Goal: Task Accomplishment & Management: Manage account settings

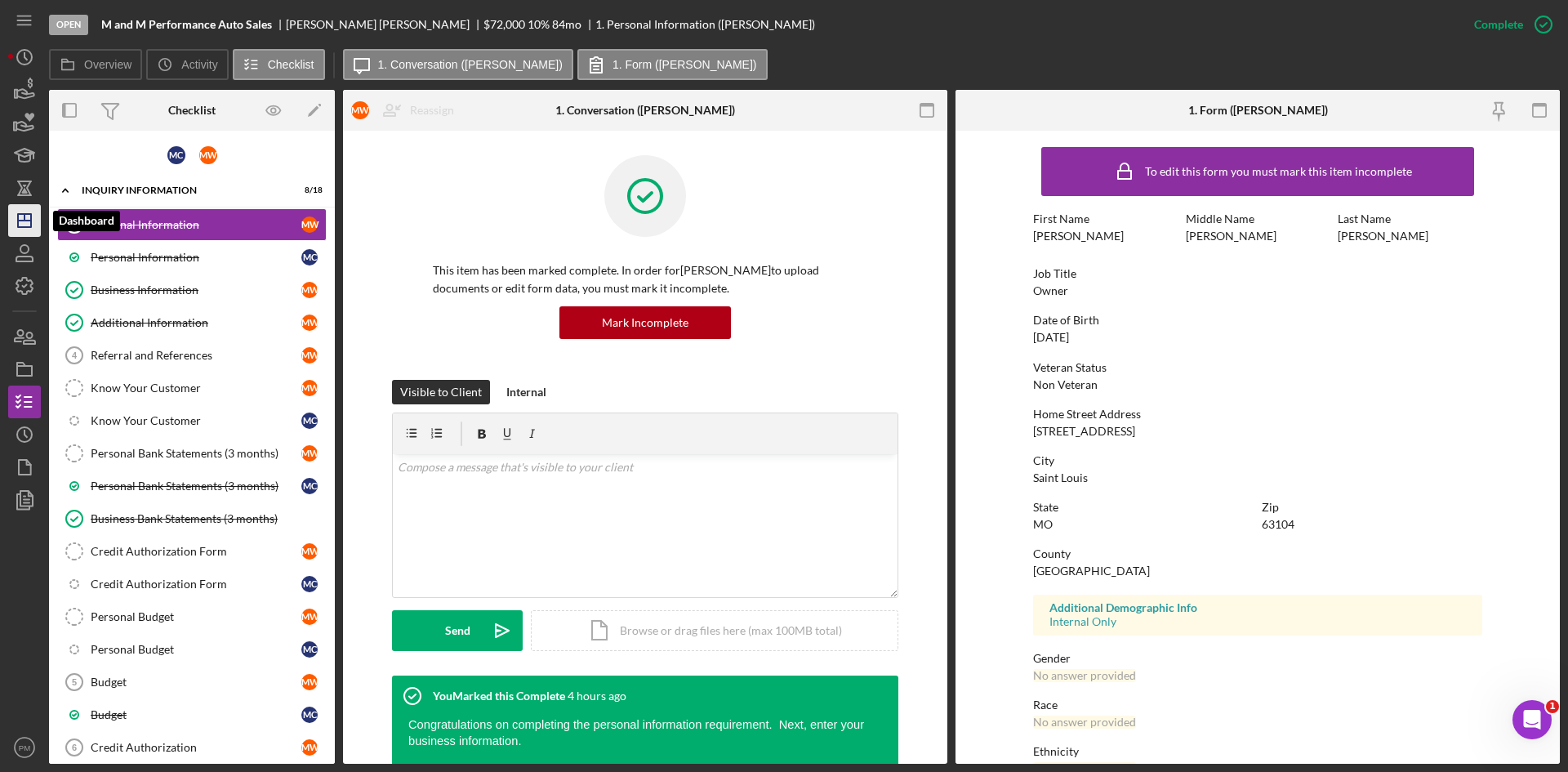
click at [25, 226] on icon "Icon/Dashboard" at bounding box center [24, 220] width 40 height 40
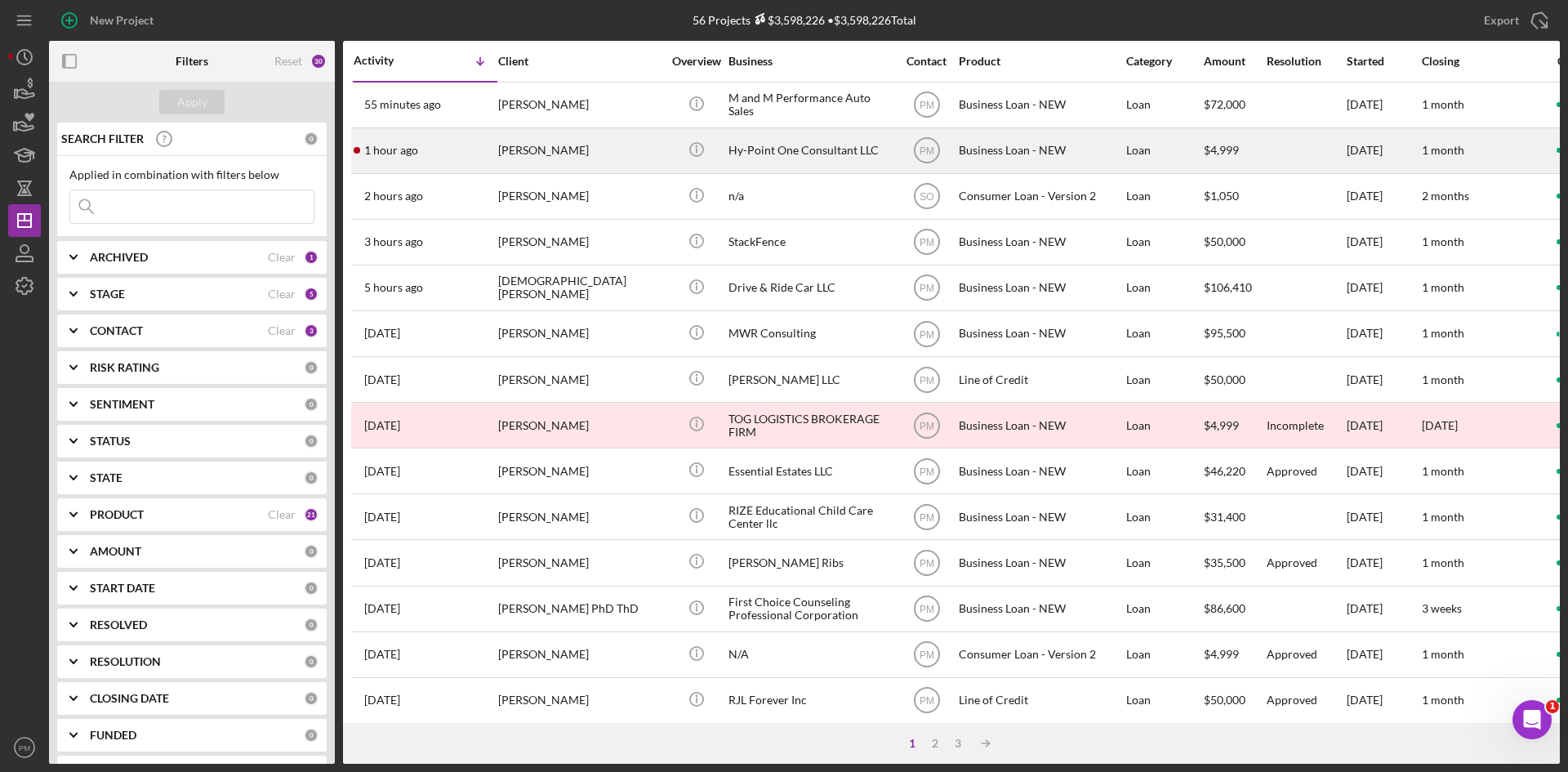
click at [519, 145] on div "[PERSON_NAME]" at bounding box center [580, 151] width 163 height 43
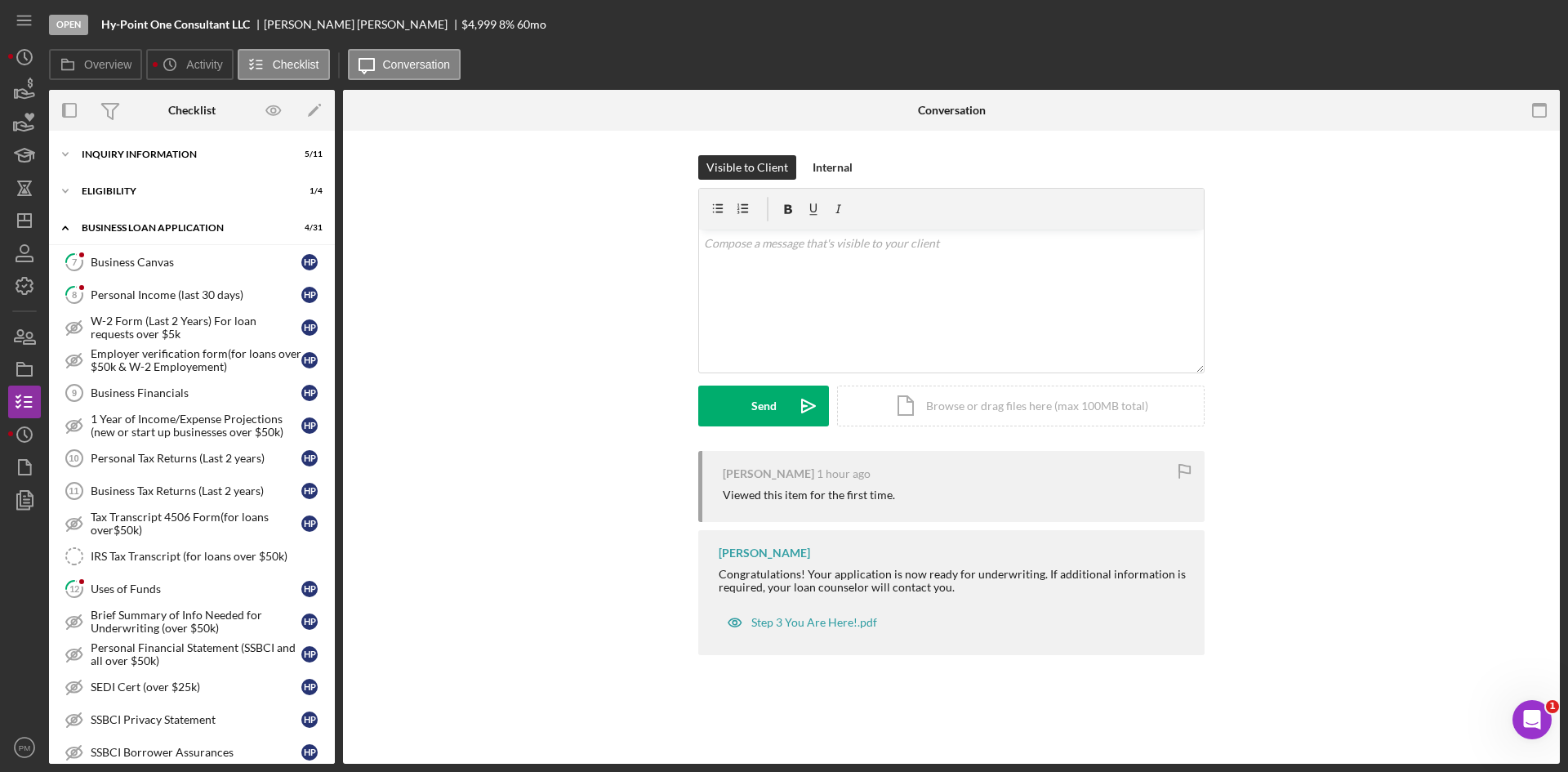
scroll to position [620, 0]
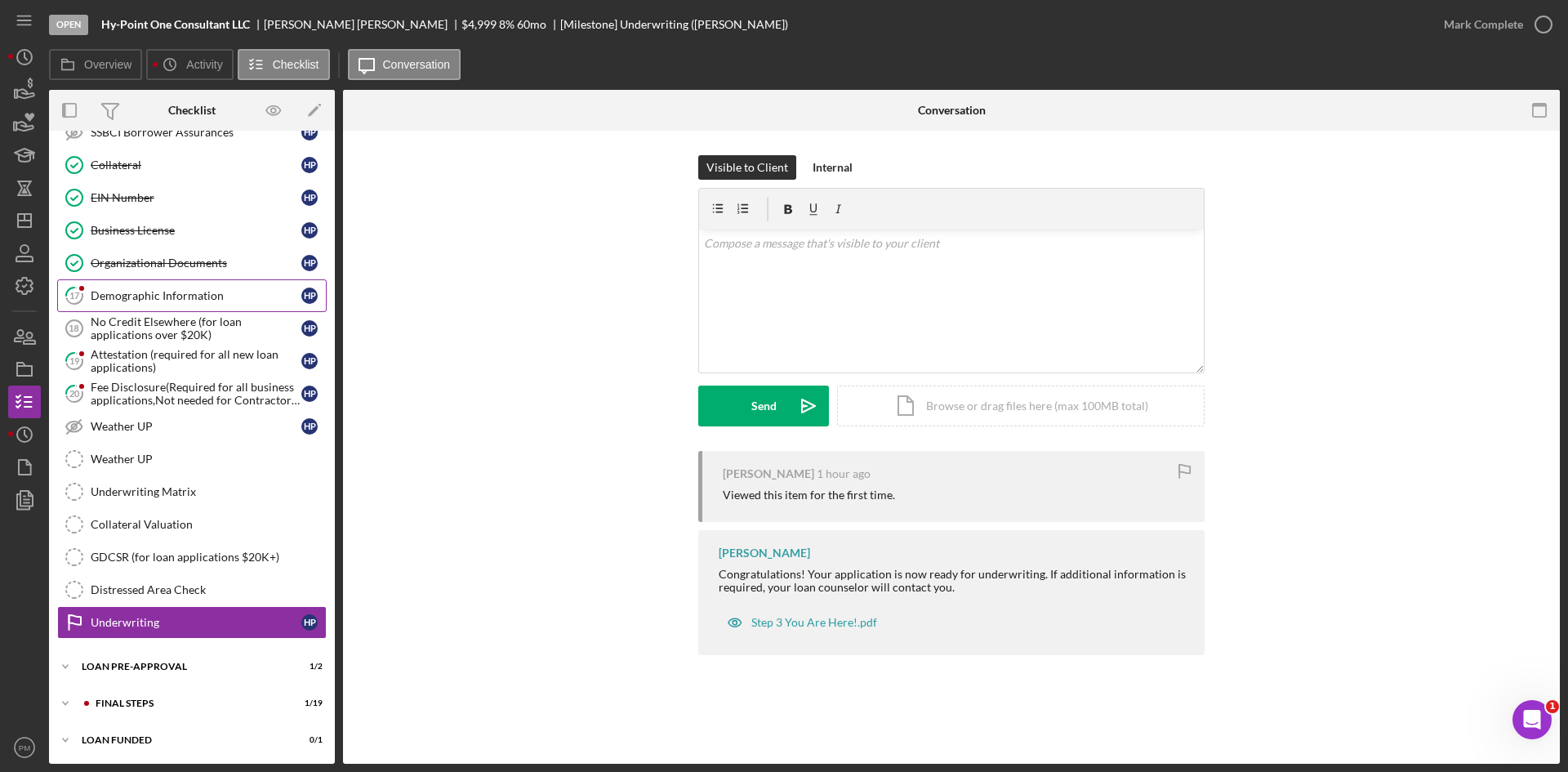
click at [175, 301] on div "Demographic Information" at bounding box center [196, 296] width 211 height 13
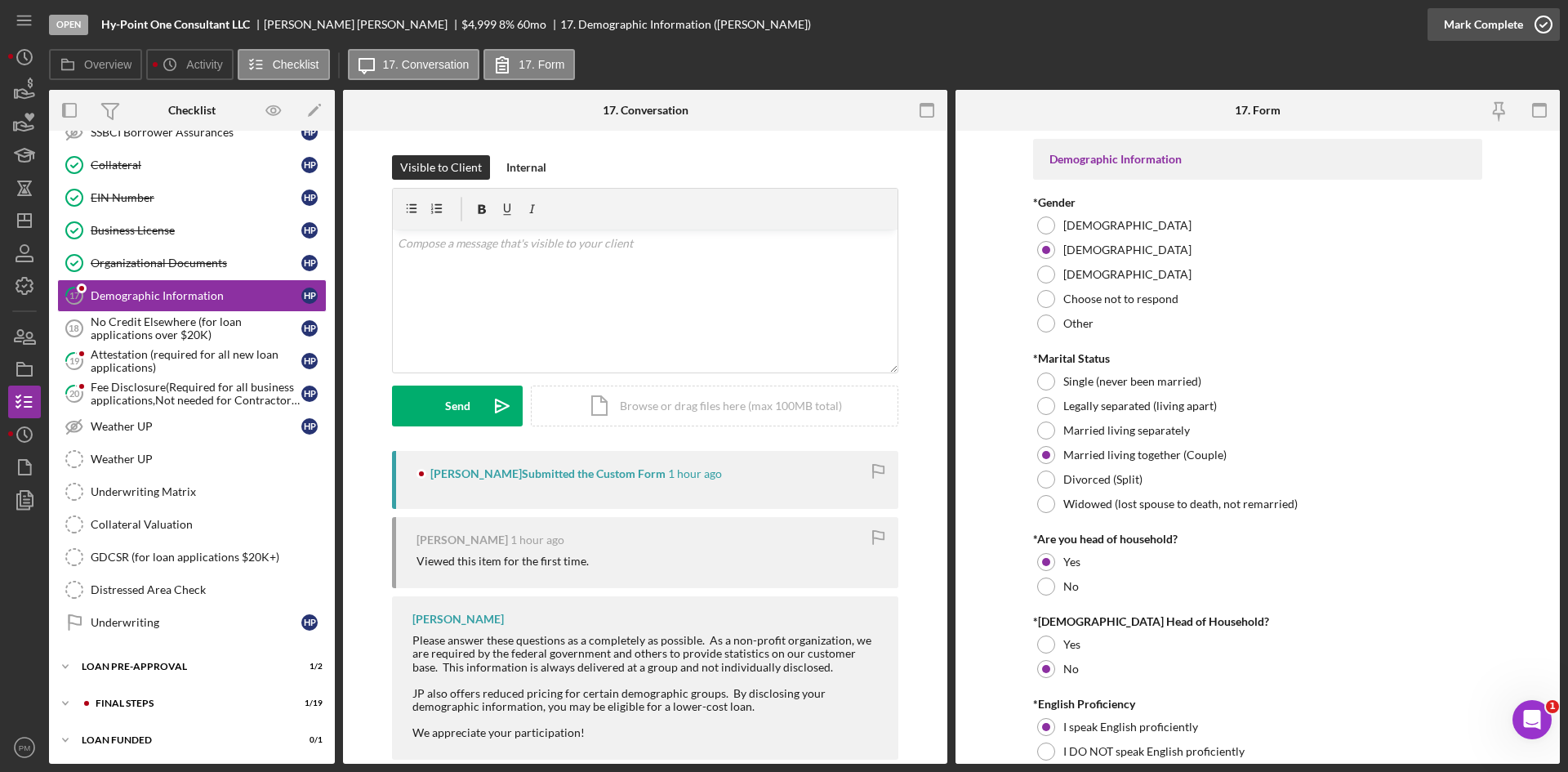
click at [1500, 21] on div "Mark Complete" at bounding box center [1484, 25] width 79 height 33
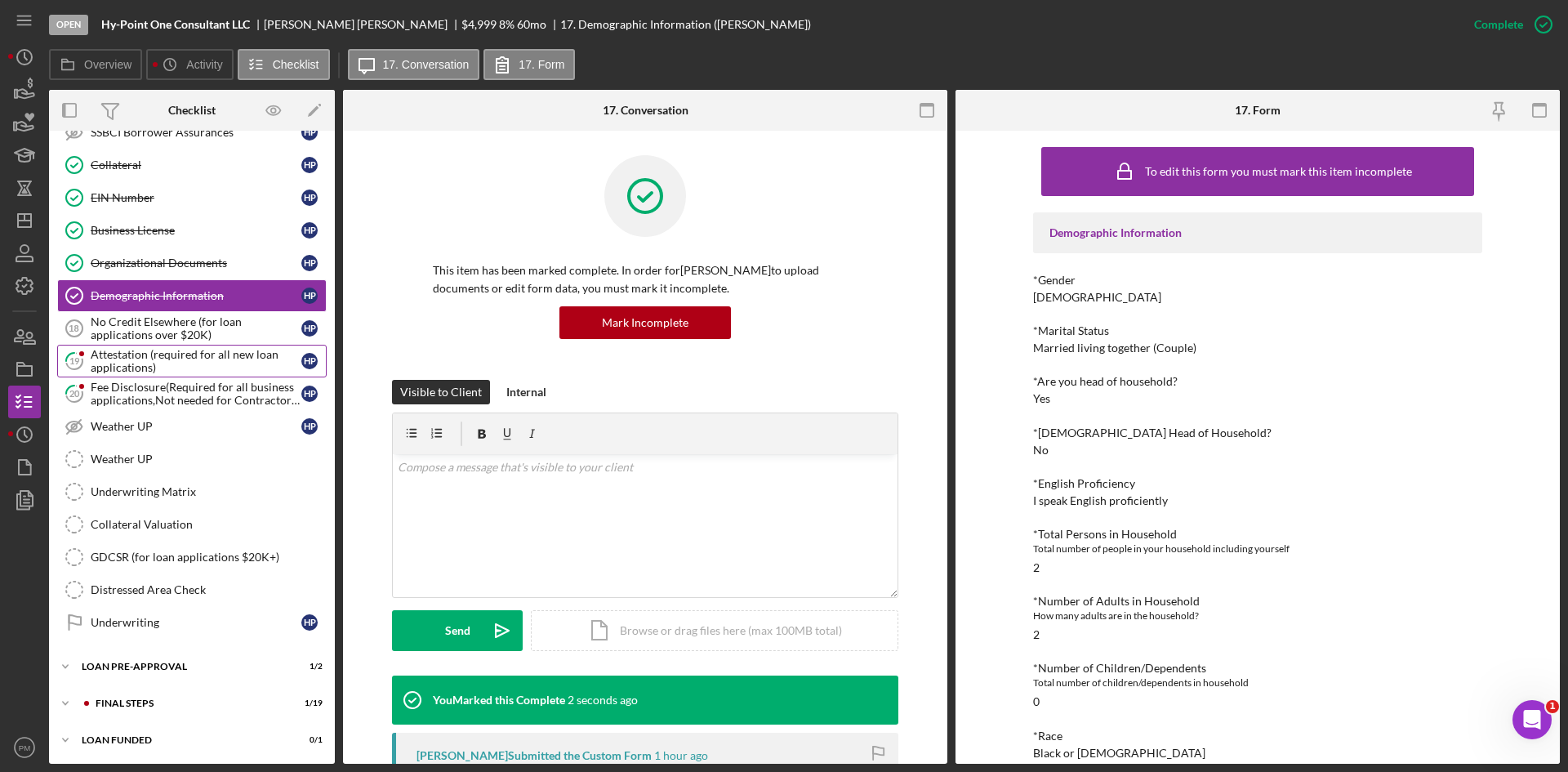
click at [157, 359] on div "Attestation (required for all new loan applications)" at bounding box center [196, 361] width 211 height 26
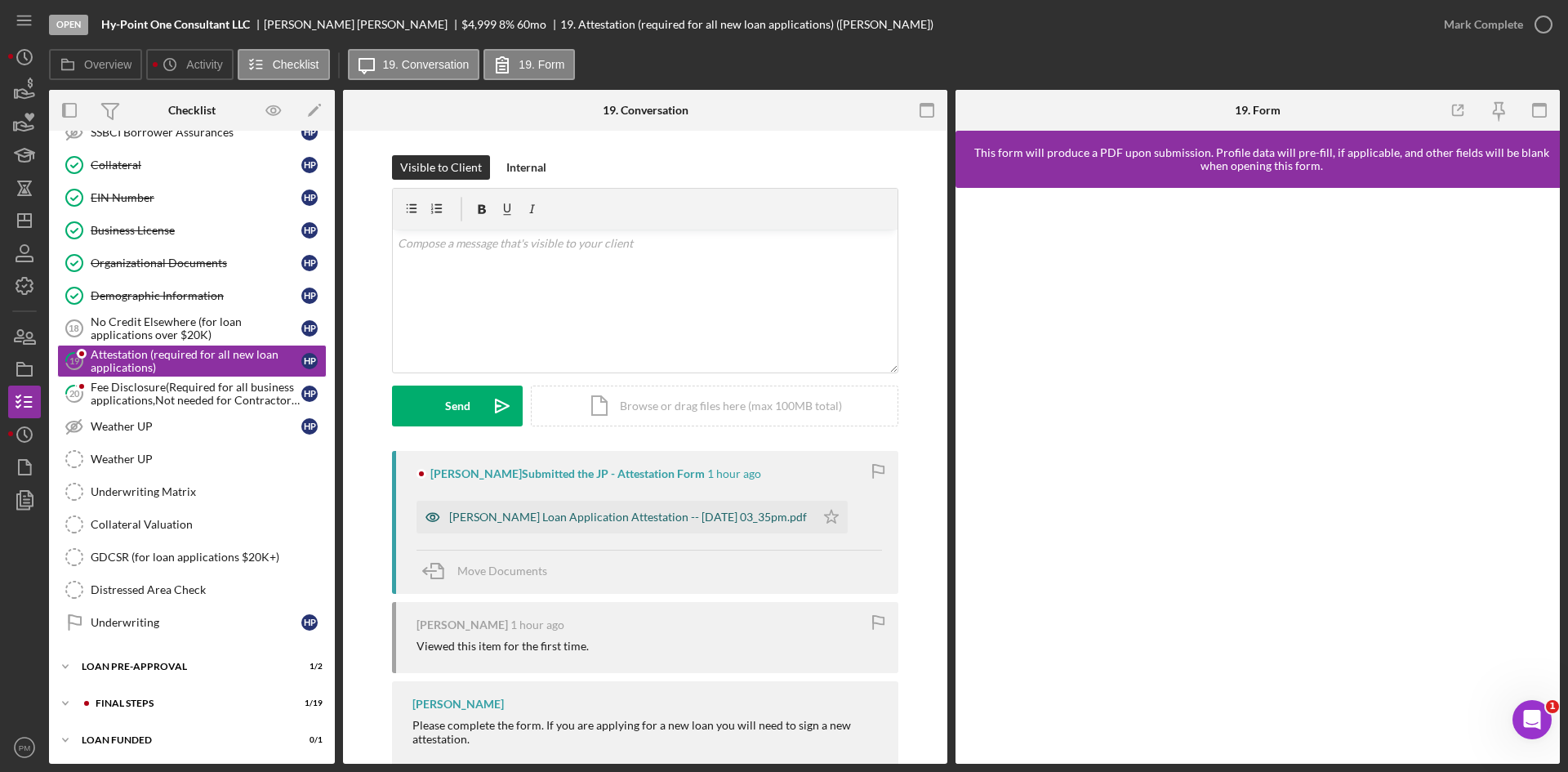
click at [603, 514] on div "[PERSON_NAME] Loan Application Attestation -- [DATE] 03_35pm.pdf" at bounding box center [628, 517] width 358 height 13
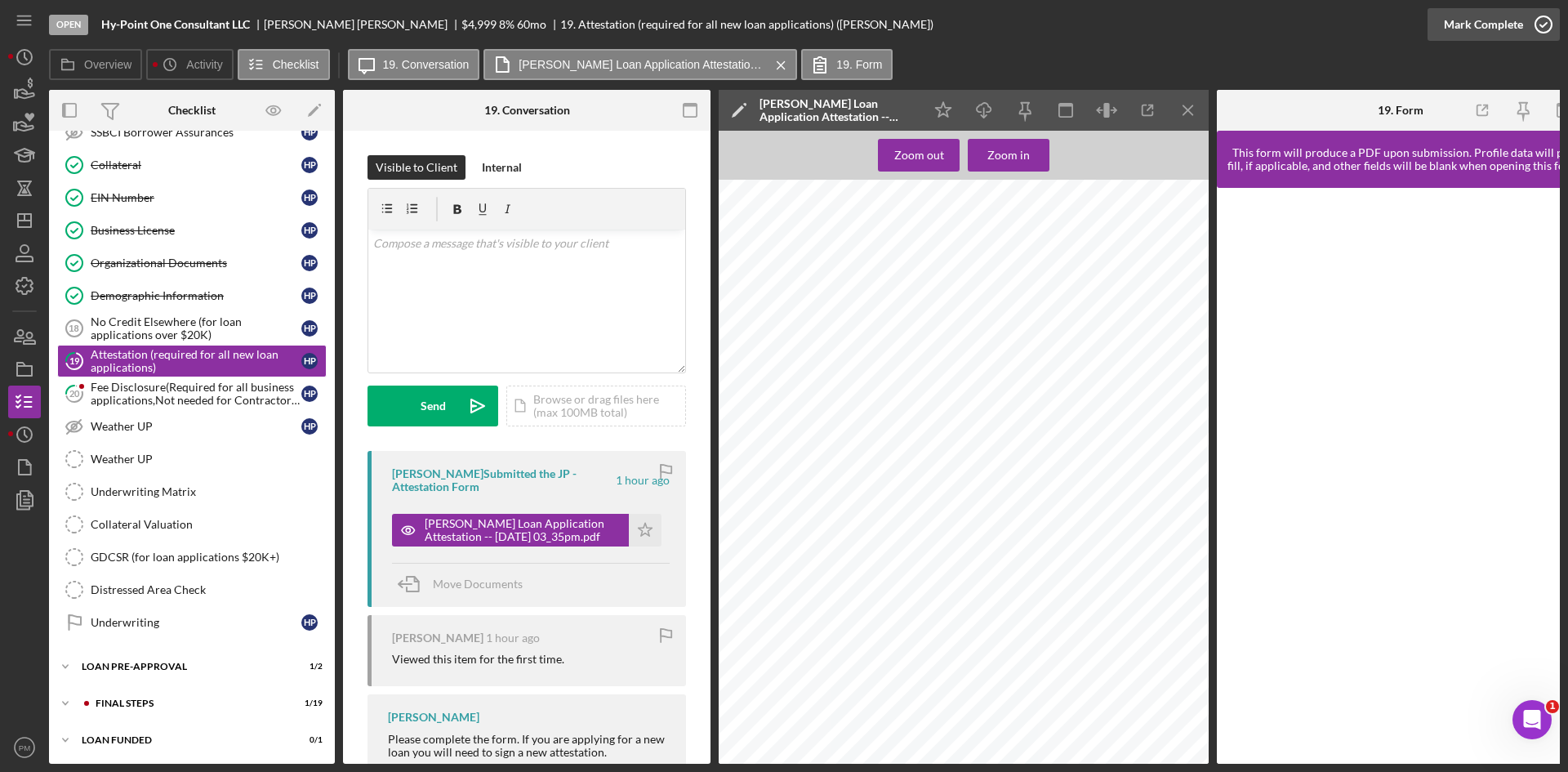
click at [1507, 31] on div "Mark Complete" at bounding box center [1484, 25] width 79 height 33
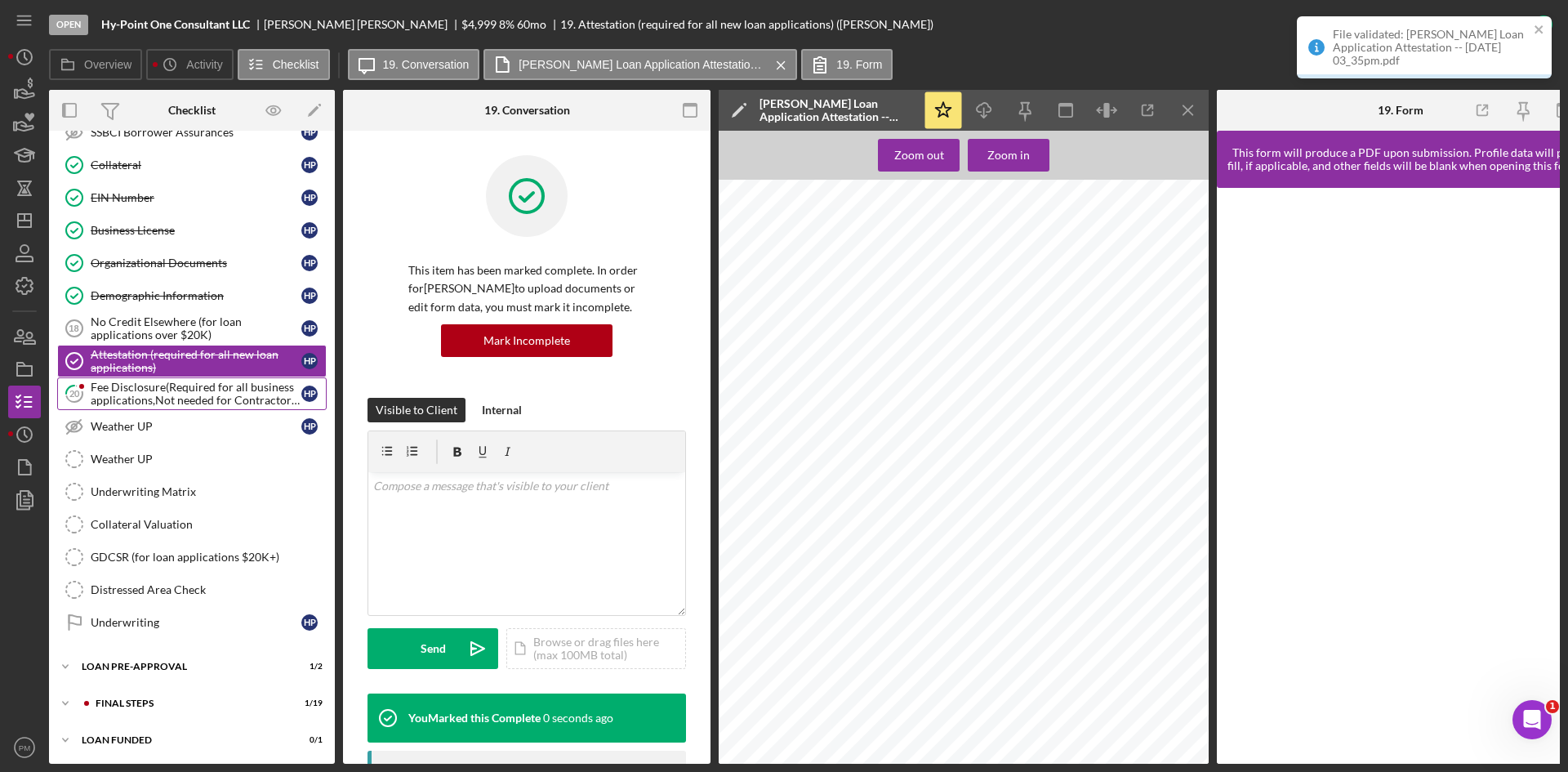
click at [162, 392] on div "Fee Disclosure(Required for all business applications,Not needed for Contractor…" at bounding box center [196, 394] width 211 height 26
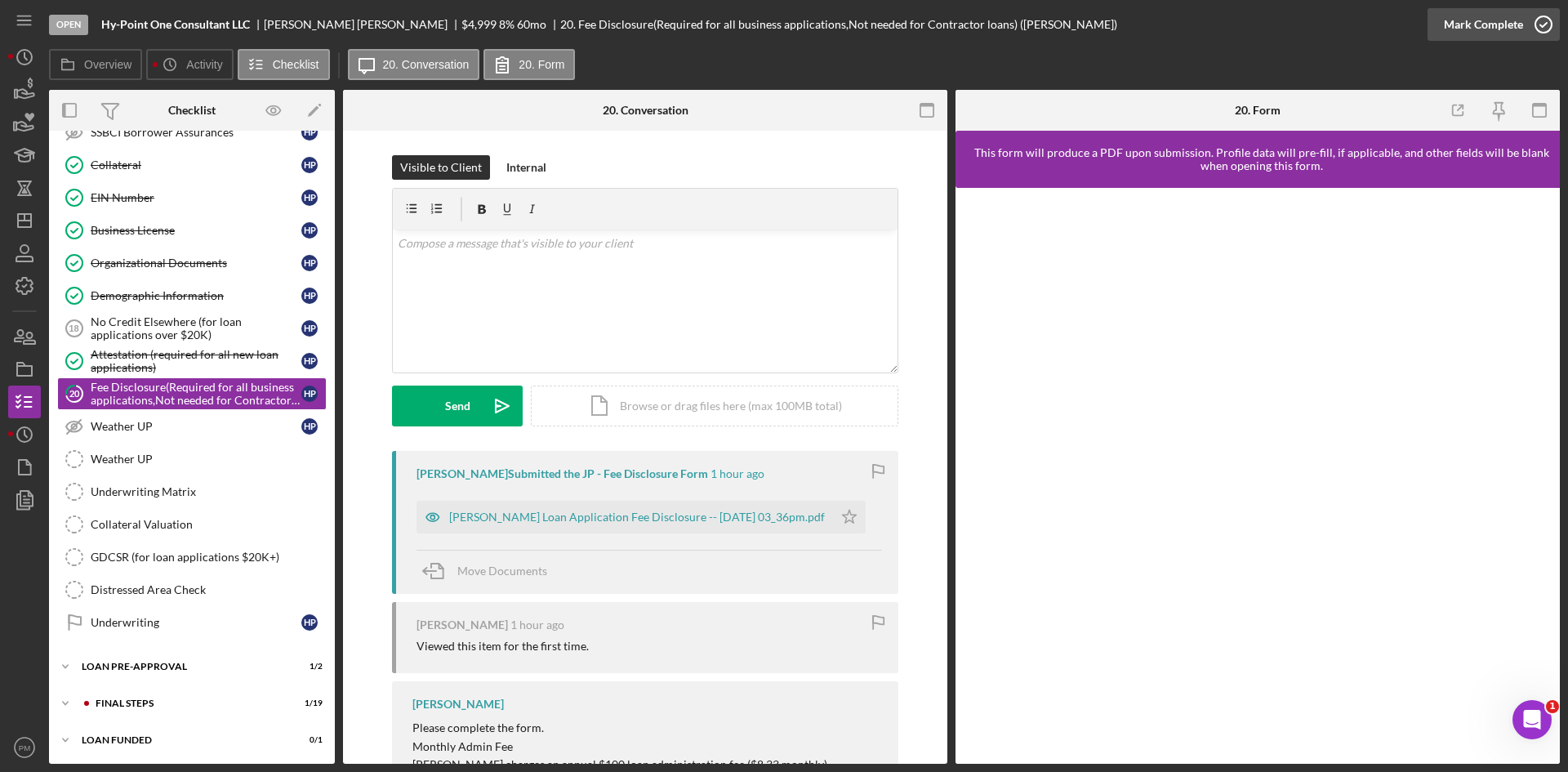
click at [1498, 25] on div "Mark Complete" at bounding box center [1484, 25] width 79 height 33
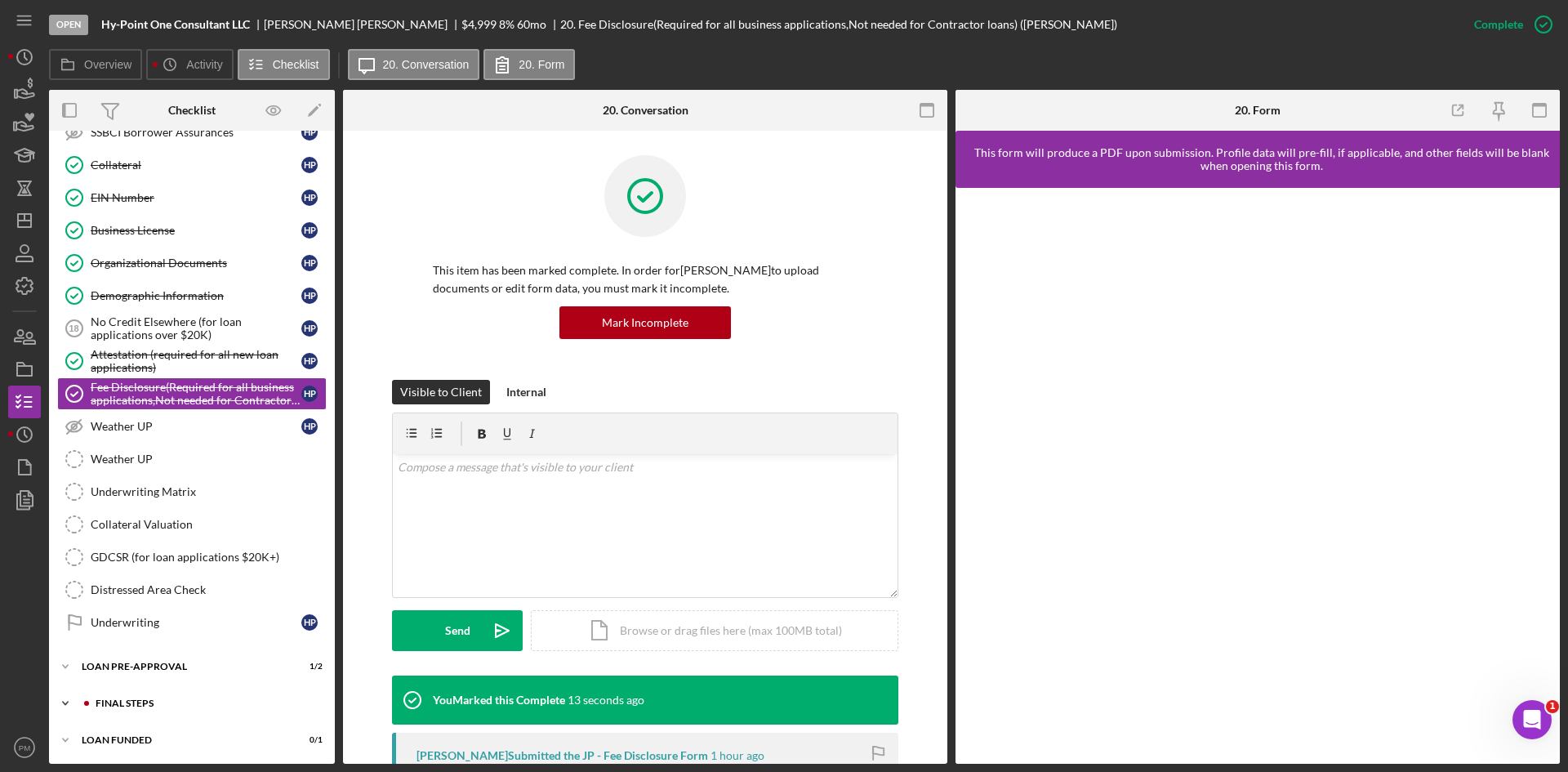
click at [156, 699] on div "FINAL STEPS" at bounding box center [205, 703] width 218 height 10
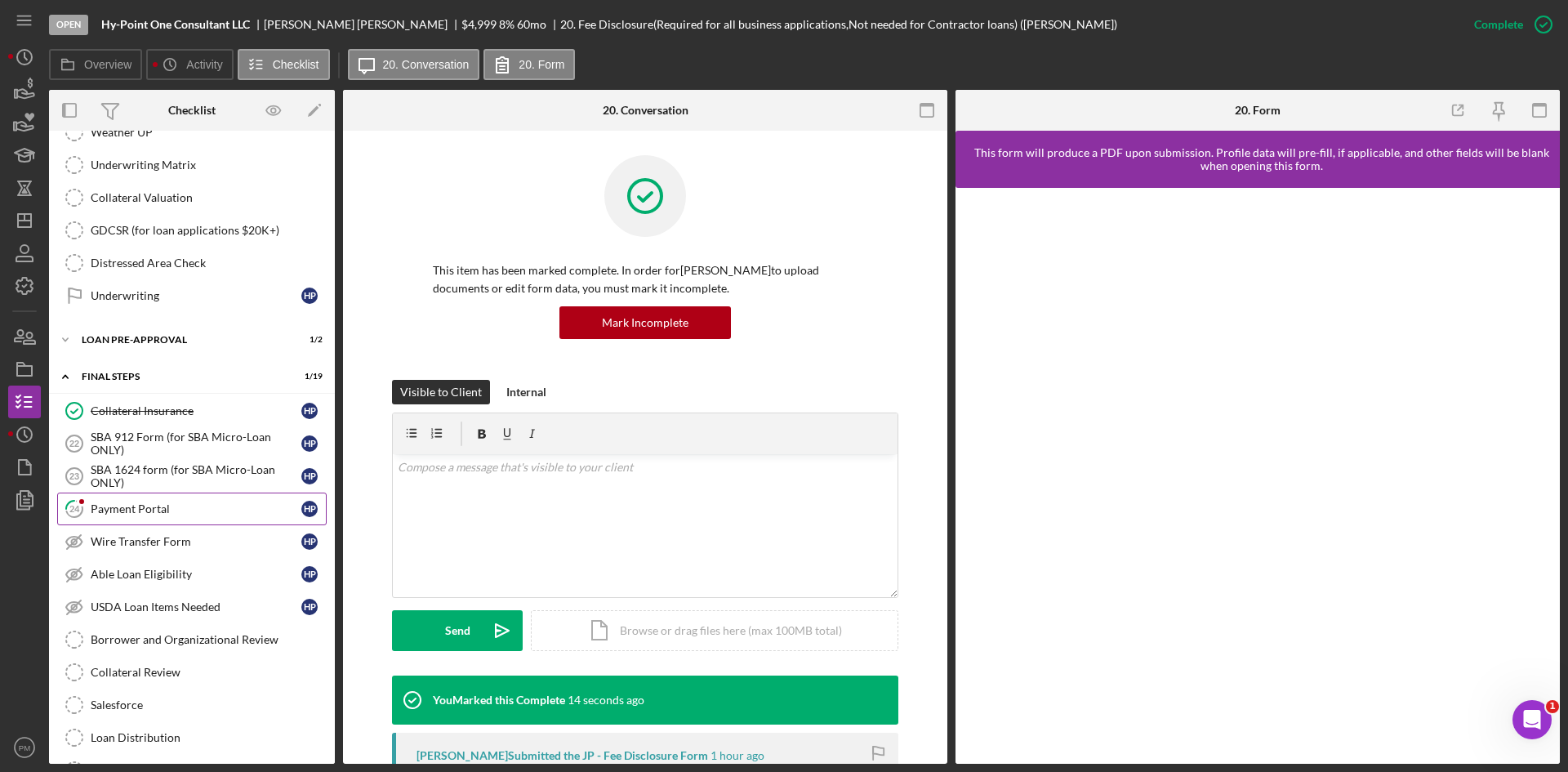
click at [158, 516] on link "24 Payment Portal H P" at bounding box center [192, 509] width 270 height 33
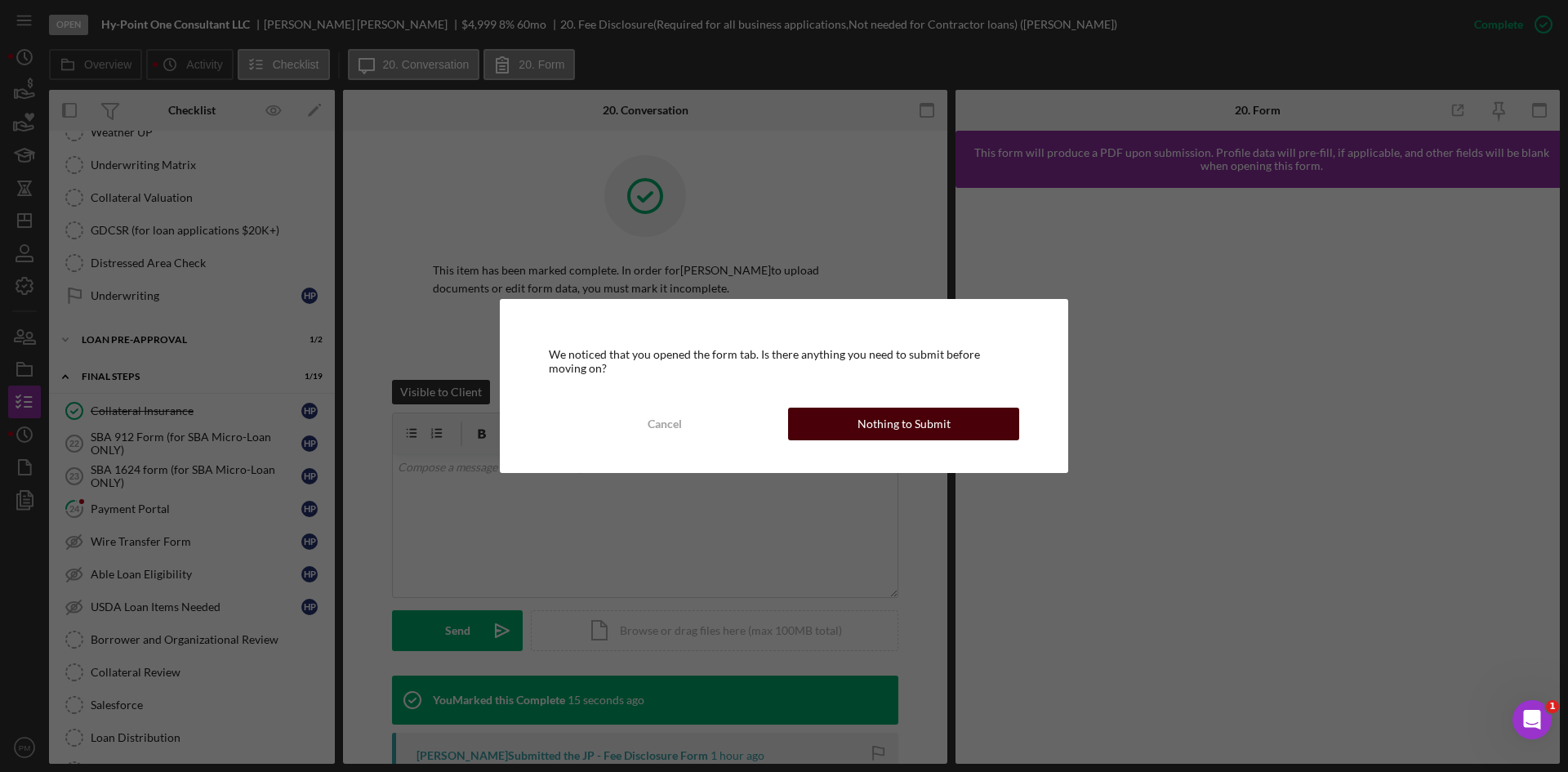
click at [884, 423] on div "Nothing to Submit" at bounding box center [903, 424] width 93 height 33
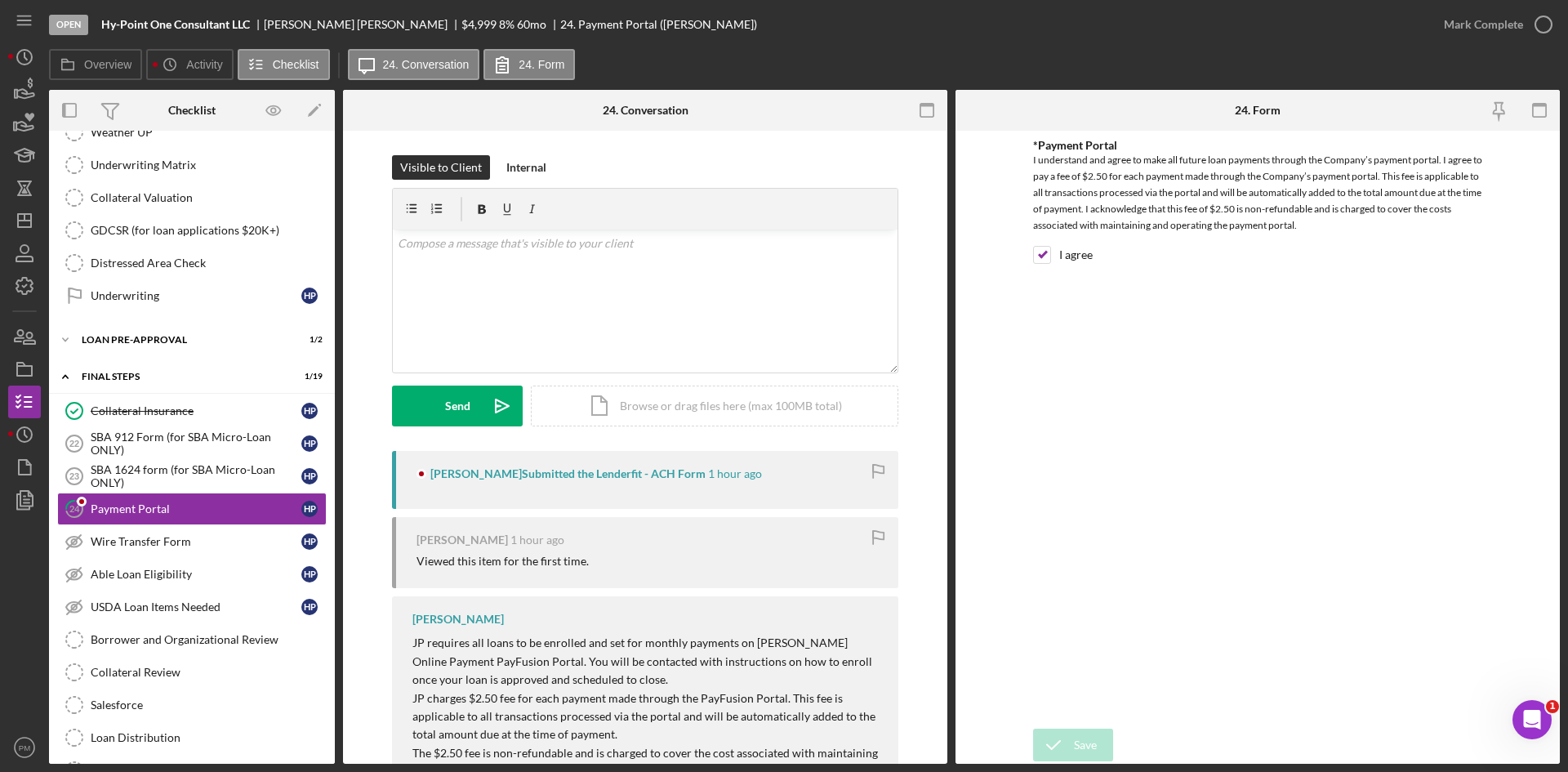
click at [1491, 7] on div "Mark Complete" at bounding box center [1494, 24] width 132 height 49
click at [1487, 18] on div "Mark Complete" at bounding box center [1484, 25] width 79 height 33
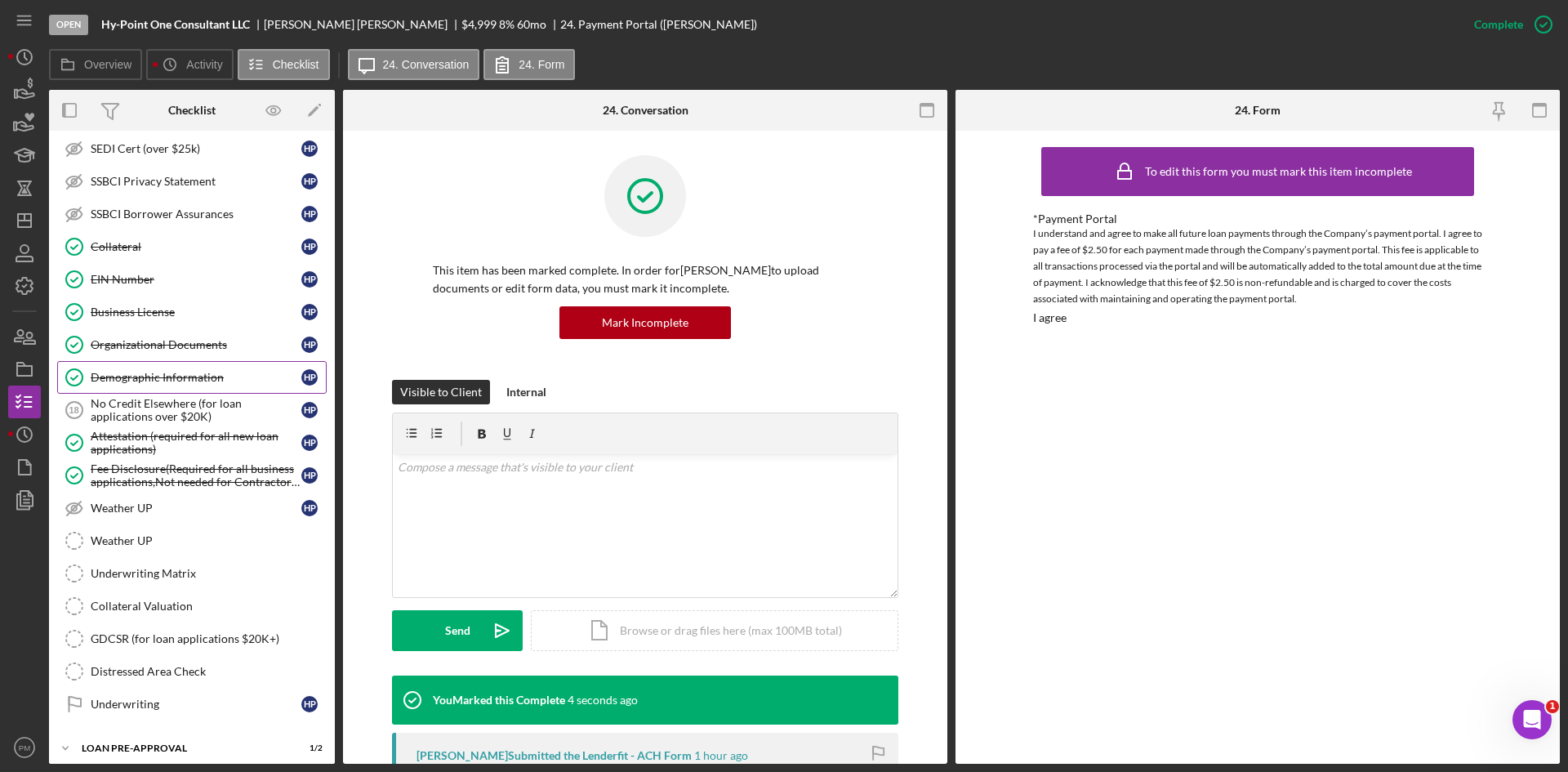
scroll to position [129, 0]
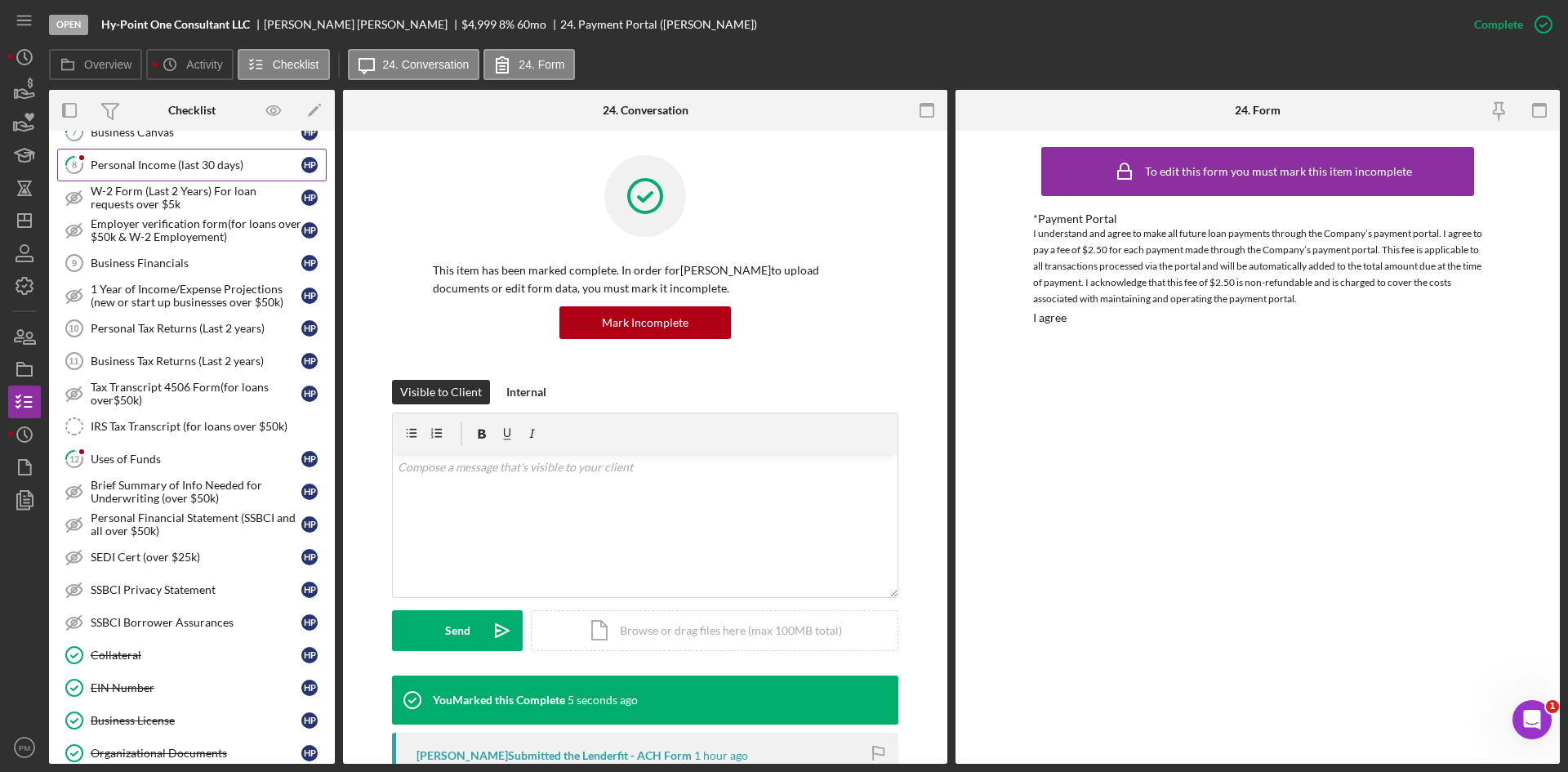
click at [174, 170] on div "Personal Income (last 30 days)" at bounding box center [196, 165] width 211 height 13
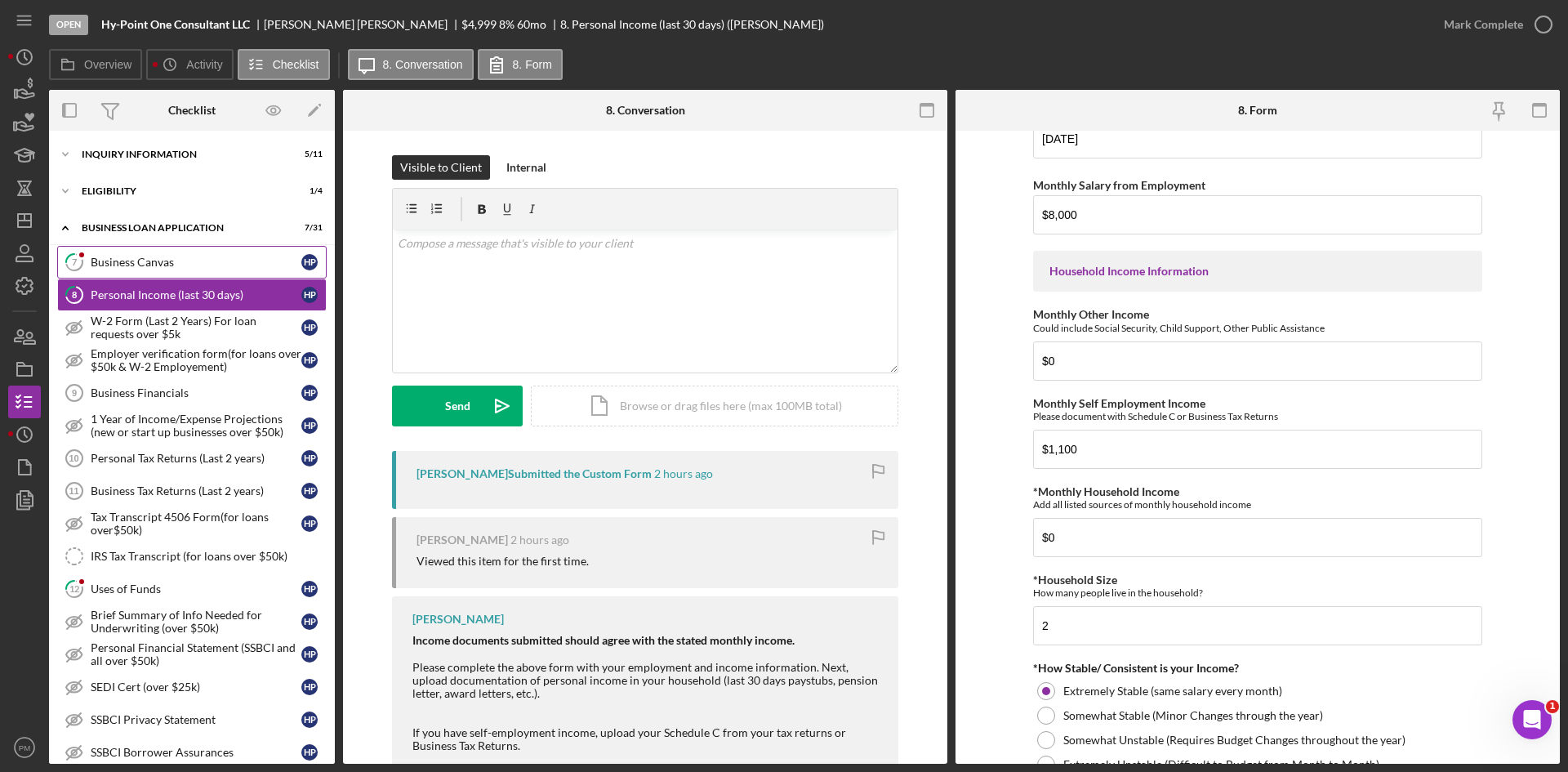
click at [155, 255] on div "Business Canvas" at bounding box center [196, 262] width 211 height 13
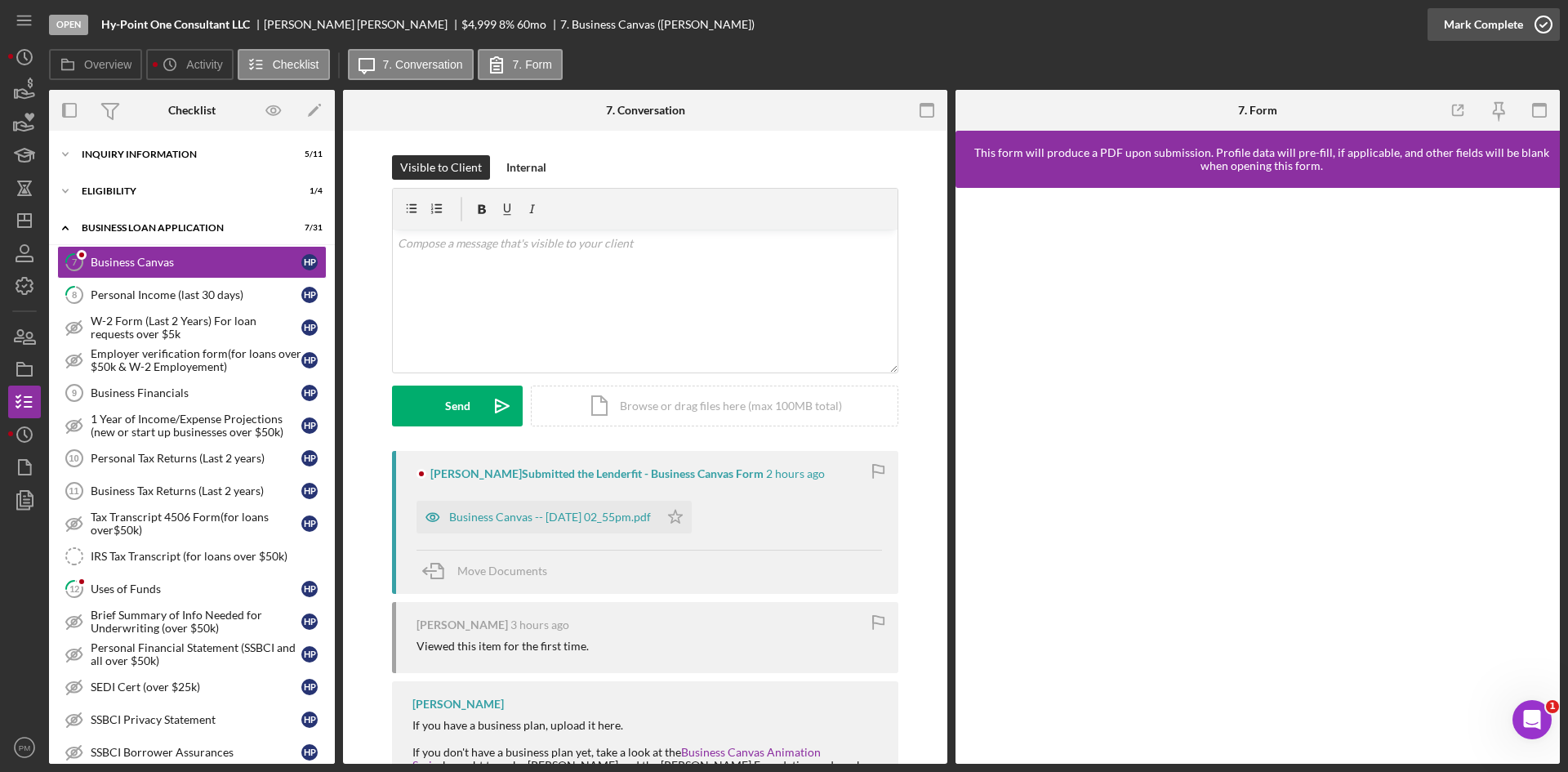
click at [1486, 22] on div "Mark Complete" at bounding box center [1484, 25] width 79 height 33
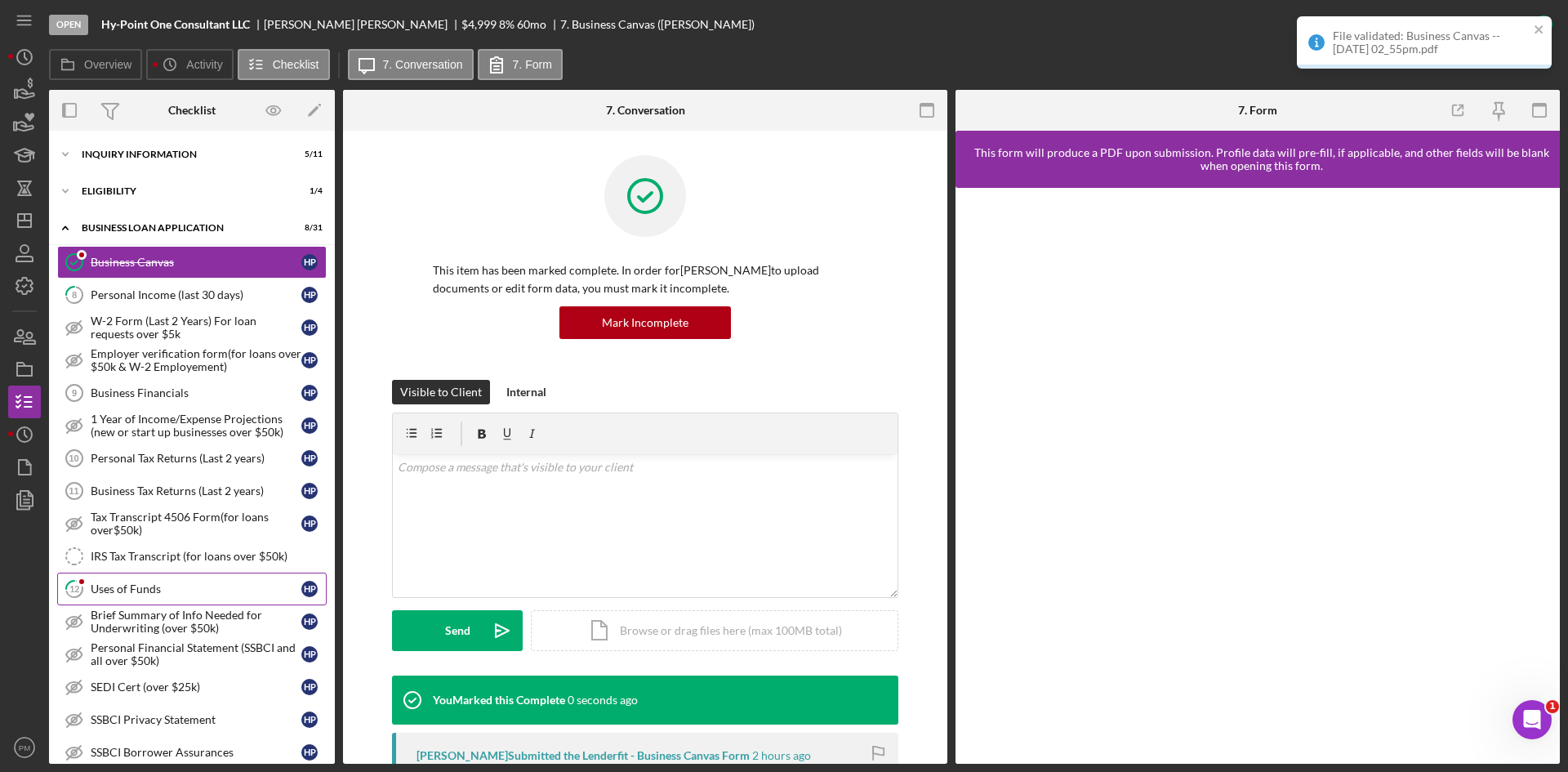
click at [163, 594] on div "Uses of Funds" at bounding box center [196, 588] width 211 height 13
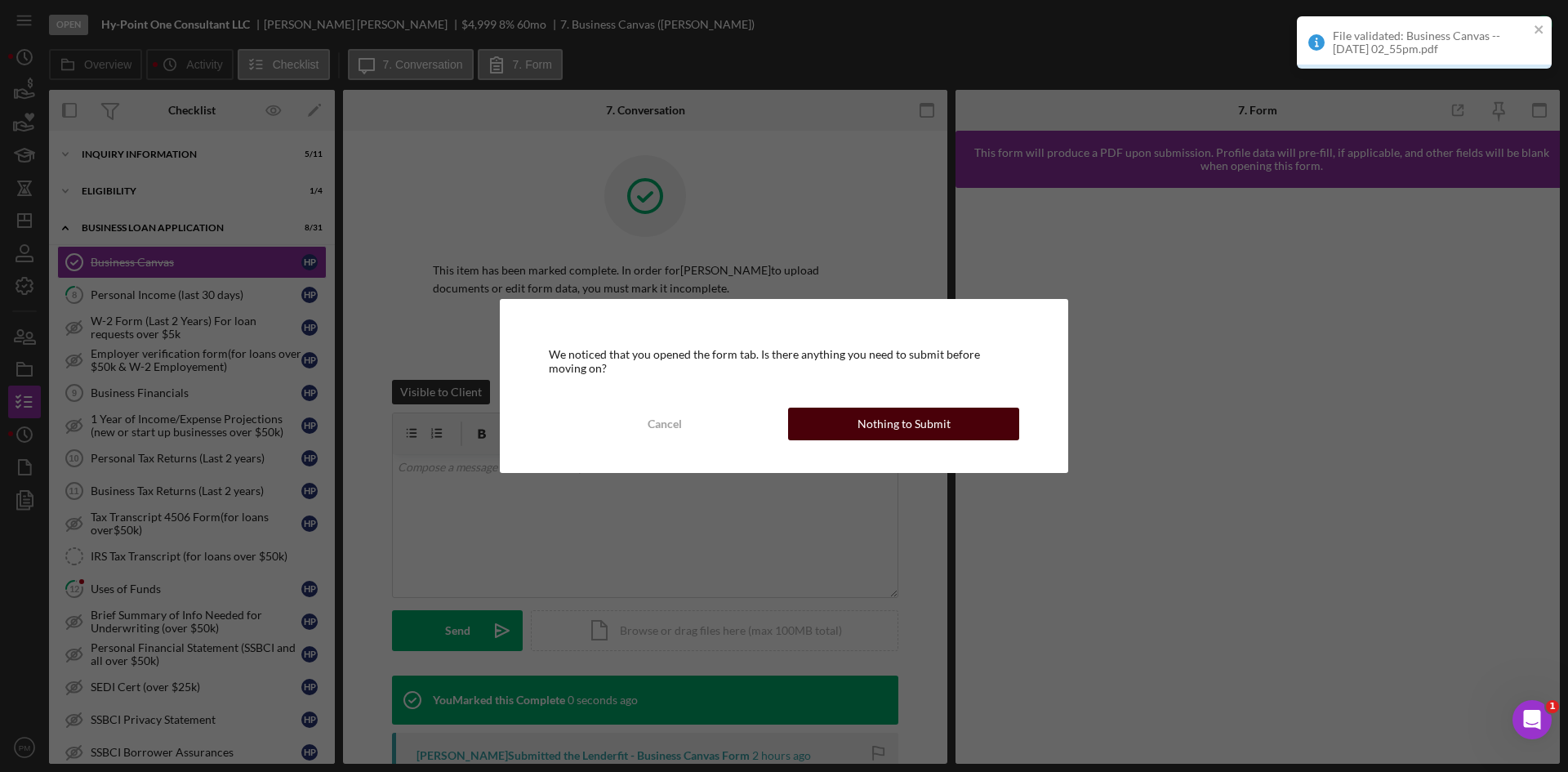
click at [901, 415] on div "Nothing to Submit" at bounding box center [903, 424] width 93 height 33
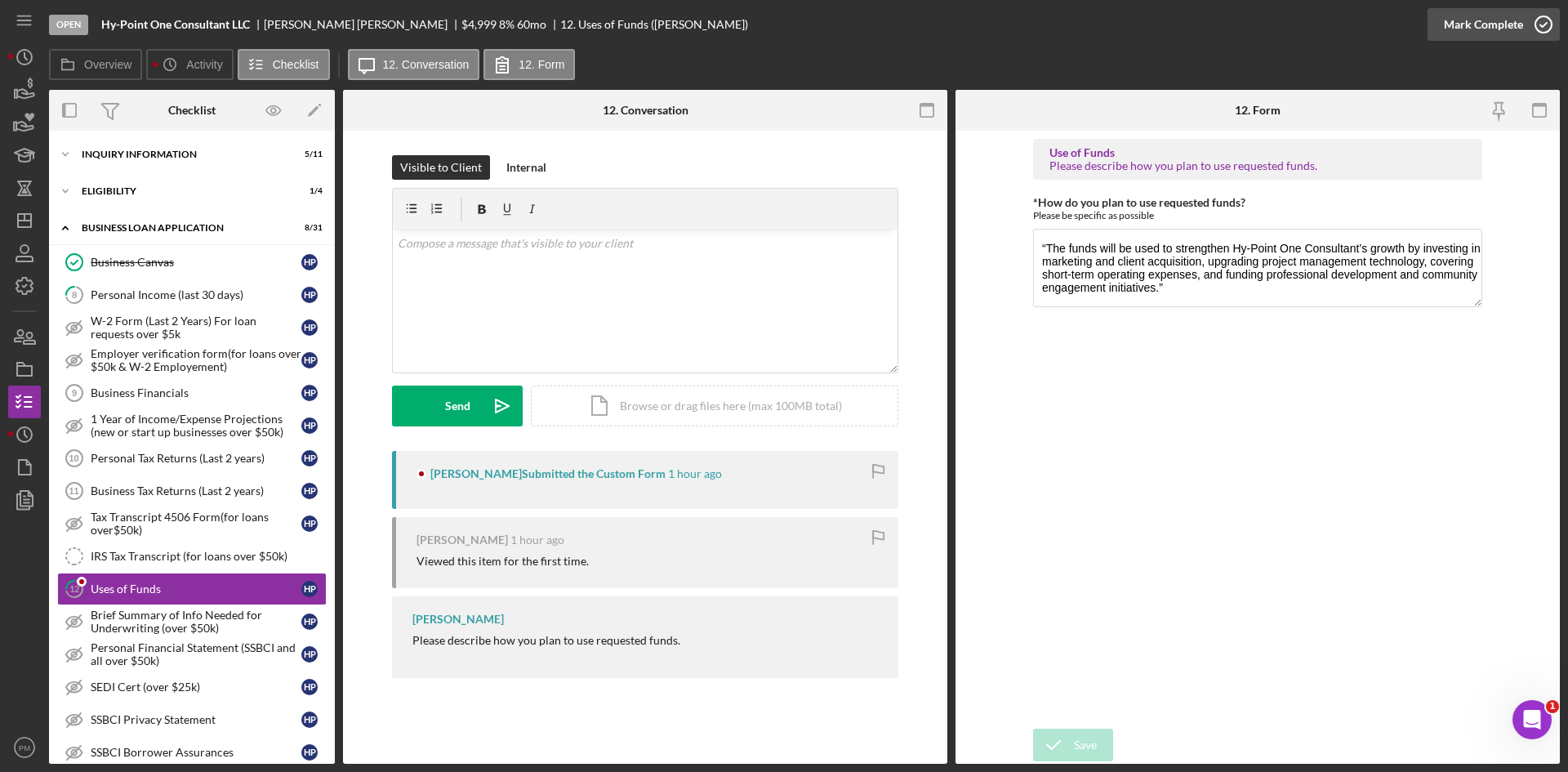
click at [1501, 27] on div "Mark Complete" at bounding box center [1484, 25] width 79 height 33
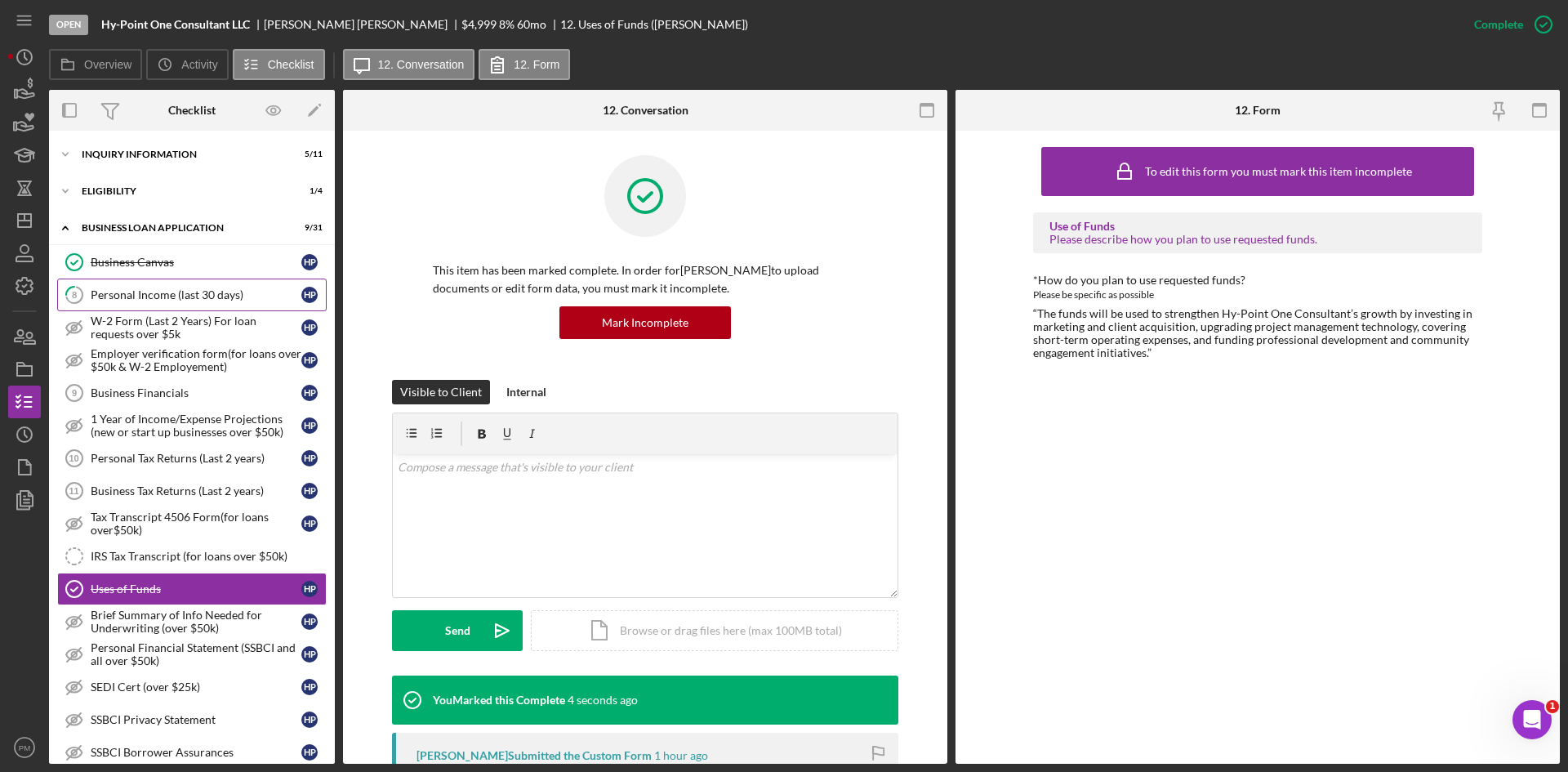
click at [173, 298] on div "Personal Income (last 30 days)" at bounding box center [196, 295] width 211 height 13
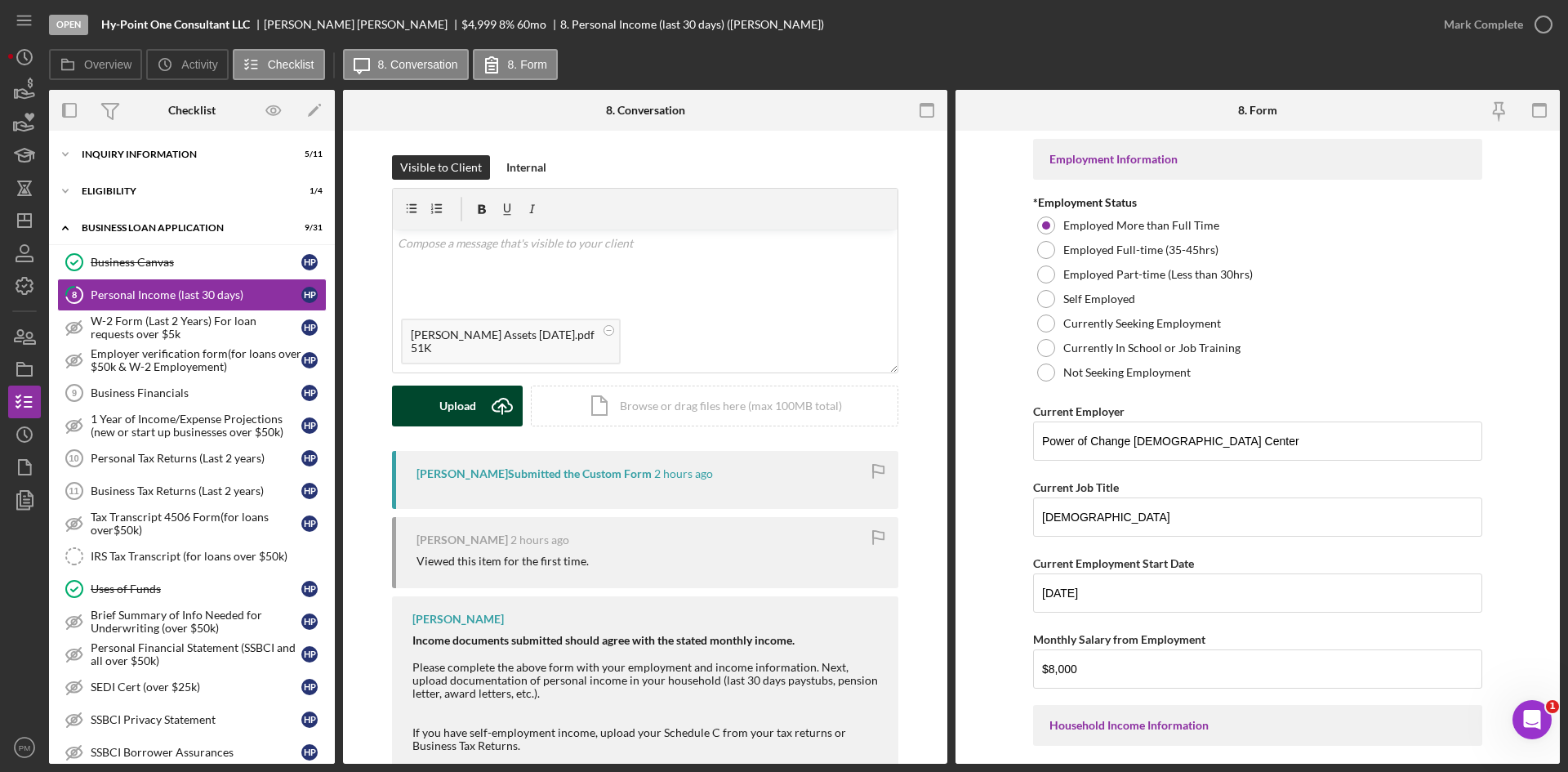
click at [506, 408] on icon "Icon/Upload" at bounding box center [502, 406] width 40 height 40
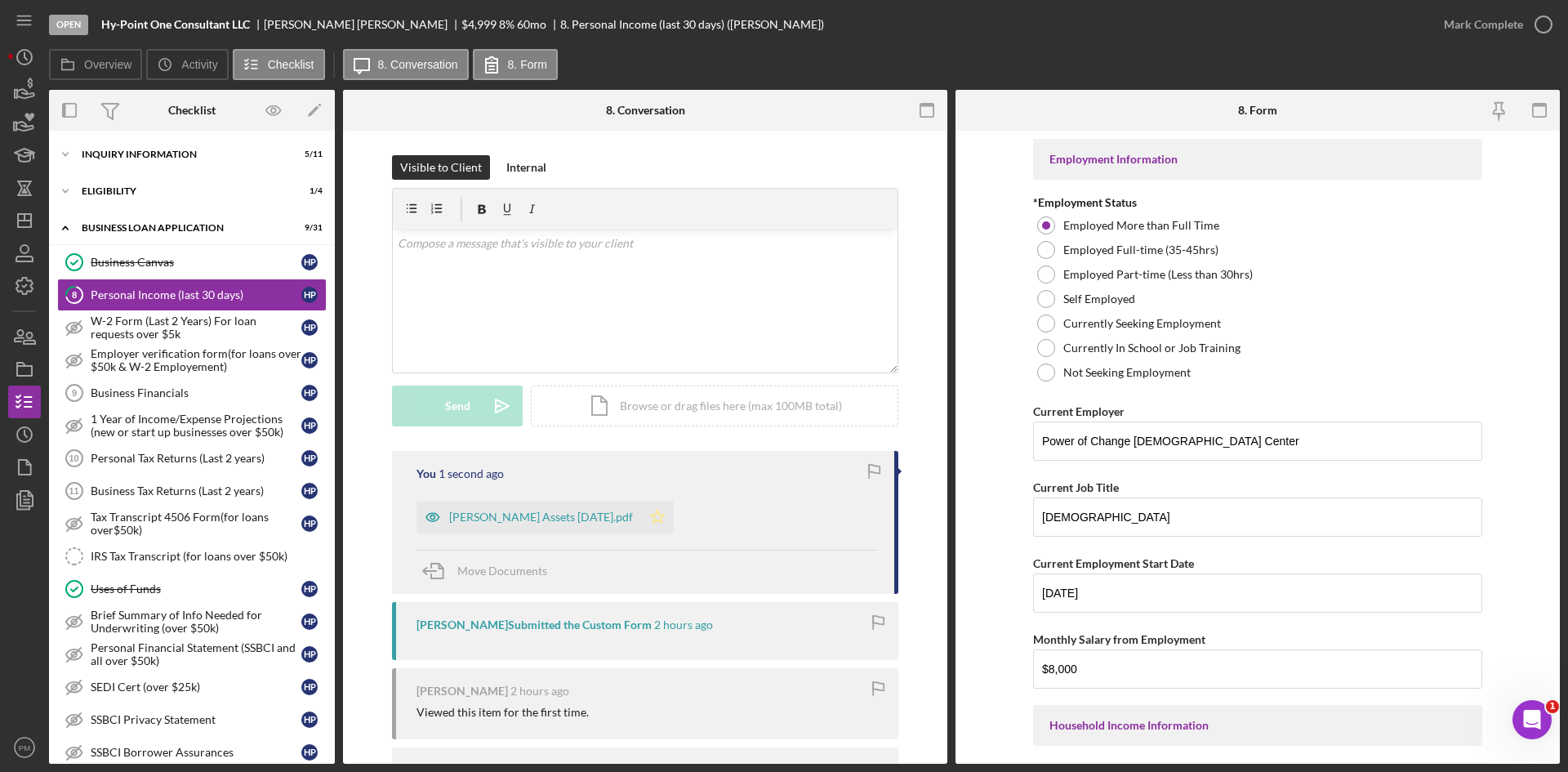
click at [670, 518] on icon "Icon/Star" at bounding box center [657, 517] width 33 height 33
click at [1500, 28] on div "Mark Complete" at bounding box center [1484, 25] width 79 height 33
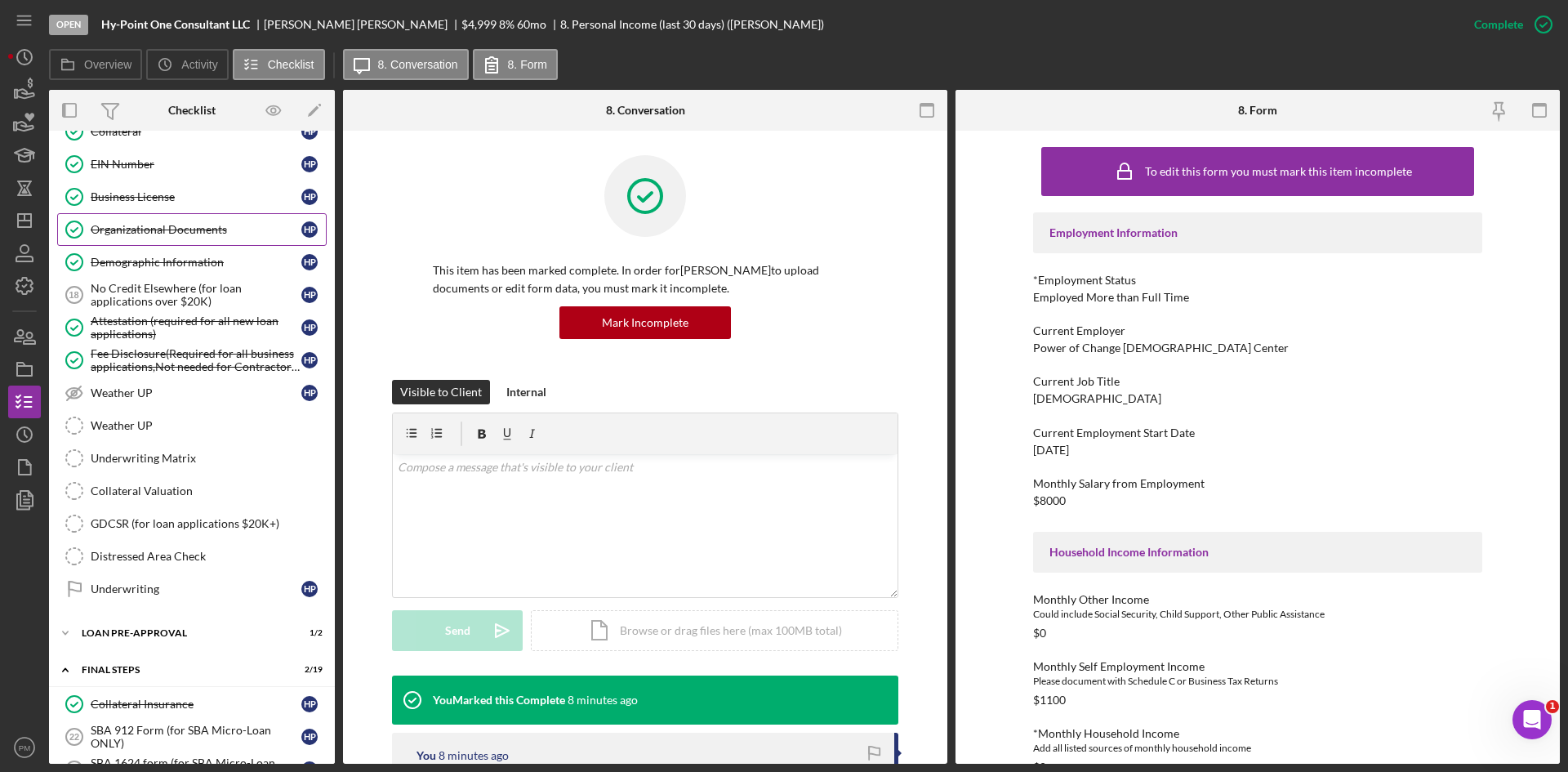
scroll to position [490, 0]
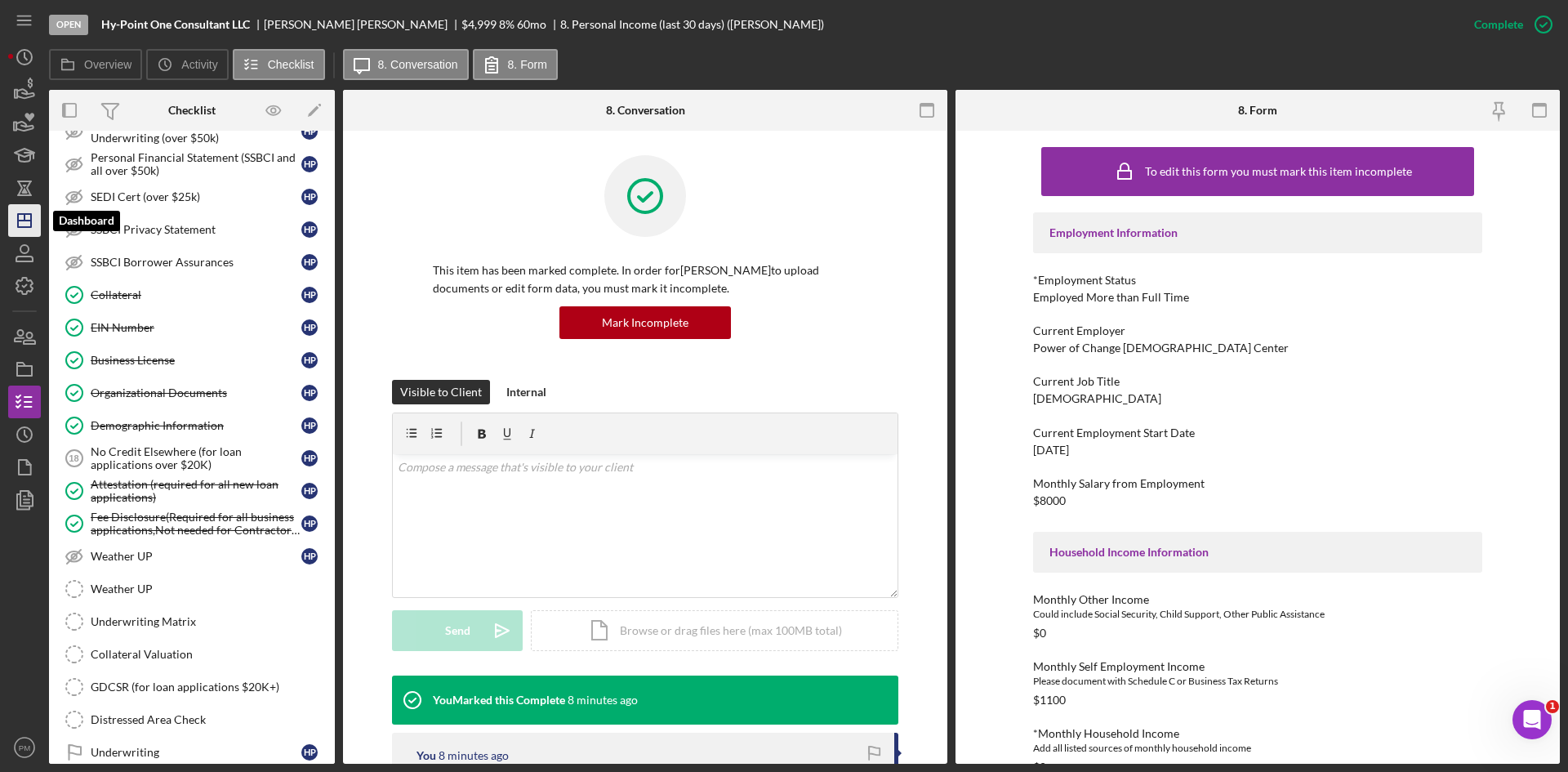
click at [24, 208] on icon "Icon/Dashboard" at bounding box center [24, 220] width 40 height 40
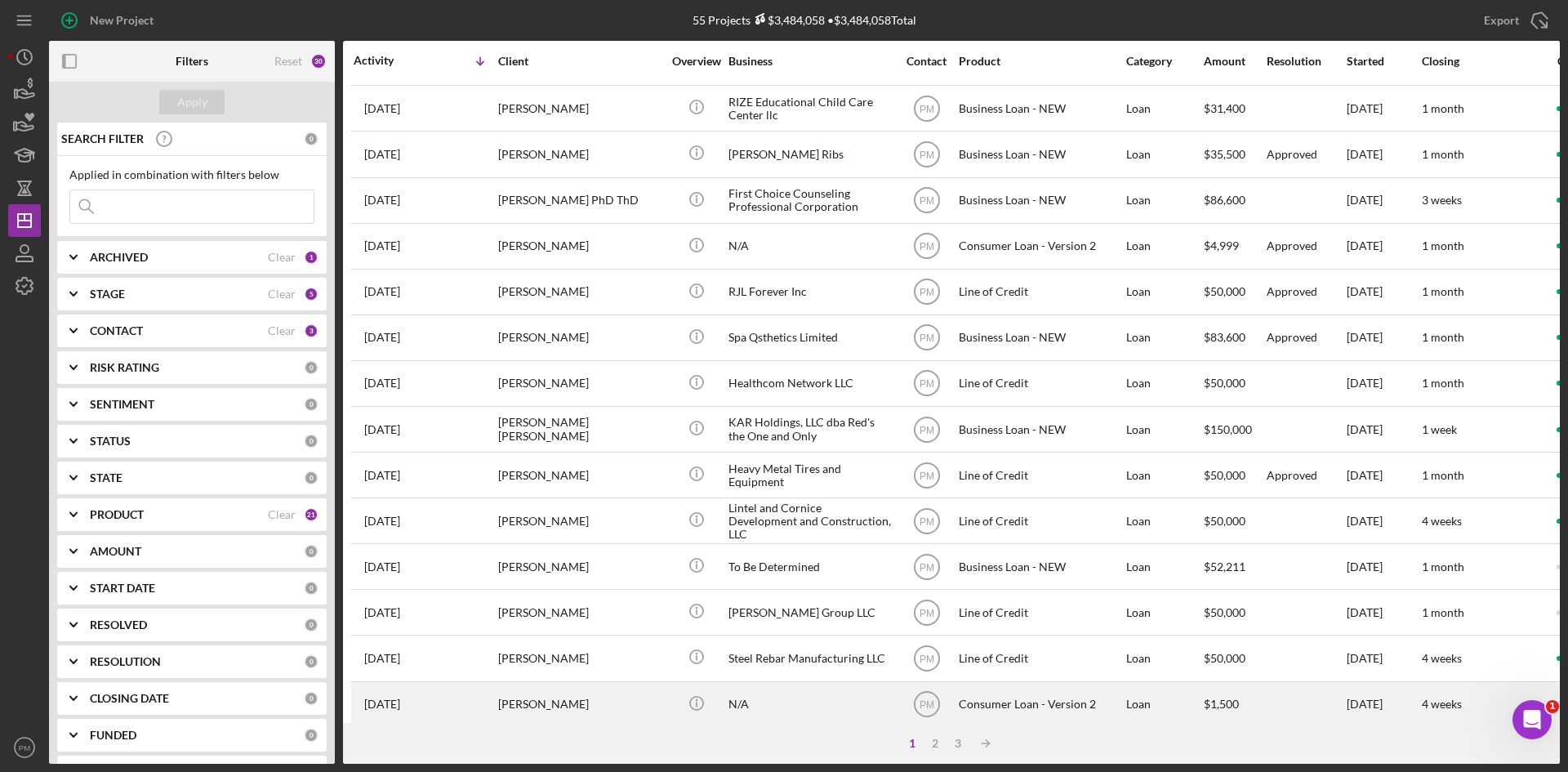
scroll to position [525, 0]
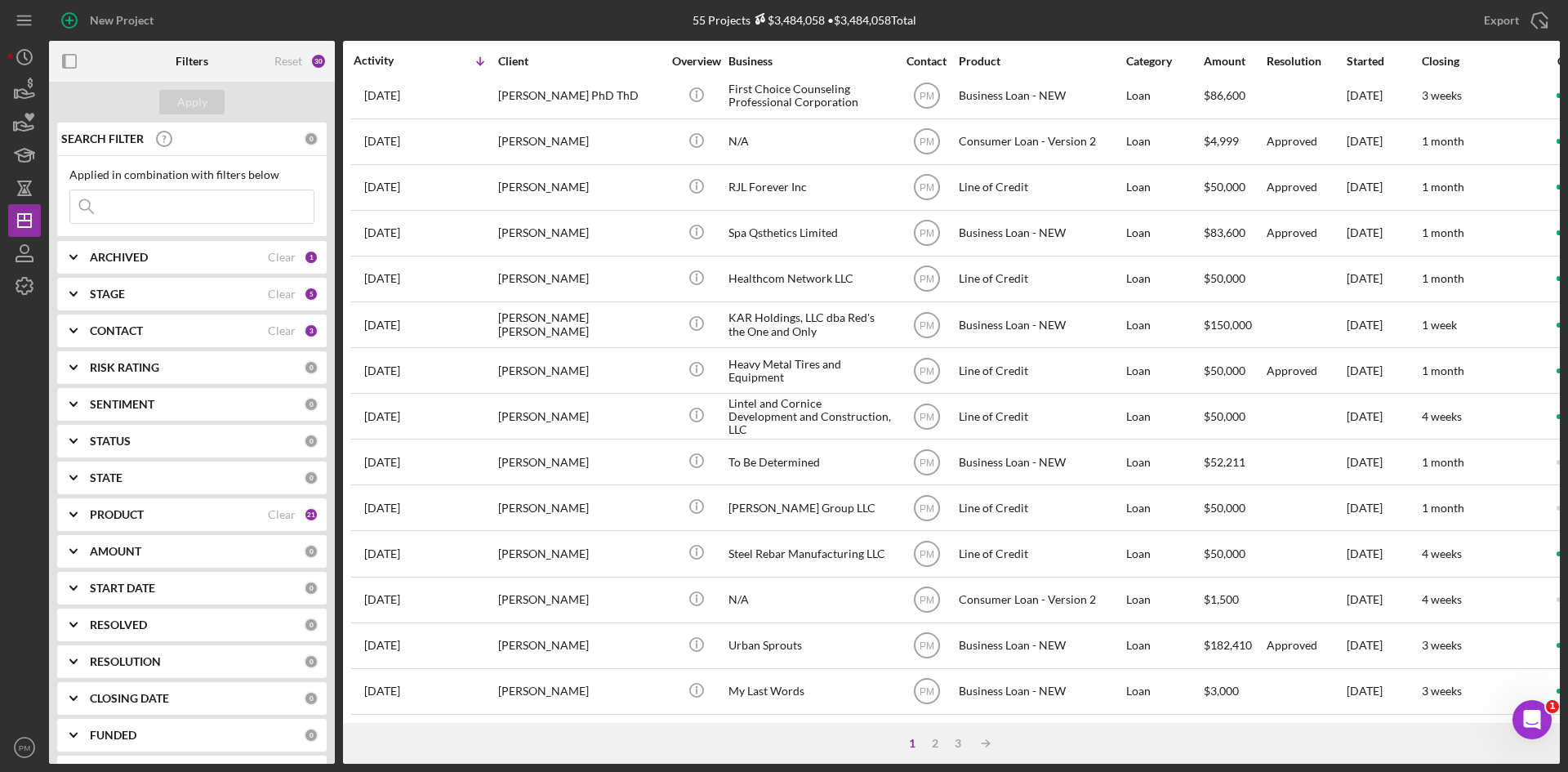
click at [174, 205] on input at bounding box center [192, 207] width 243 height 33
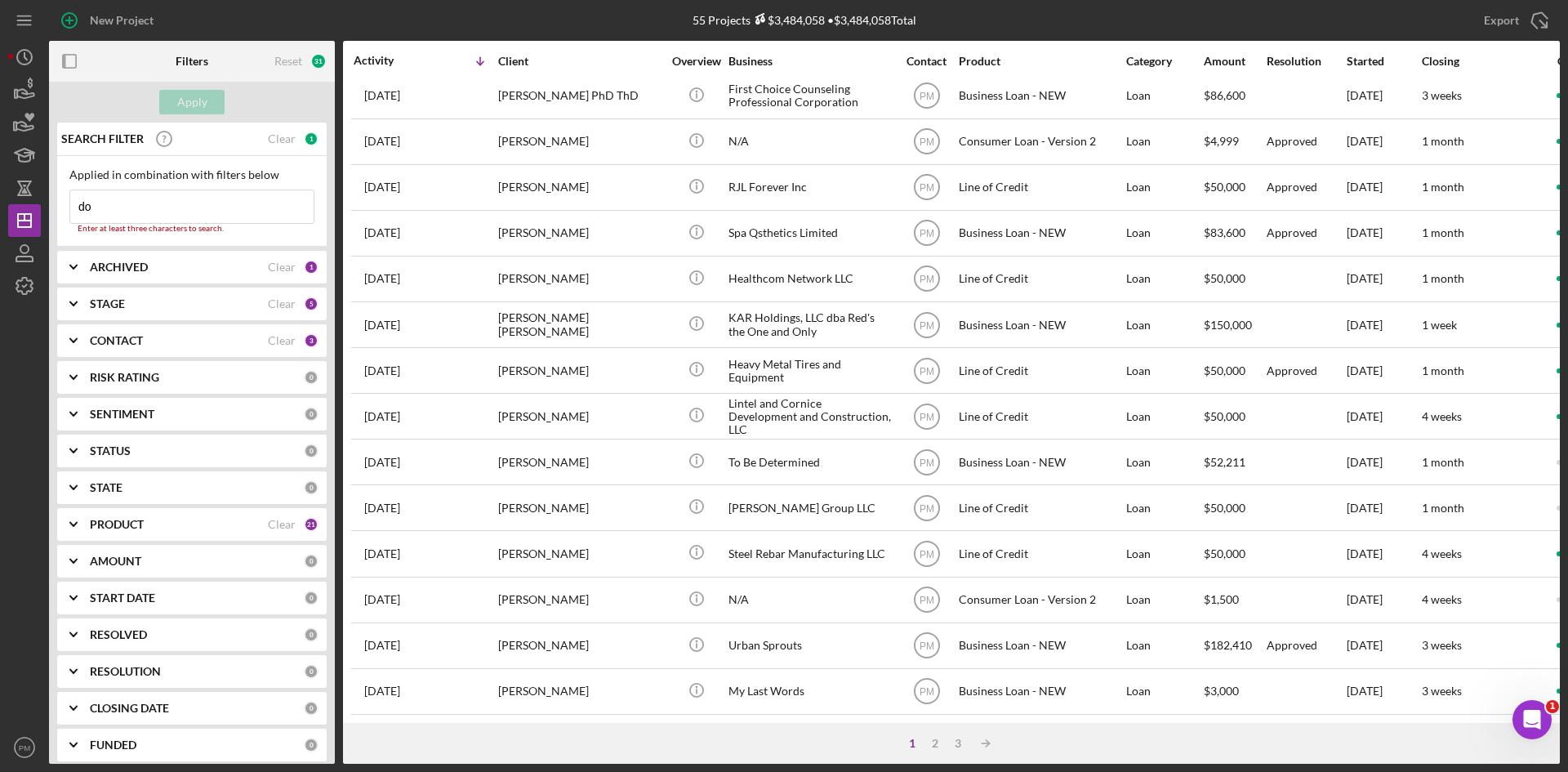
type input "[PERSON_NAME]"
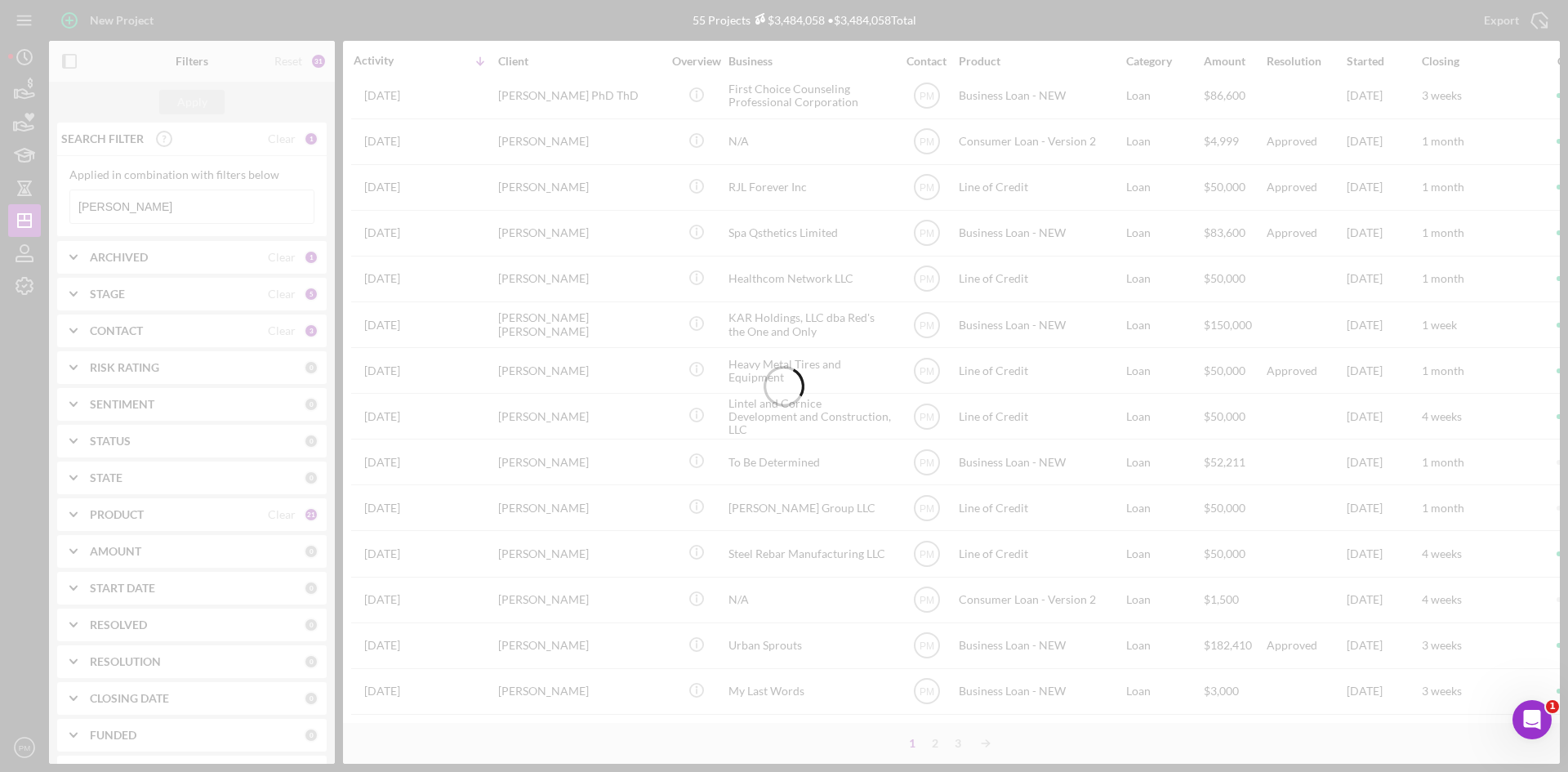
scroll to position [0, 0]
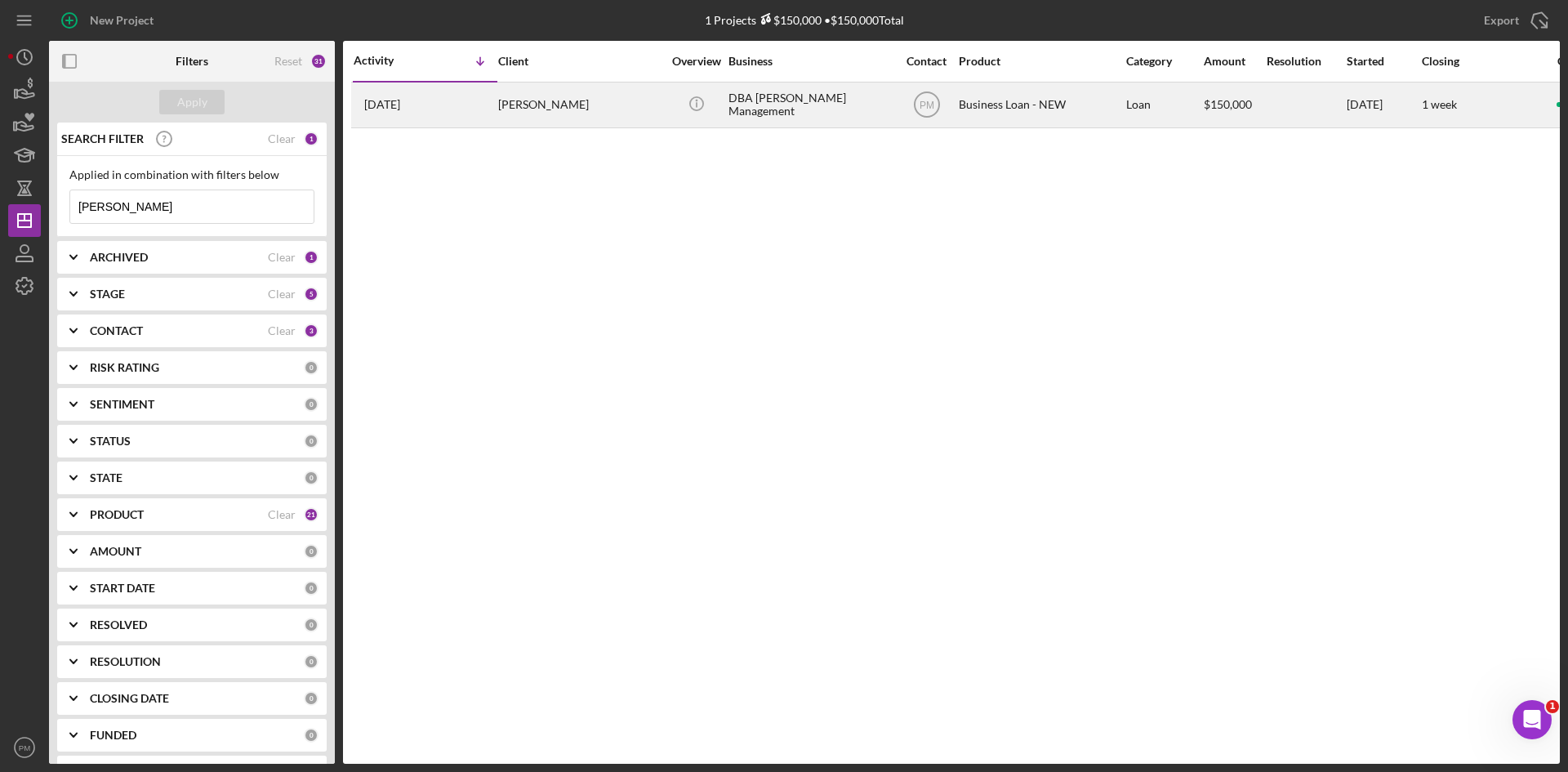
click at [477, 100] on div "[DATE] [PERSON_NAME]" at bounding box center [425, 105] width 143 height 43
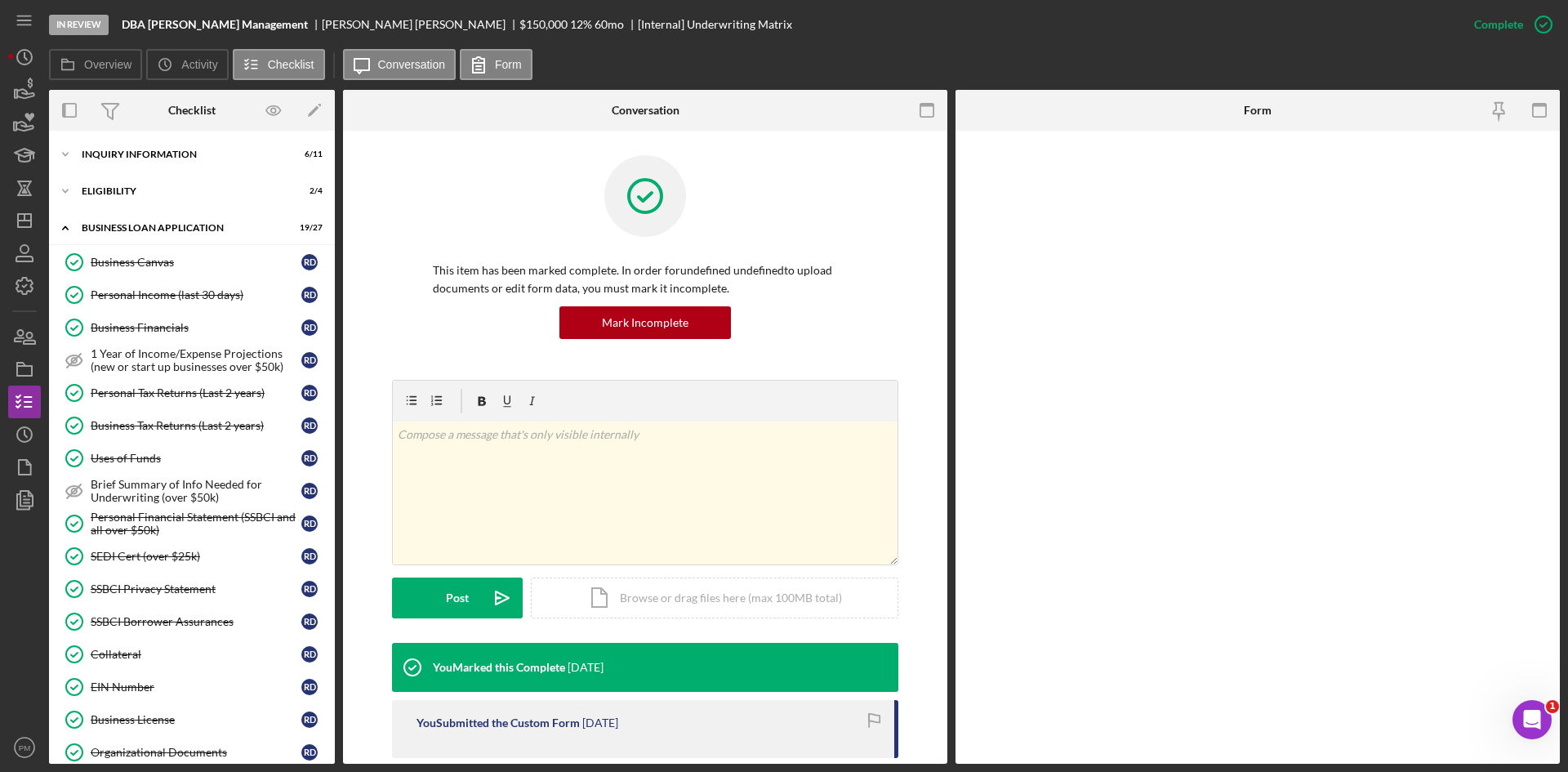
scroll to position [489, 0]
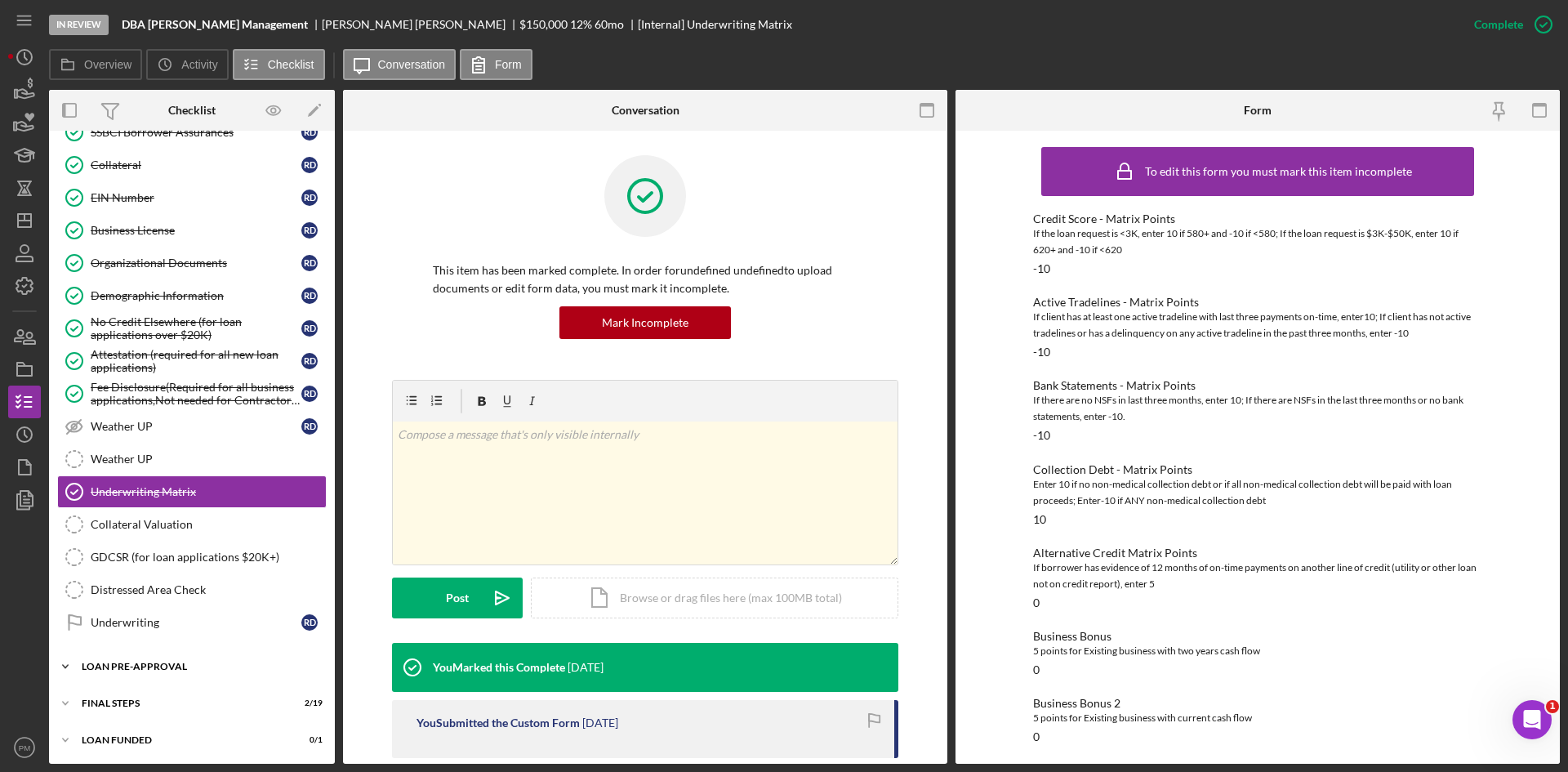
click at [166, 665] on div "LOAN PRE-APPROVAL" at bounding box center [198, 666] width 233 height 10
click at [145, 698] on div "Loan Approval" at bounding box center [208, 700] width 235 height 13
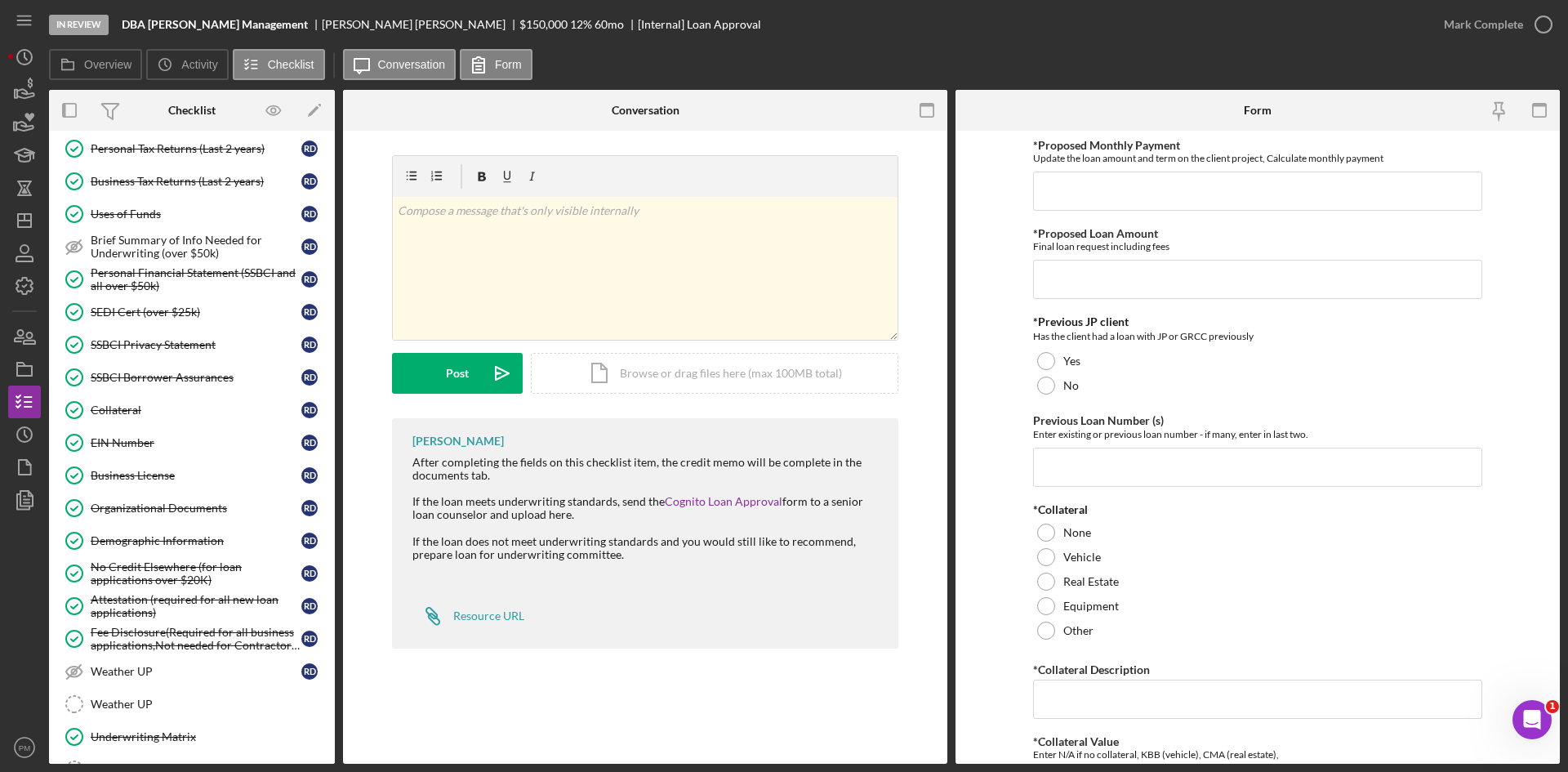
scroll to position [162, 0]
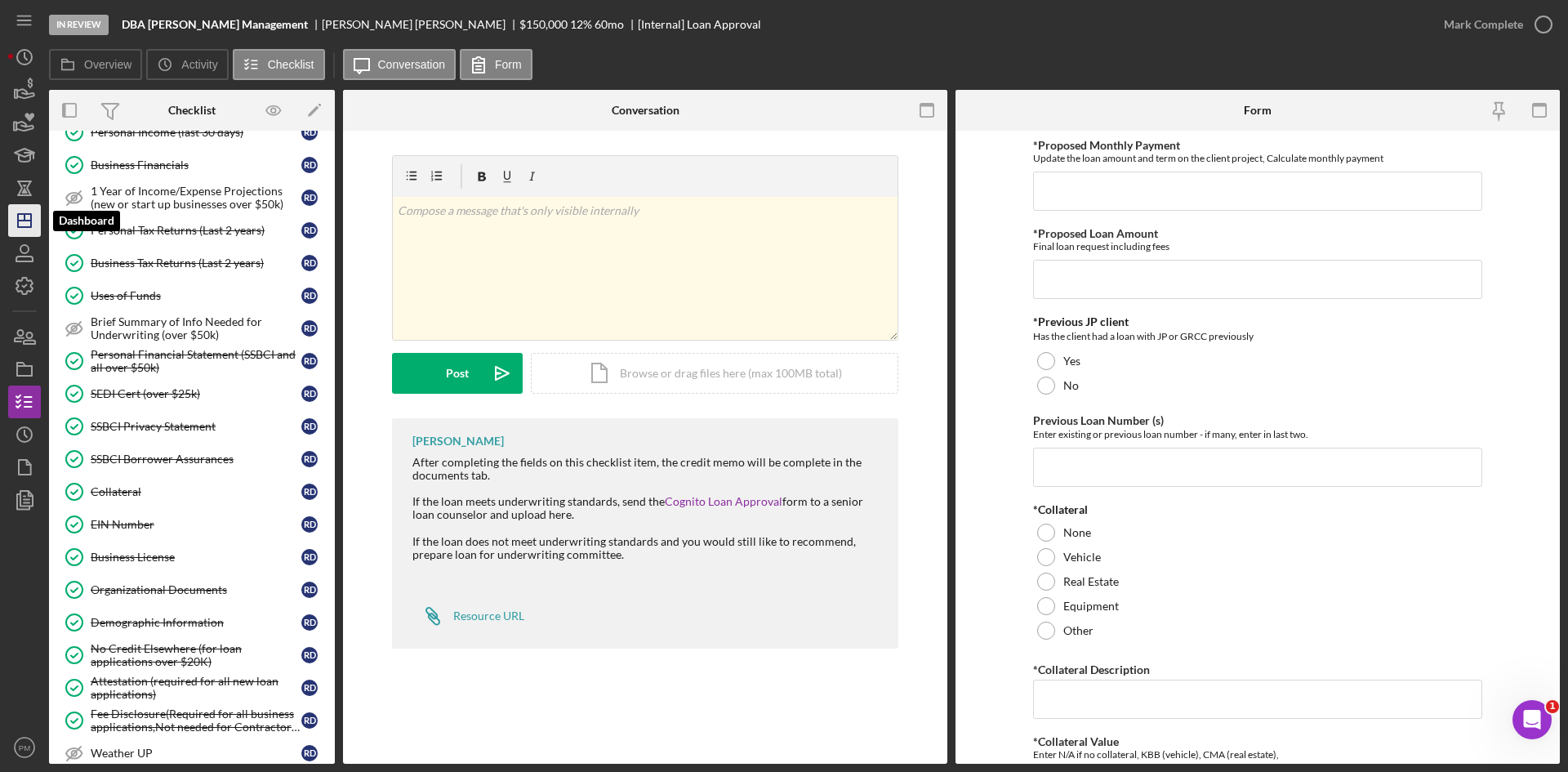
click at [25, 226] on icon "Icon/Dashboard" at bounding box center [24, 220] width 40 height 40
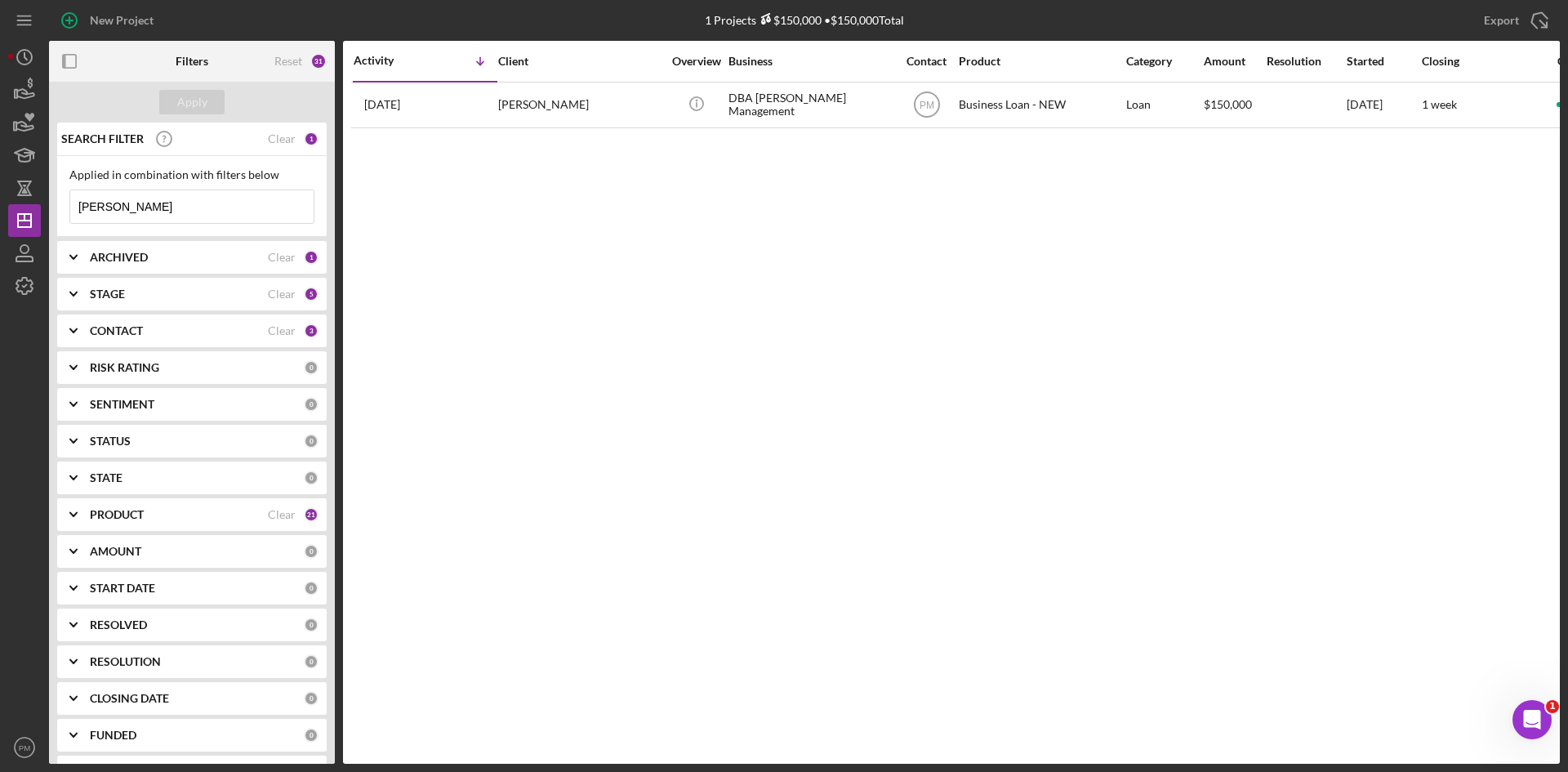
drag, startPoint x: 152, startPoint y: 208, endPoint x: 43, endPoint y: 185, distance: 111.4
click at [47, 185] on div "New Project 1 Projects $150,000 • $150,000 Total [PERSON_NAME] Export Icon/Expo…" at bounding box center [784, 382] width 1552 height 764
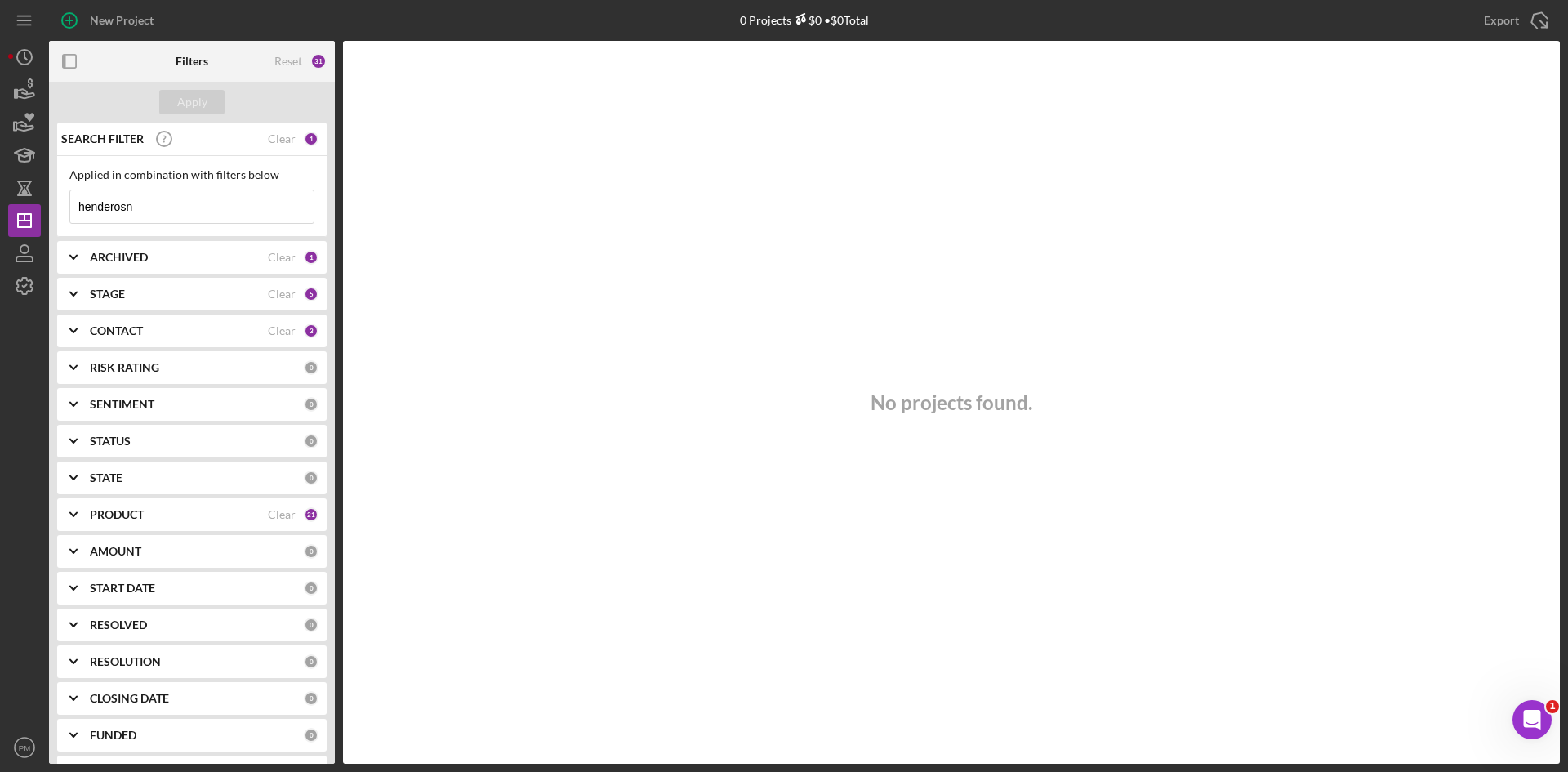
click at [138, 211] on input "henderosn" at bounding box center [192, 207] width 243 height 33
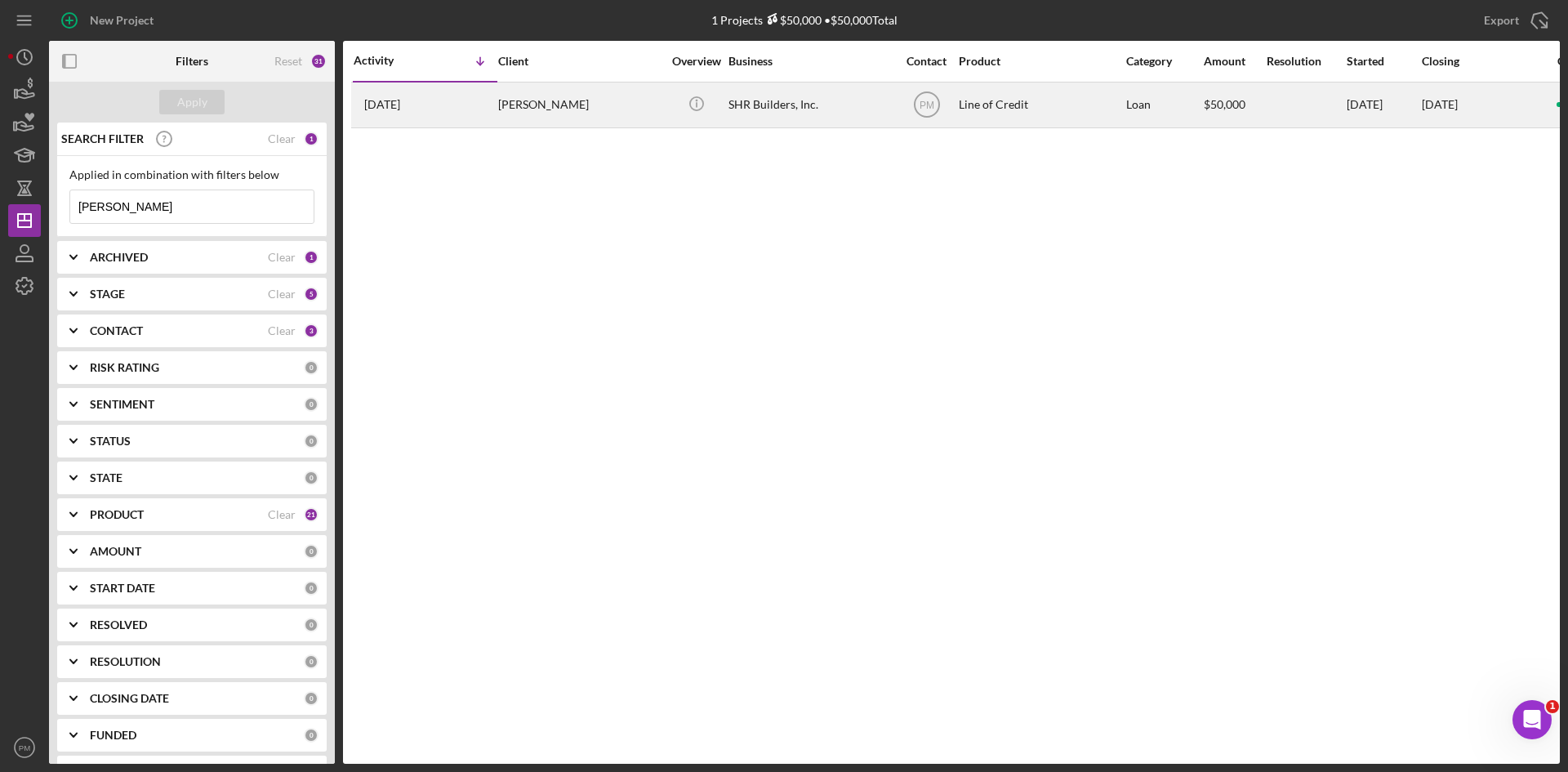
type input "[PERSON_NAME]"
click at [472, 115] on div "[DATE] [PERSON_NAME]" at bounding box center [425, 105] width 143 height 43
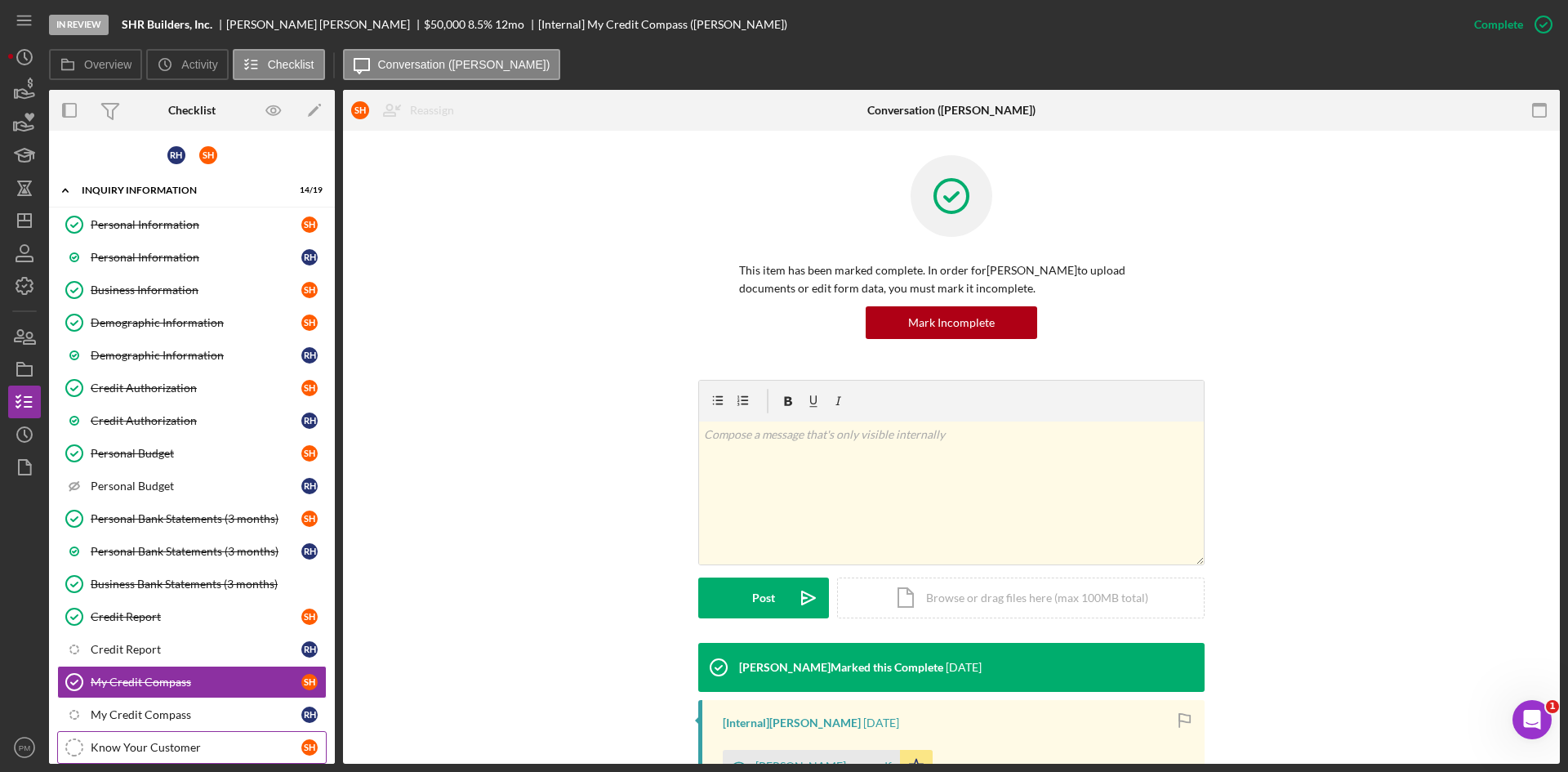
scroll to position [227, 0]
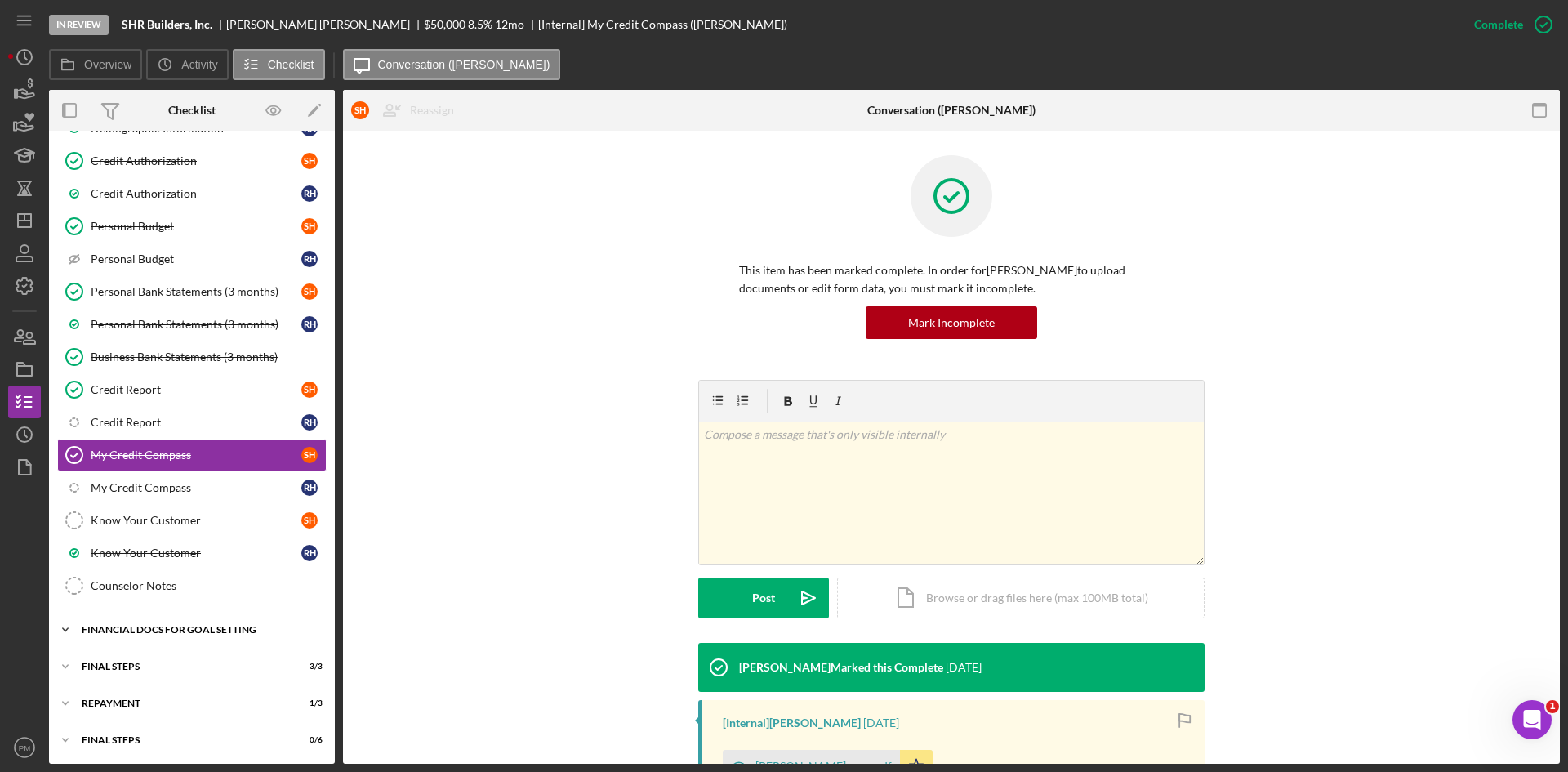
click at [143, 629] on div "Financial Docs for Goal Setting" at bounding box center [198, 630] width 233 height 10
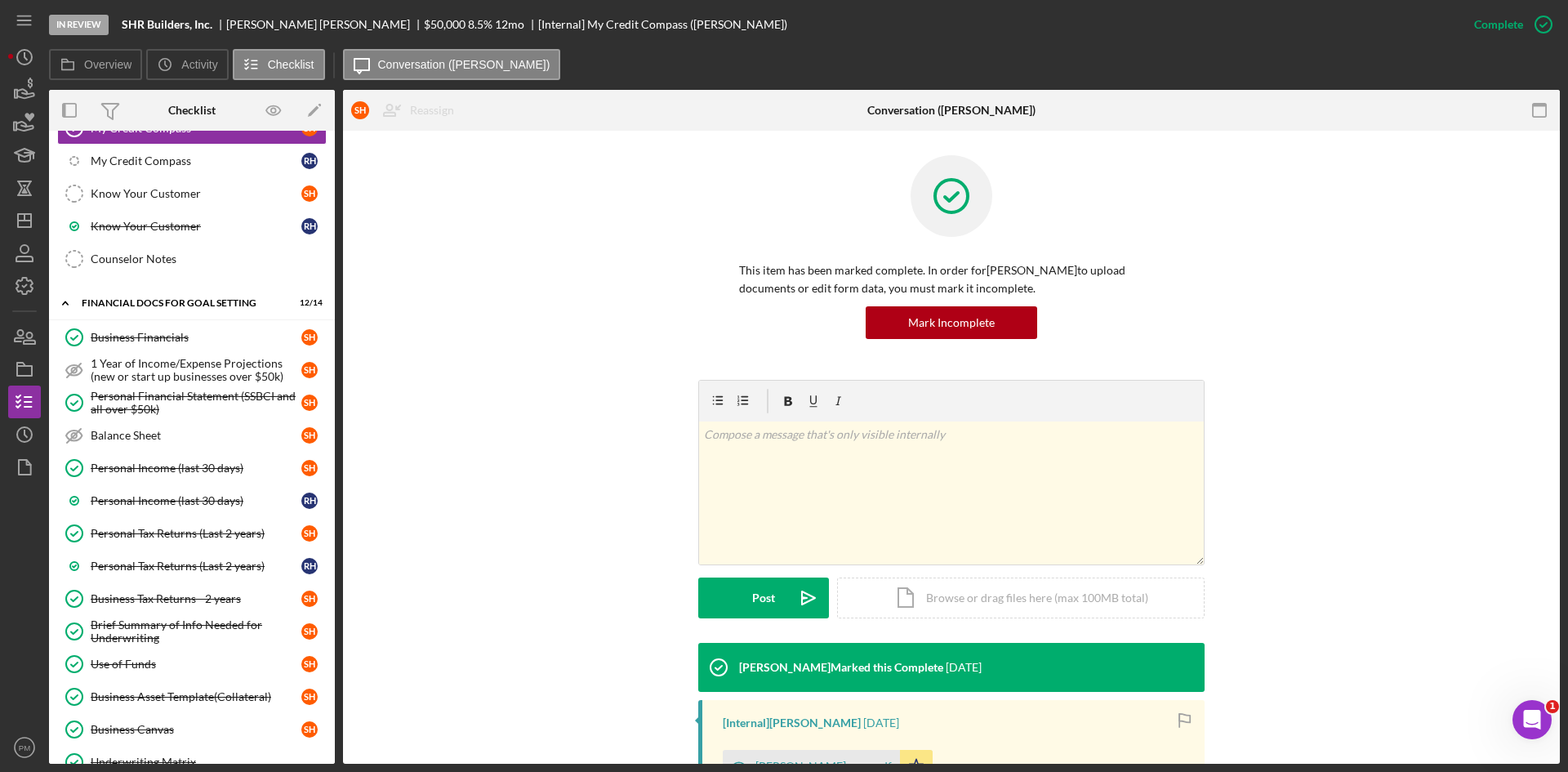
scroll to position [695, 0]
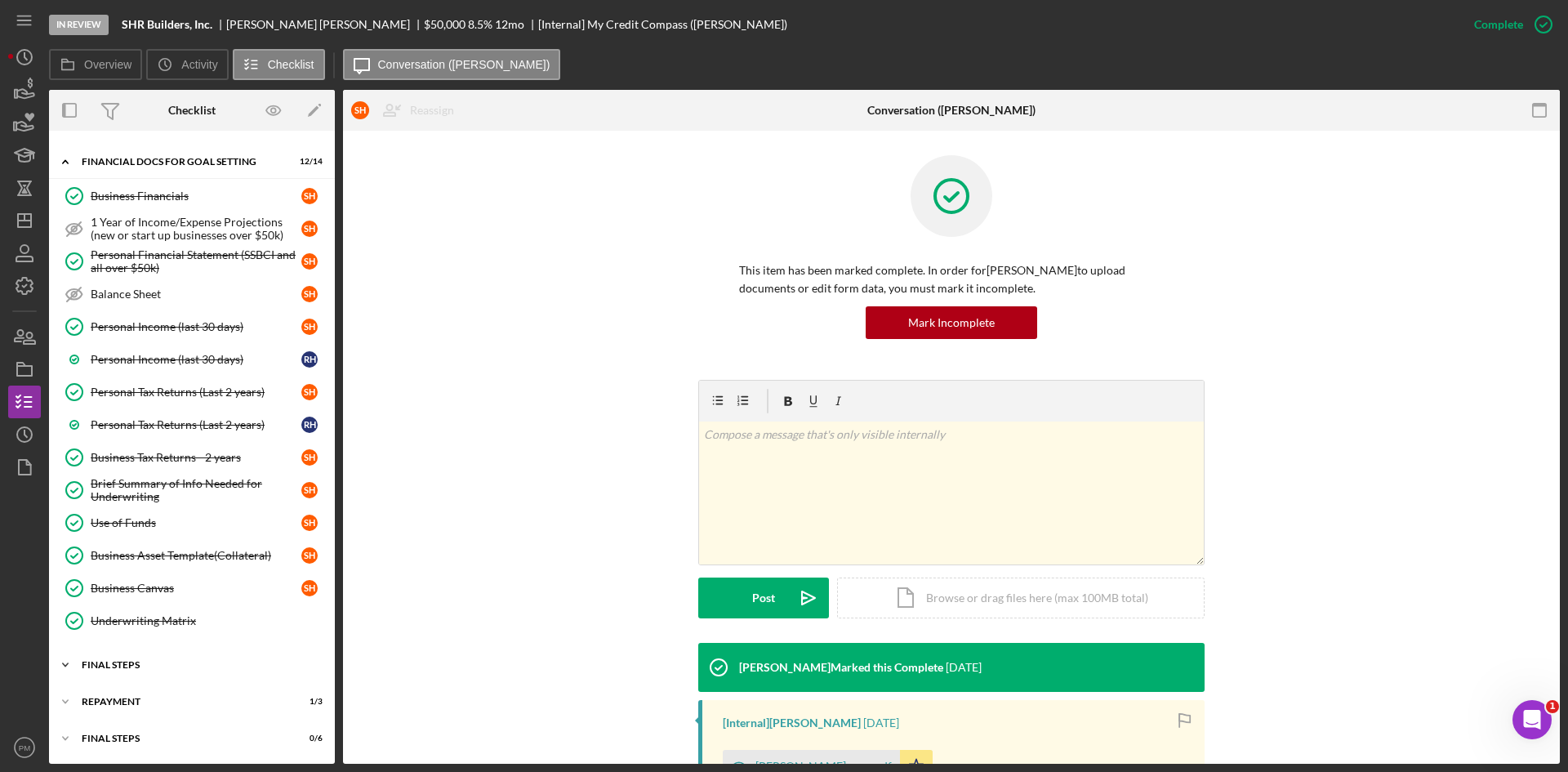
click at [125, 658] on div "Icon/Expander FINAL STEPS 3 / 3" at bounding box center [191, 665] width 286 height 33
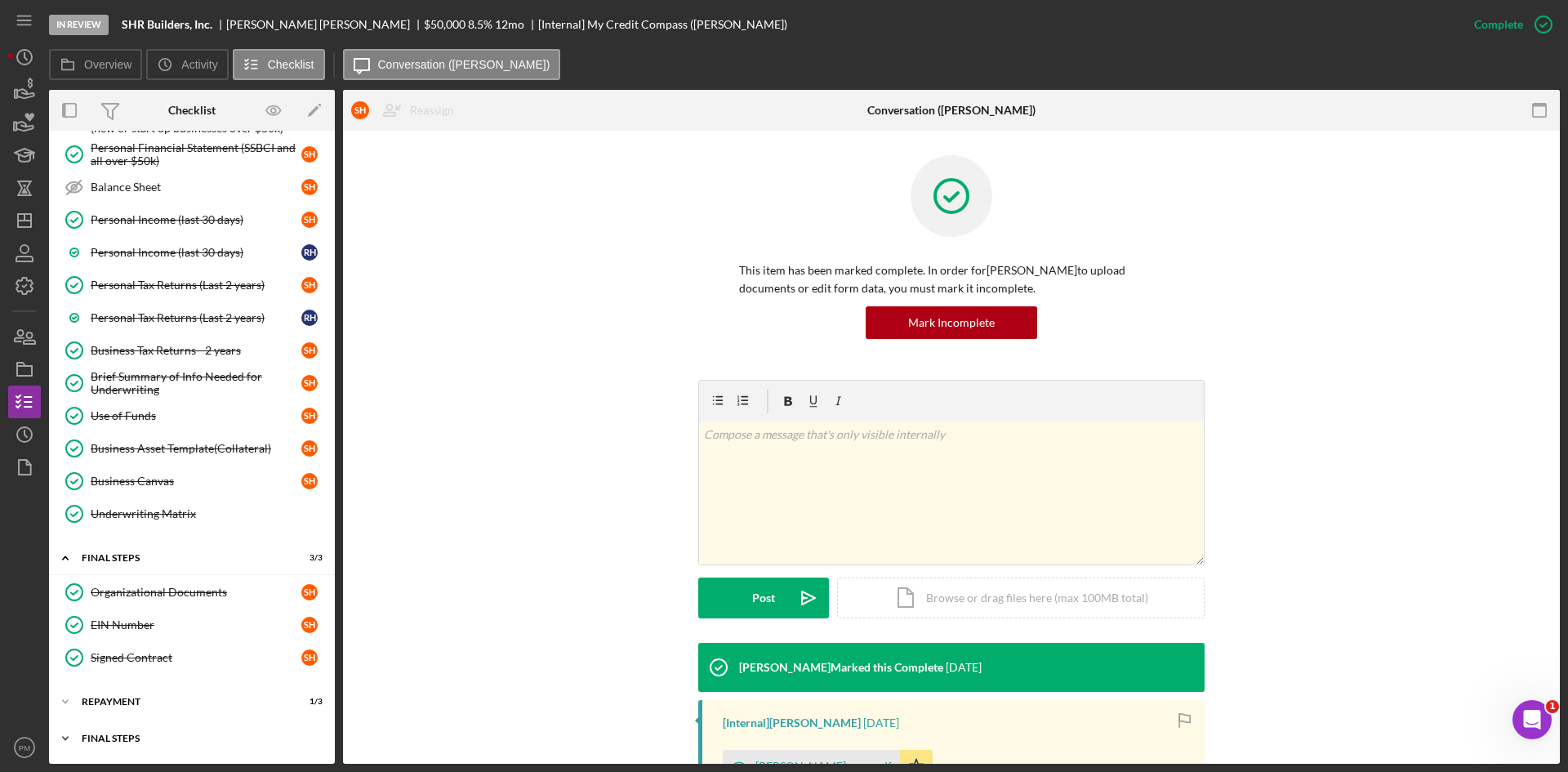
click at [137, 728] on div "Icon/Expander Final Steps 0 / 6" at bounding box center [191, 739] width 286 height 33
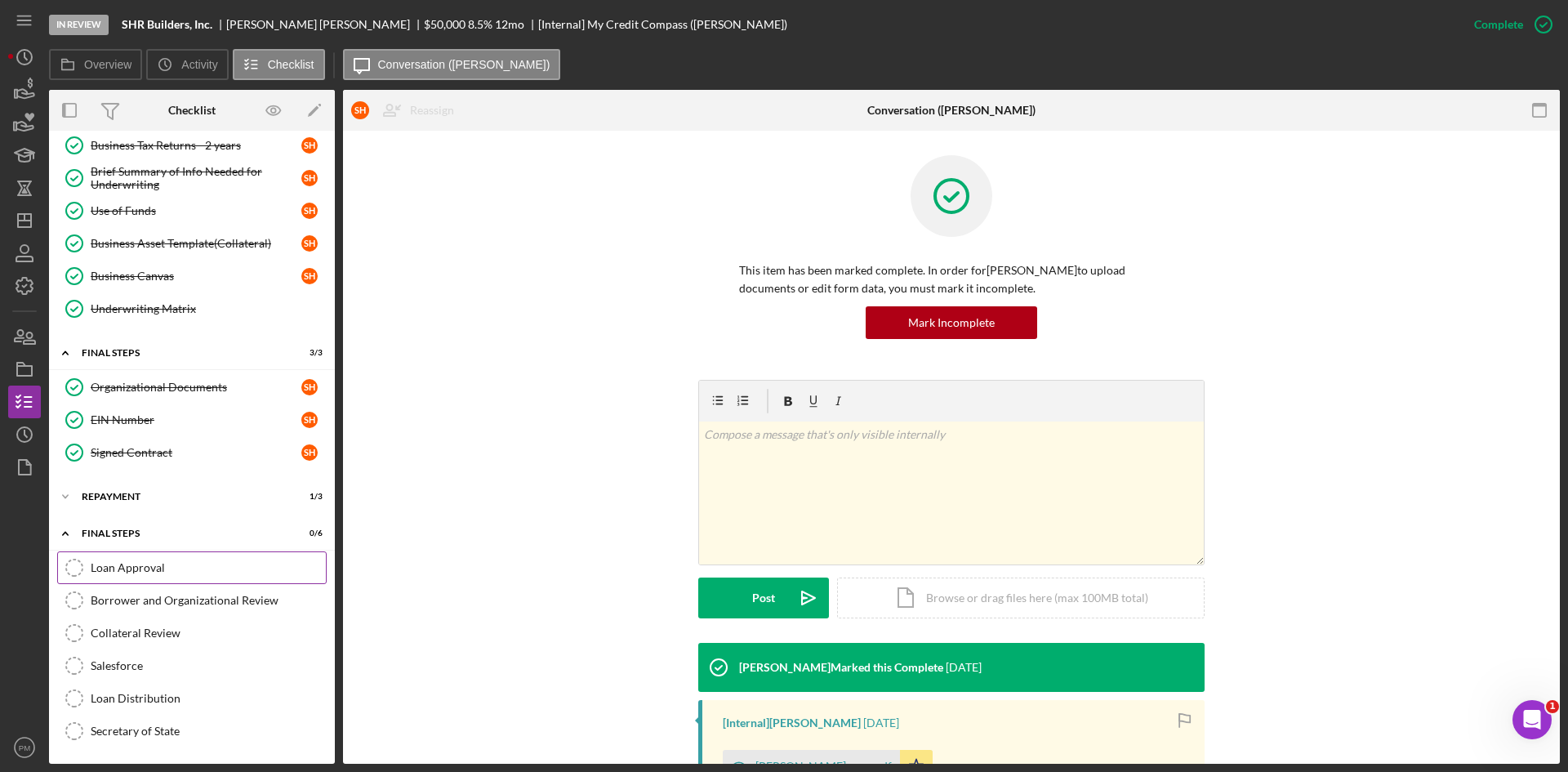
click at [149, 571] on div "Loan Approval" at bounding box center [208, 567] width 235 height 13
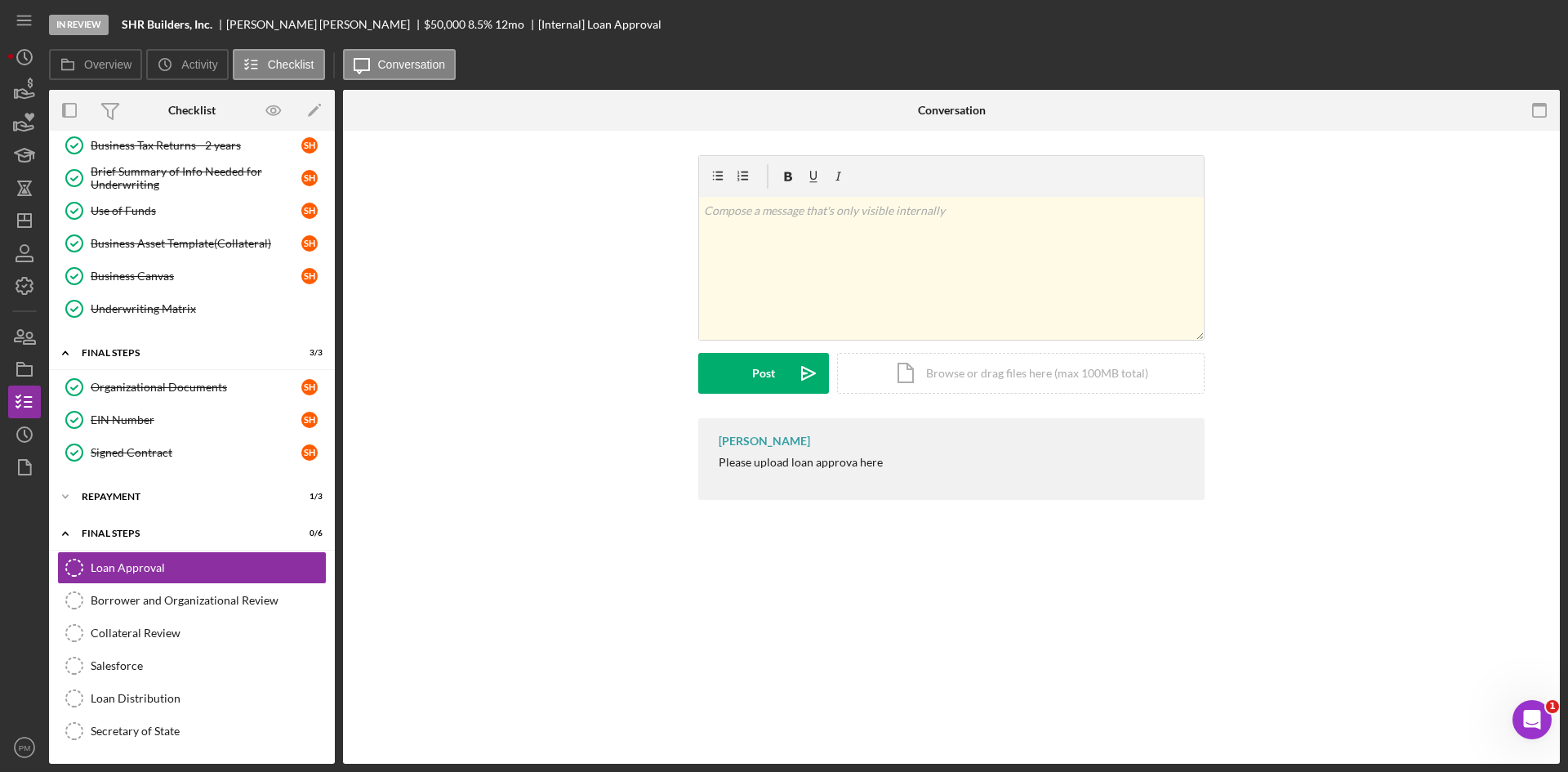
scroll to position [1007, 0]
click at [39, 219] on icon "Icon/Dashboard" at bounding box center [24, 220] width 40 height 40
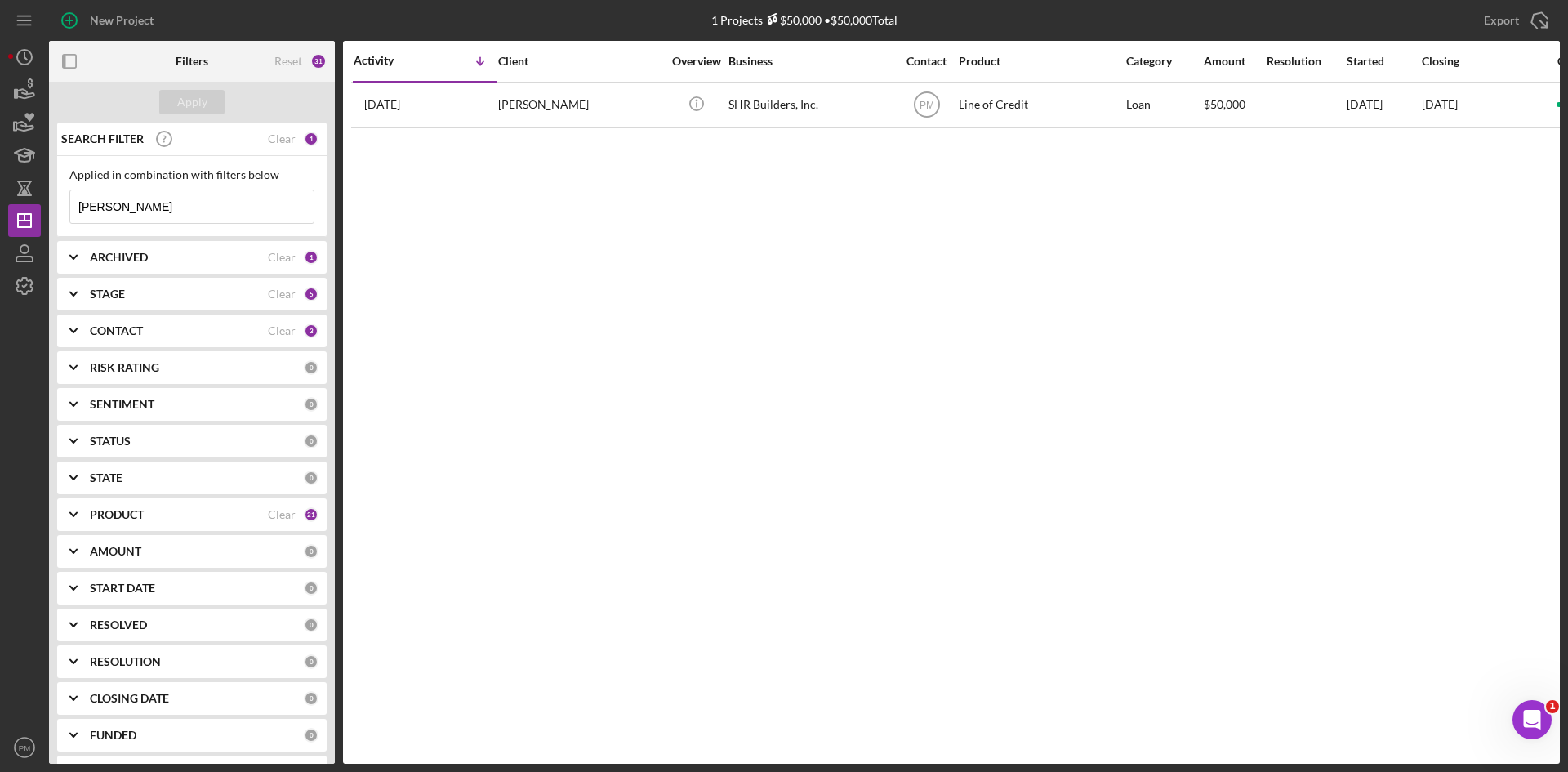
click at [181, 217] on input "[PERSON_NAME]" at bounding box center [192, 207] width 243 height 33
drag, startPoint x: 105, startPoint y: 211, endPoint x: 42, endPoint y: 211, distance: 63.0
click at [42, 211] on div "New Project 1 Projects $50,000 • $50,000 Total [PERSON_NAME] Export Icon/Export…" at bounding box center [784, 382] width 1552 height 764
type input "[PERSON_NAME]"
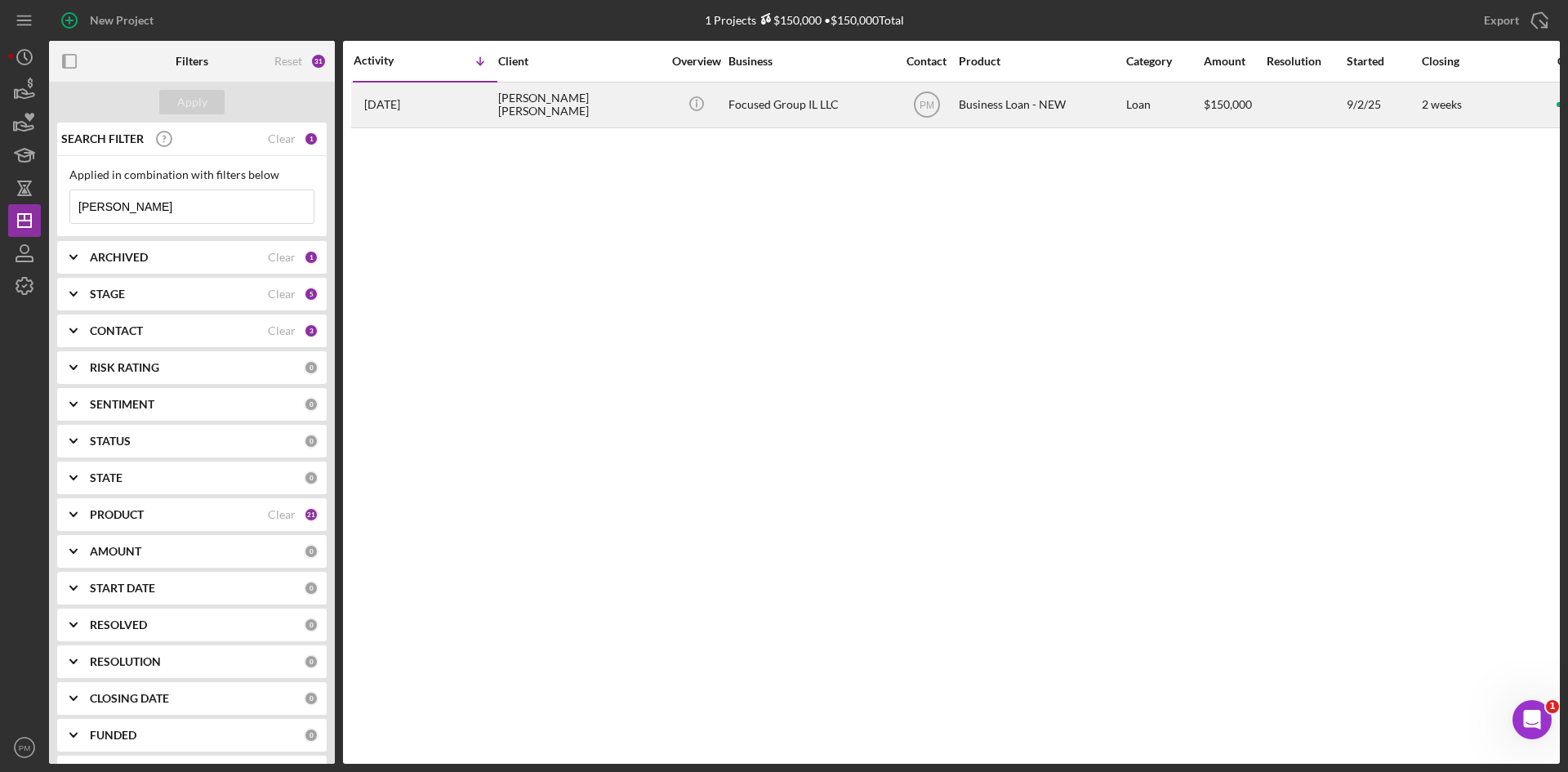
click at [460, 110] on div "[DATE] [PERSON_NAME] [PERSON_NAME]" at bounding box center [425, 105] width 143 height 43
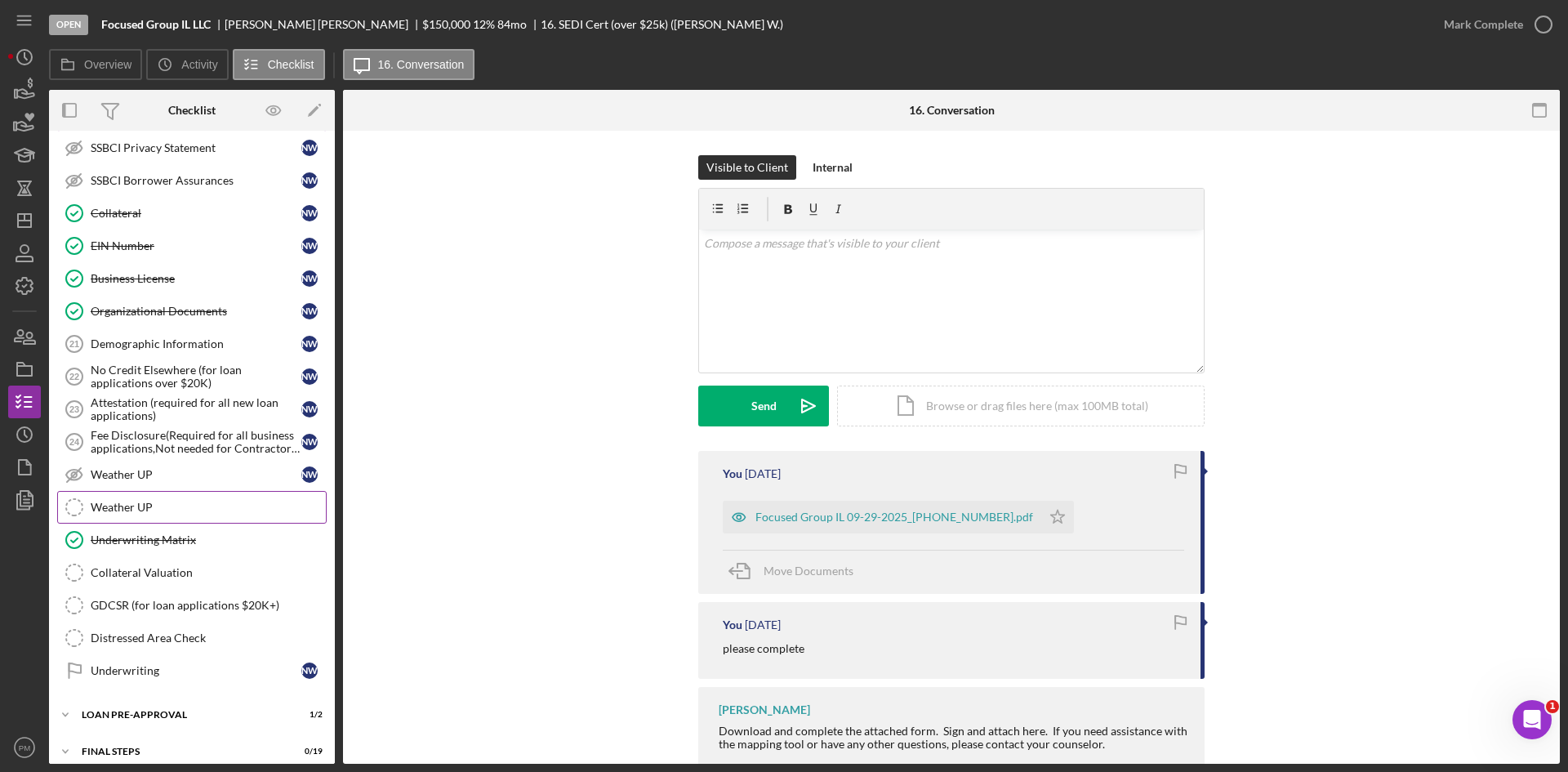
scroll to position [621, 0]
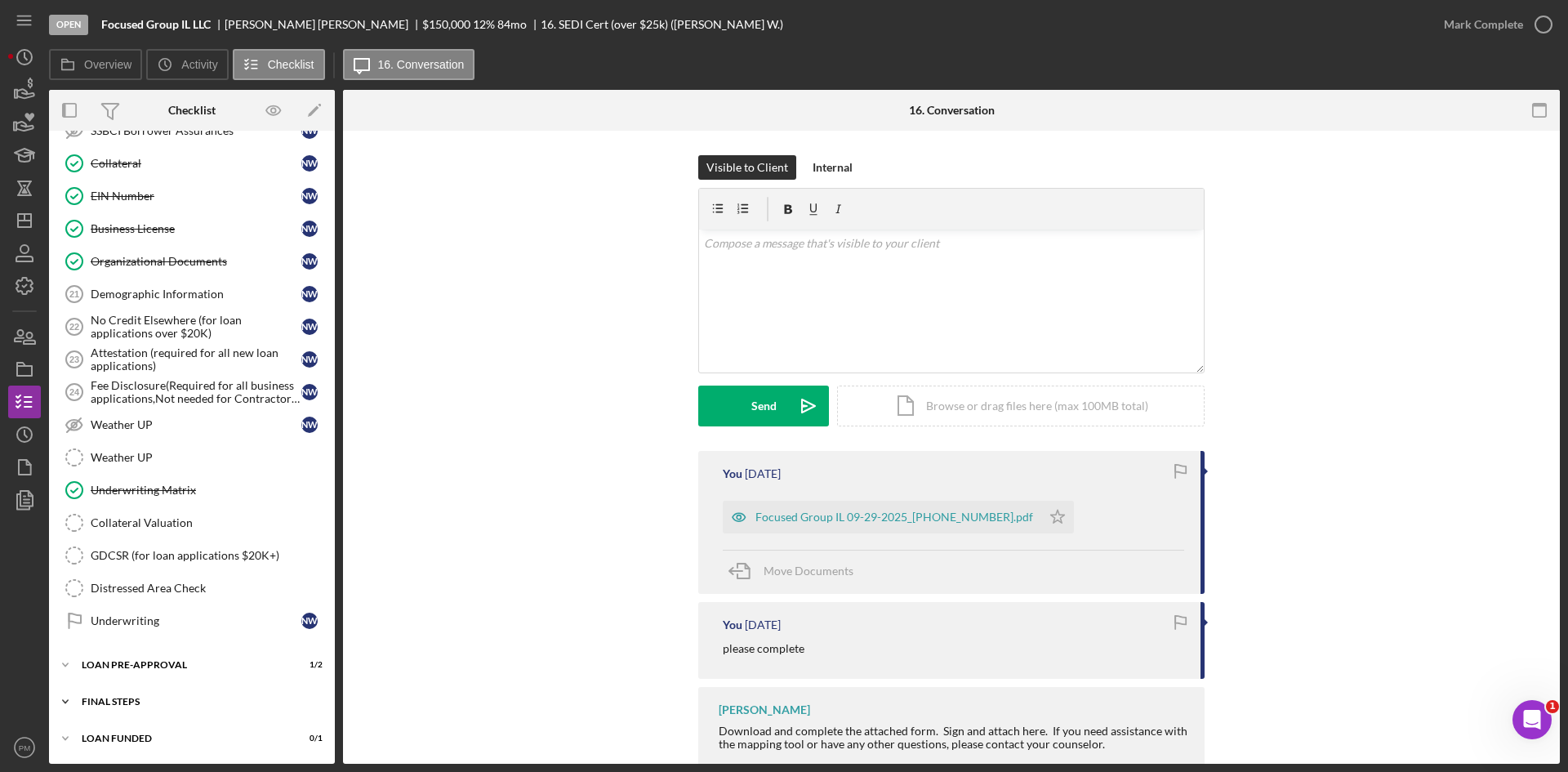
click at [161, 694] on div "Icon/Expander FINAL STEPS 0 / 19" at bounding box center [191, 702] width 286 height 33
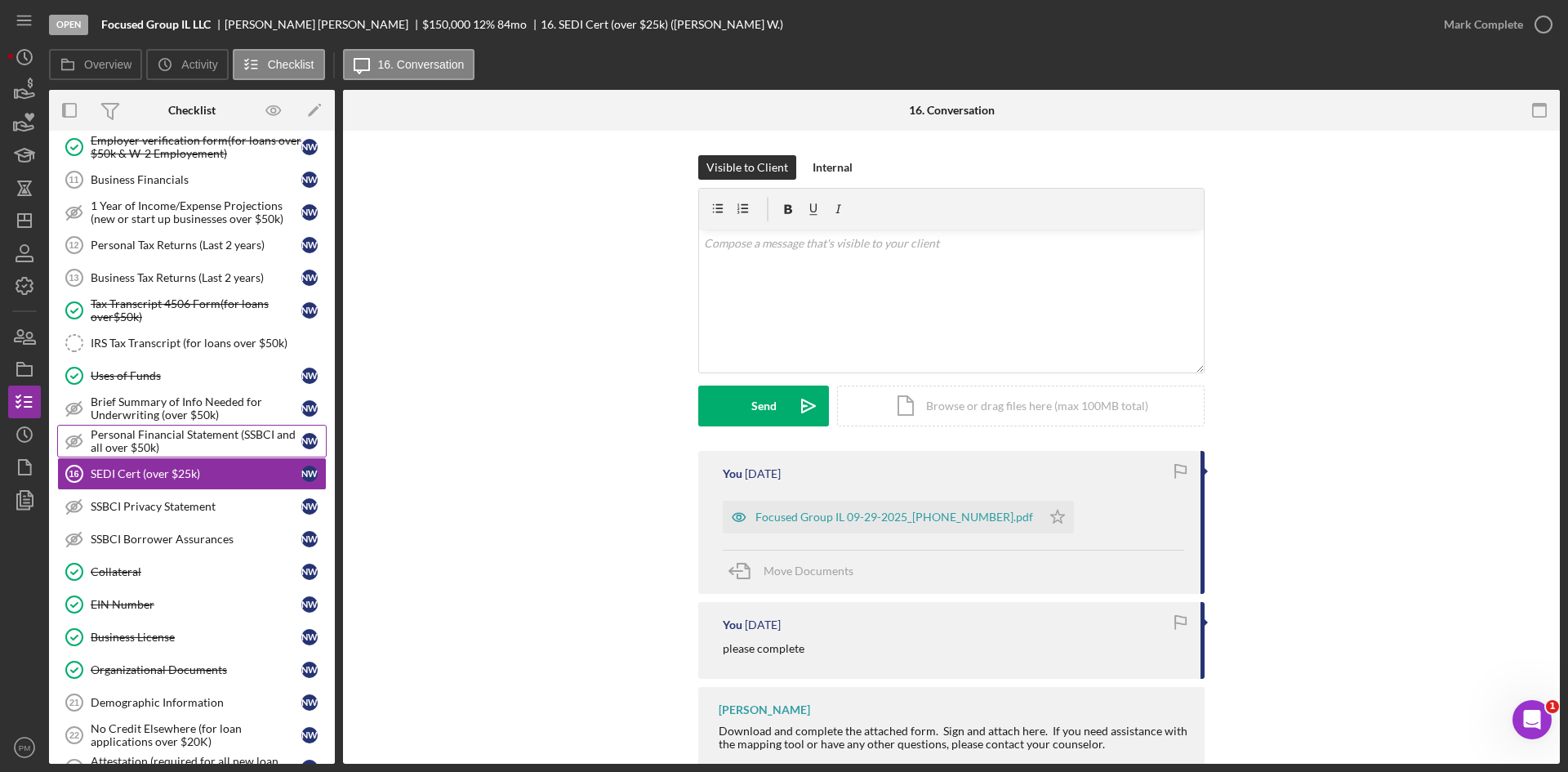
scroll to position [0, 0]
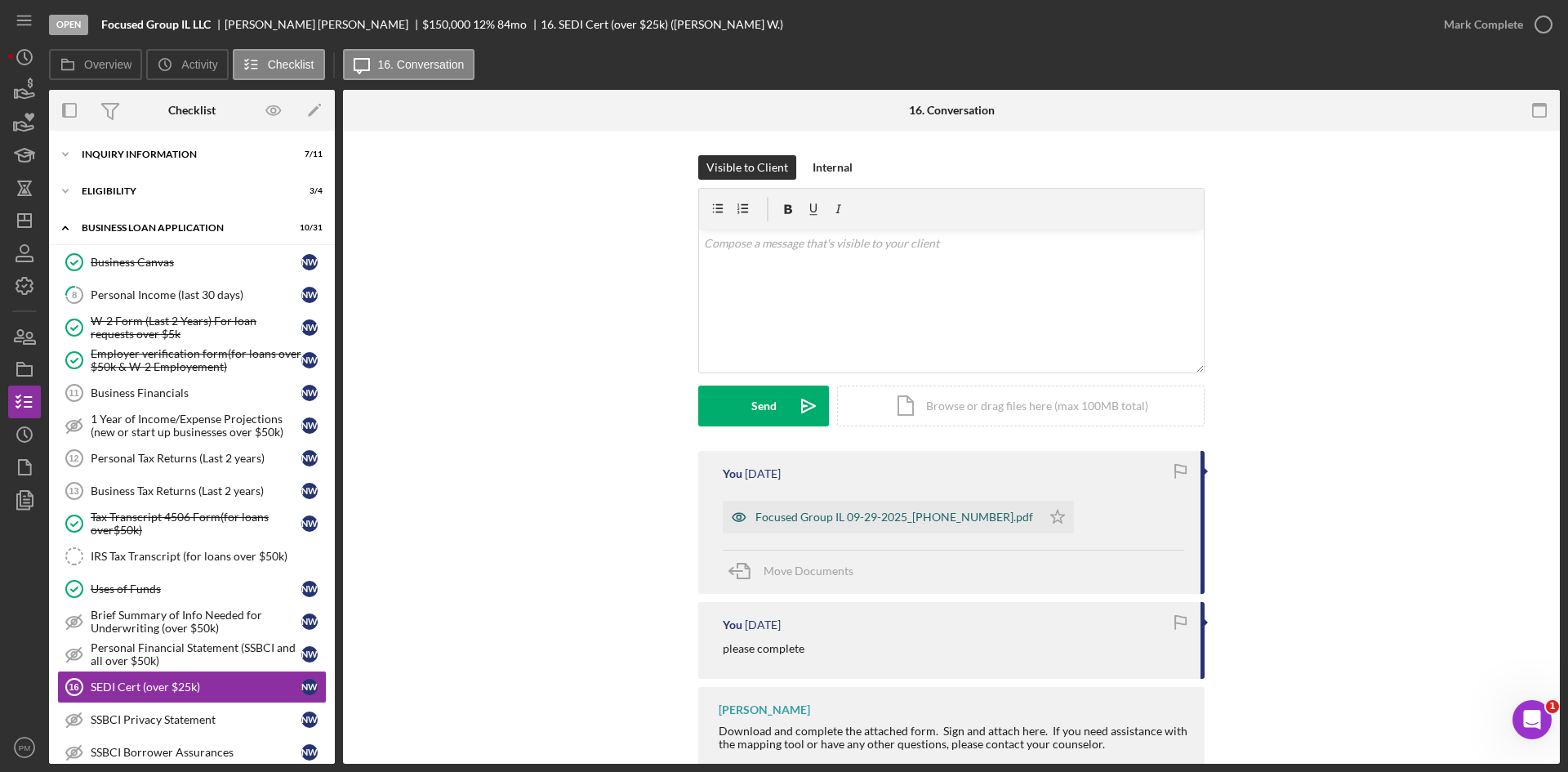
click at [875, 529] on div "Focused Group IL 09-29-2025_[PHONE_NUMBER].pdf" at bounding box center [881, 517] width 319 height 33
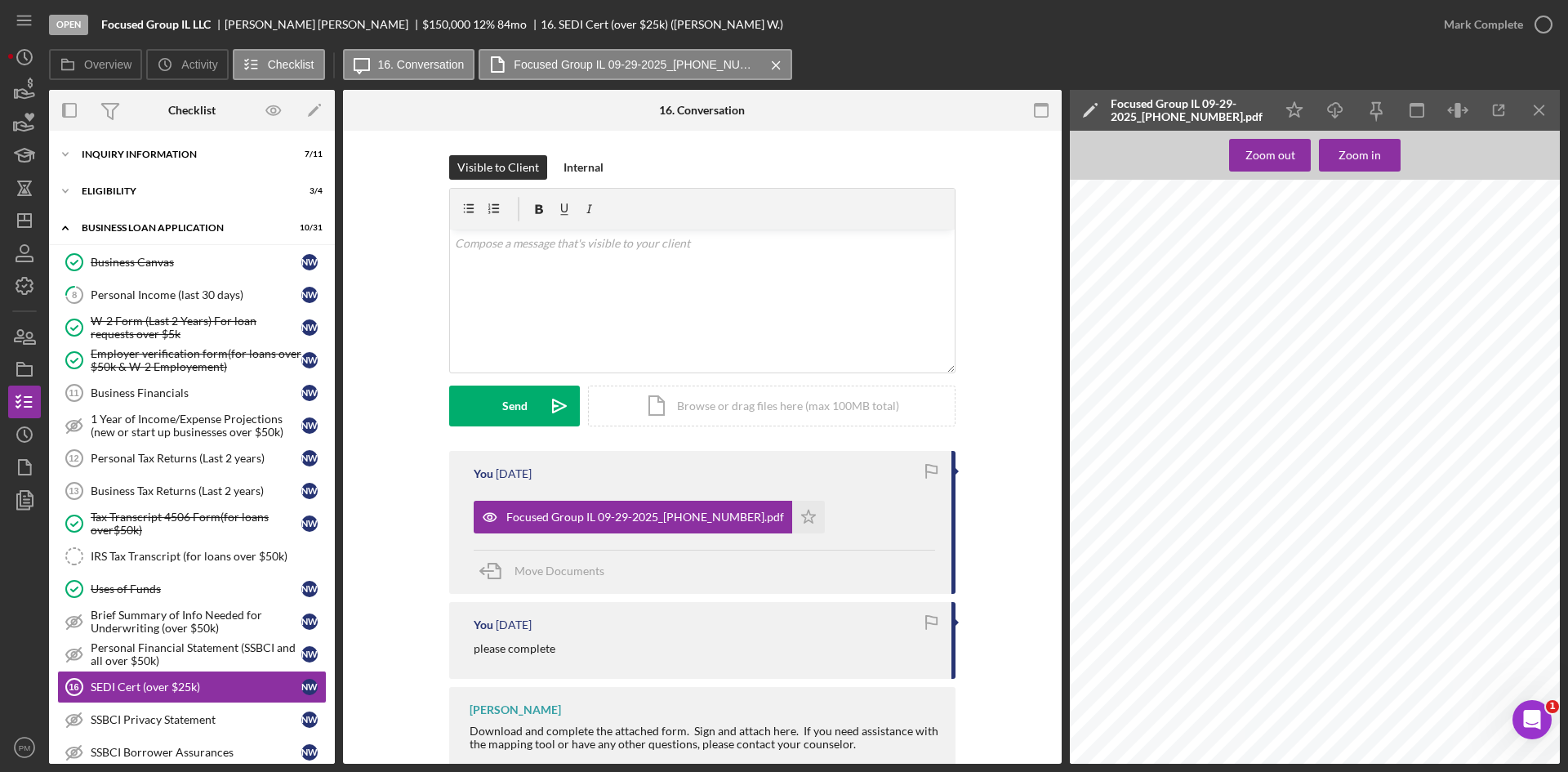
scroll to position [1062, 0]
click at [1532, 102] on icon "Icon/Menu Close" at bounding box center [1540, 111] width 37 height 37
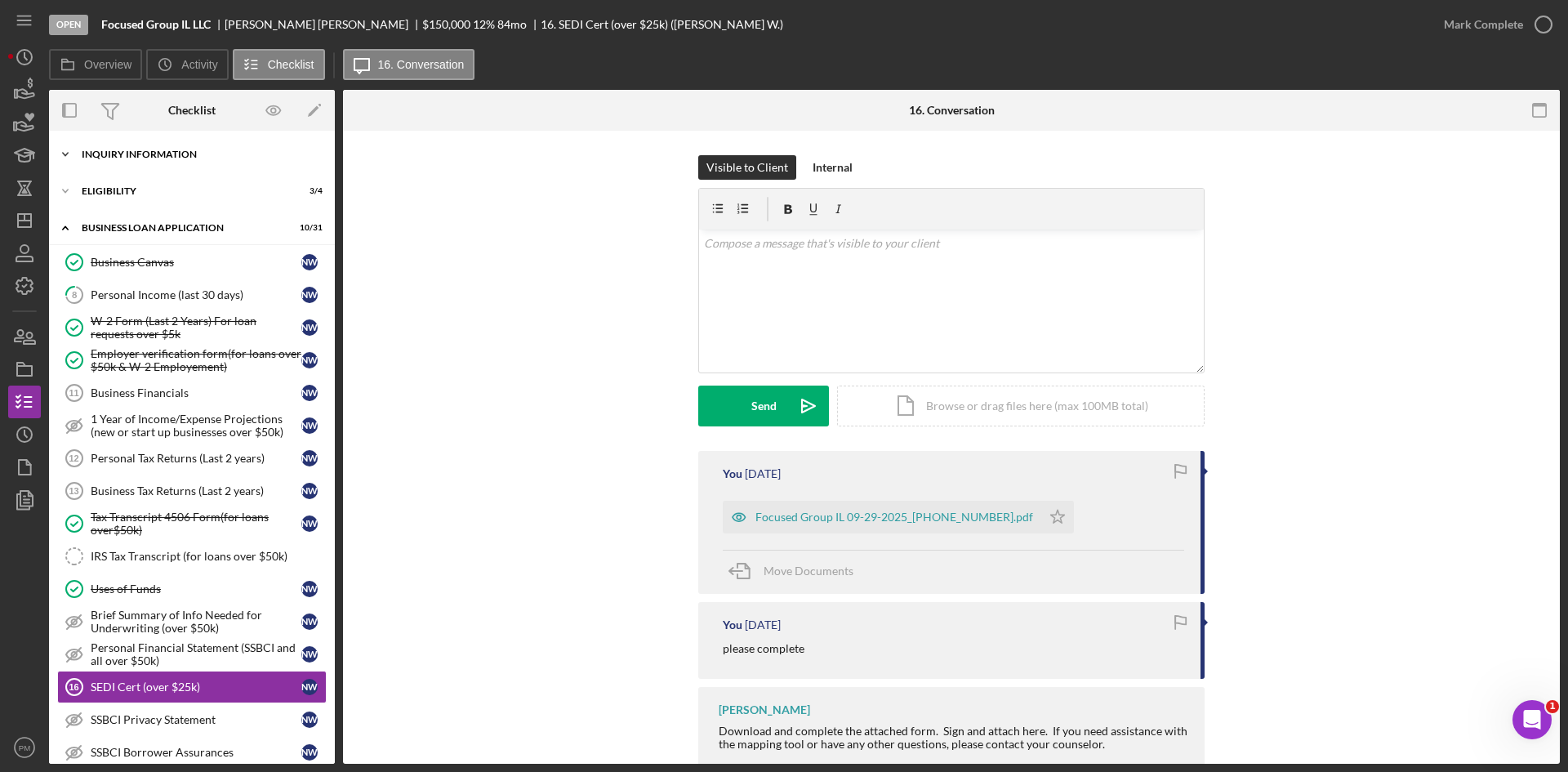
click at [134, 156] on div "INQUIRY INFORMATION" at bounding box center [198, 154] width 233 height 10
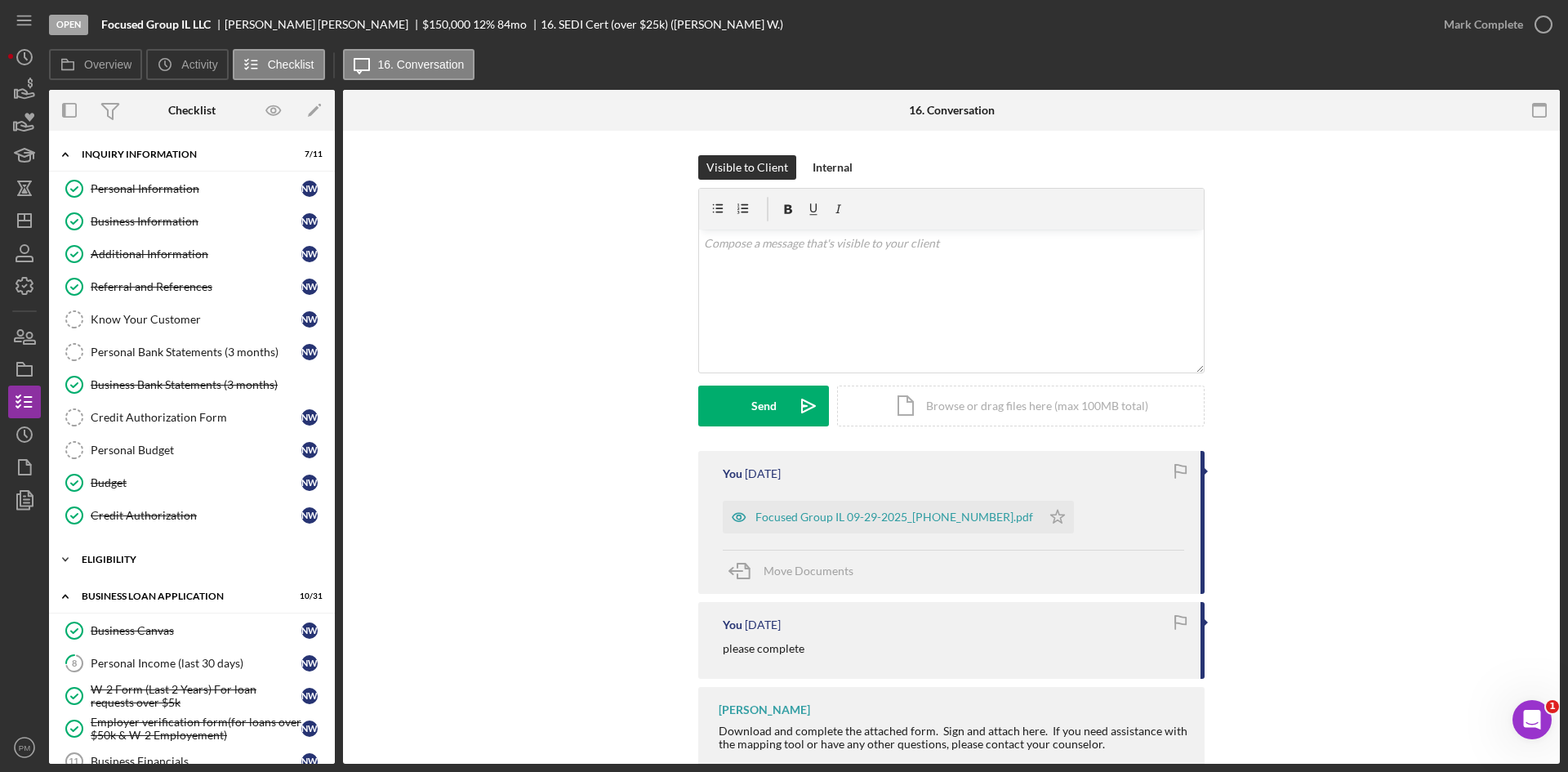
click at [148, 547] on div "Icon/Expander ELIGIBILITY 3 / 4" at bounding box center [191, 560] width 286 height 33
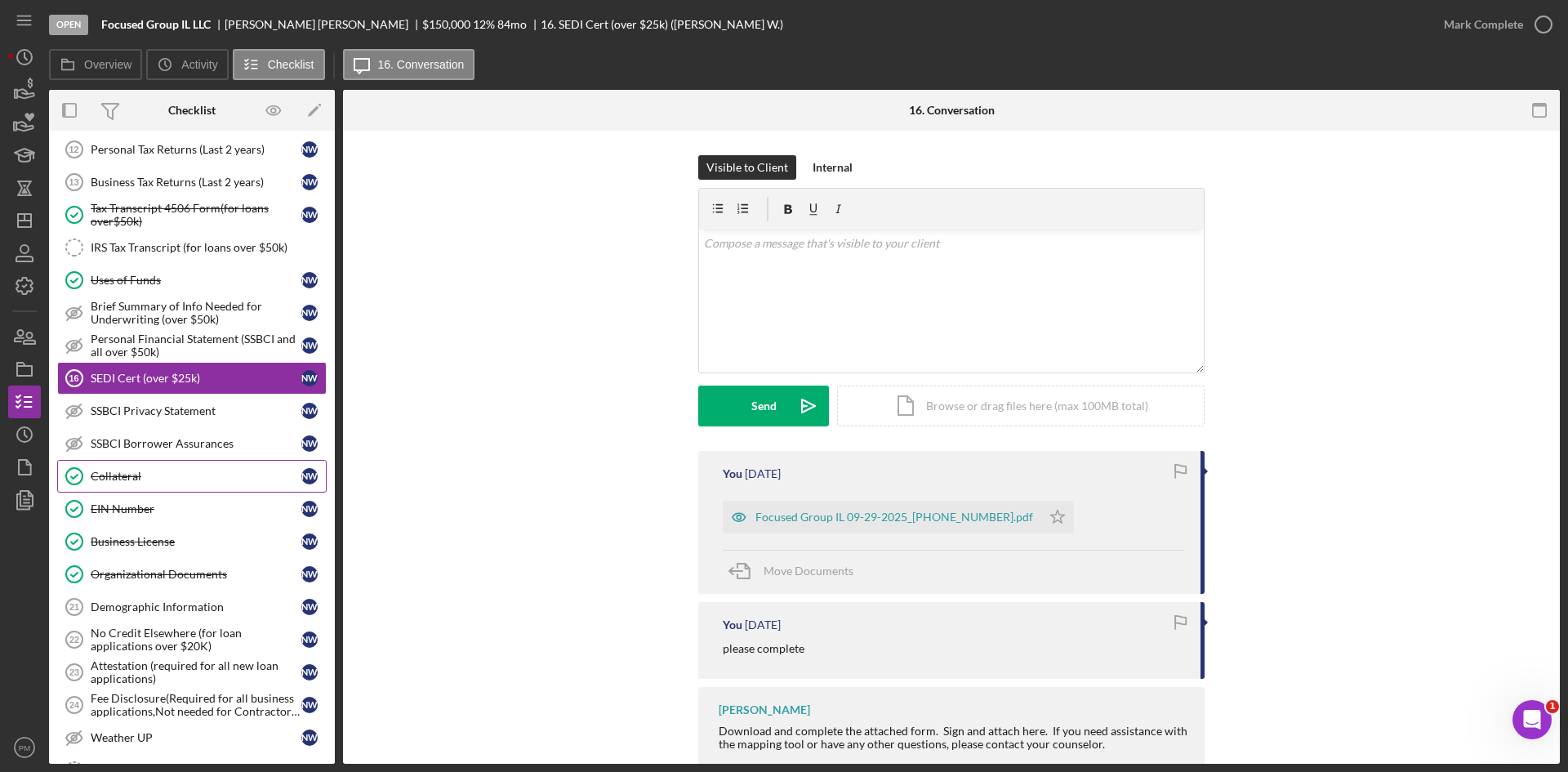
scroll to position [735, 0]
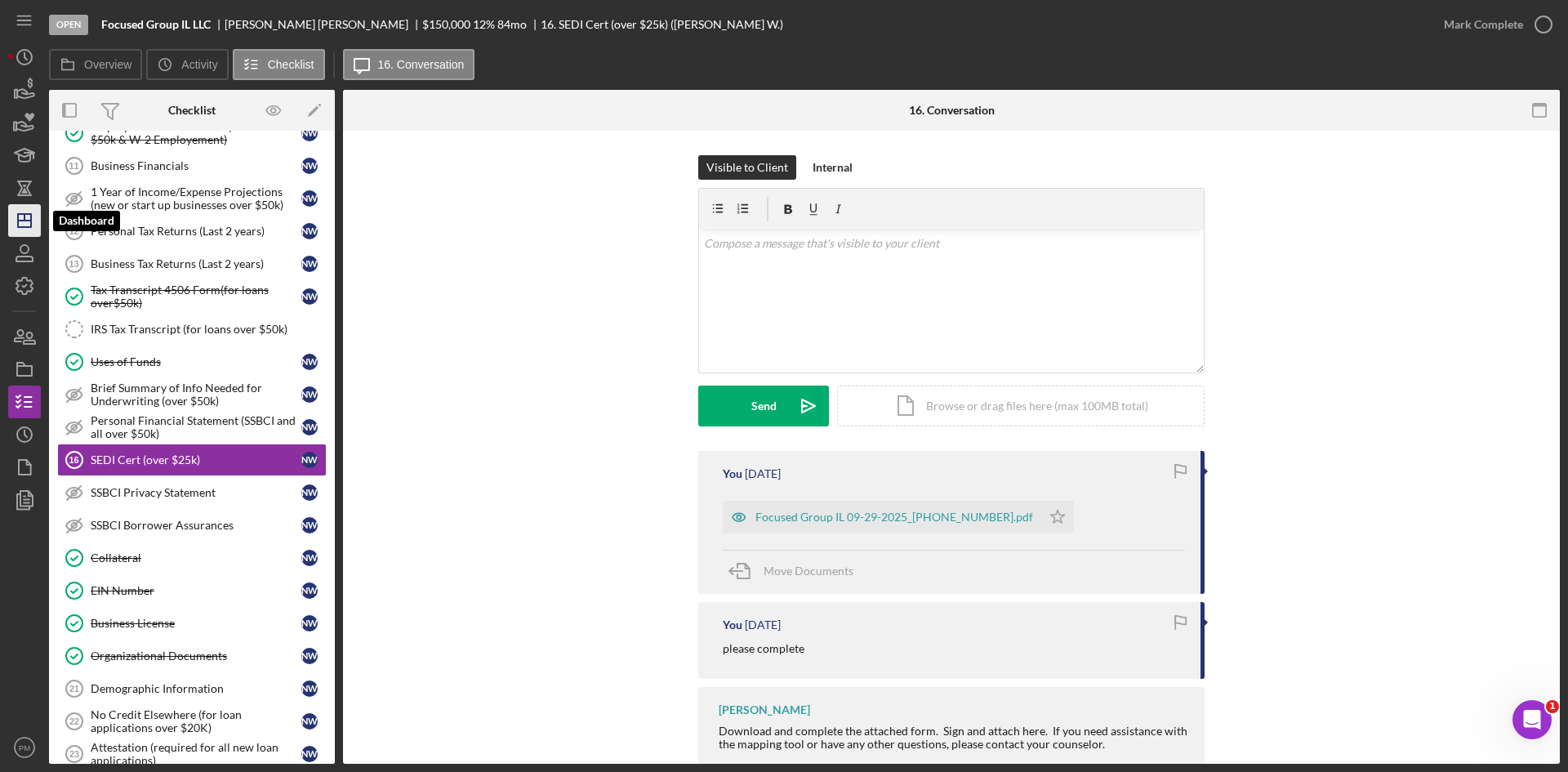
click at [29, 224] on icon "Icon/Dashboard" at bounding box center [24, 220] width 40 height 40
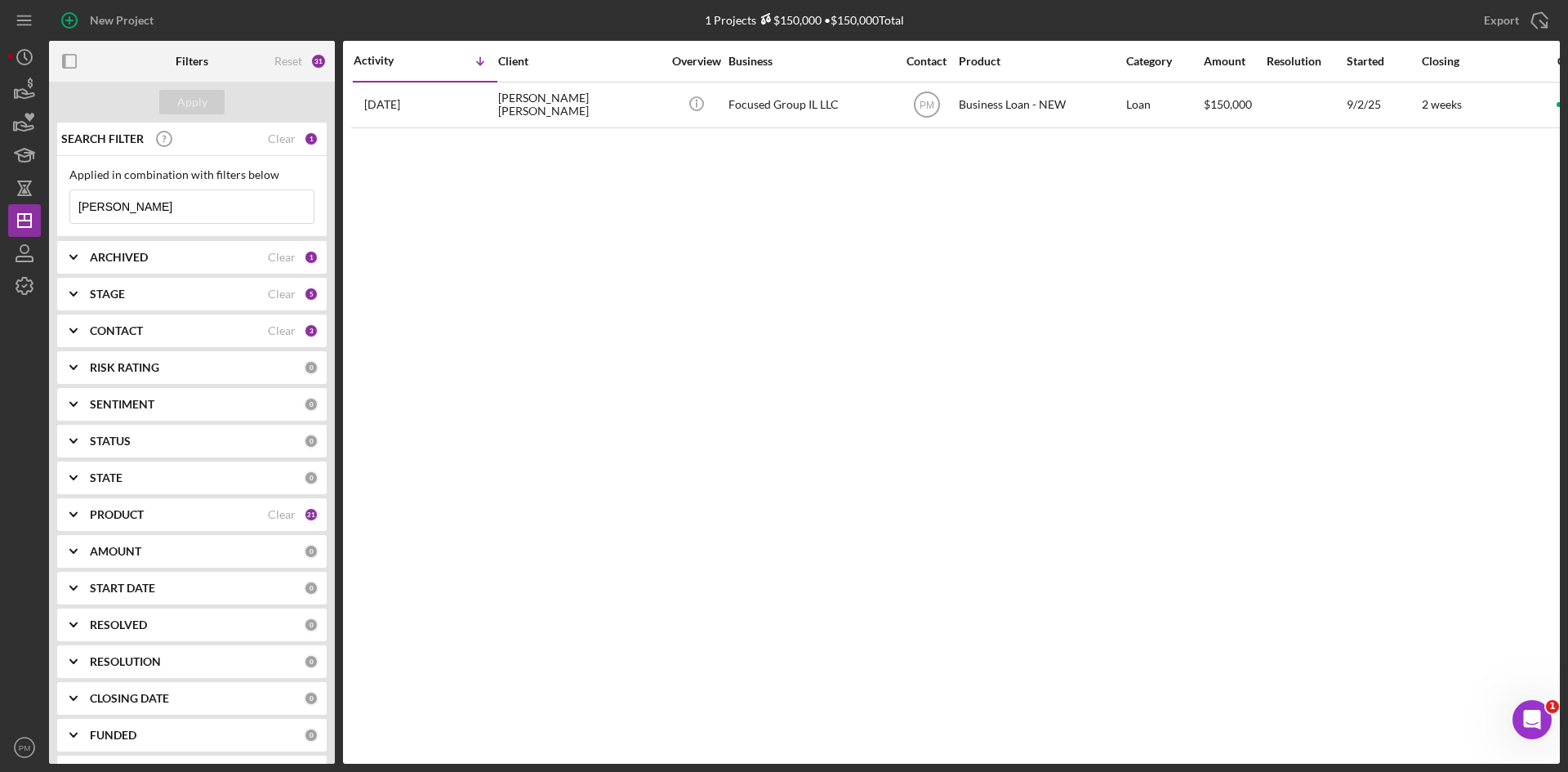
drag, startPoint x: 117, startPoint y: 203, endPoint x: 0, endPoint y: 220, distance: 118.2
click at [17, 223] on div "New Project 1 Projects $150,000 • $150,000 Total [PERSON_NAME] Export Icon/Expo…" at bounding box center [784, 382] width 1552 height 764
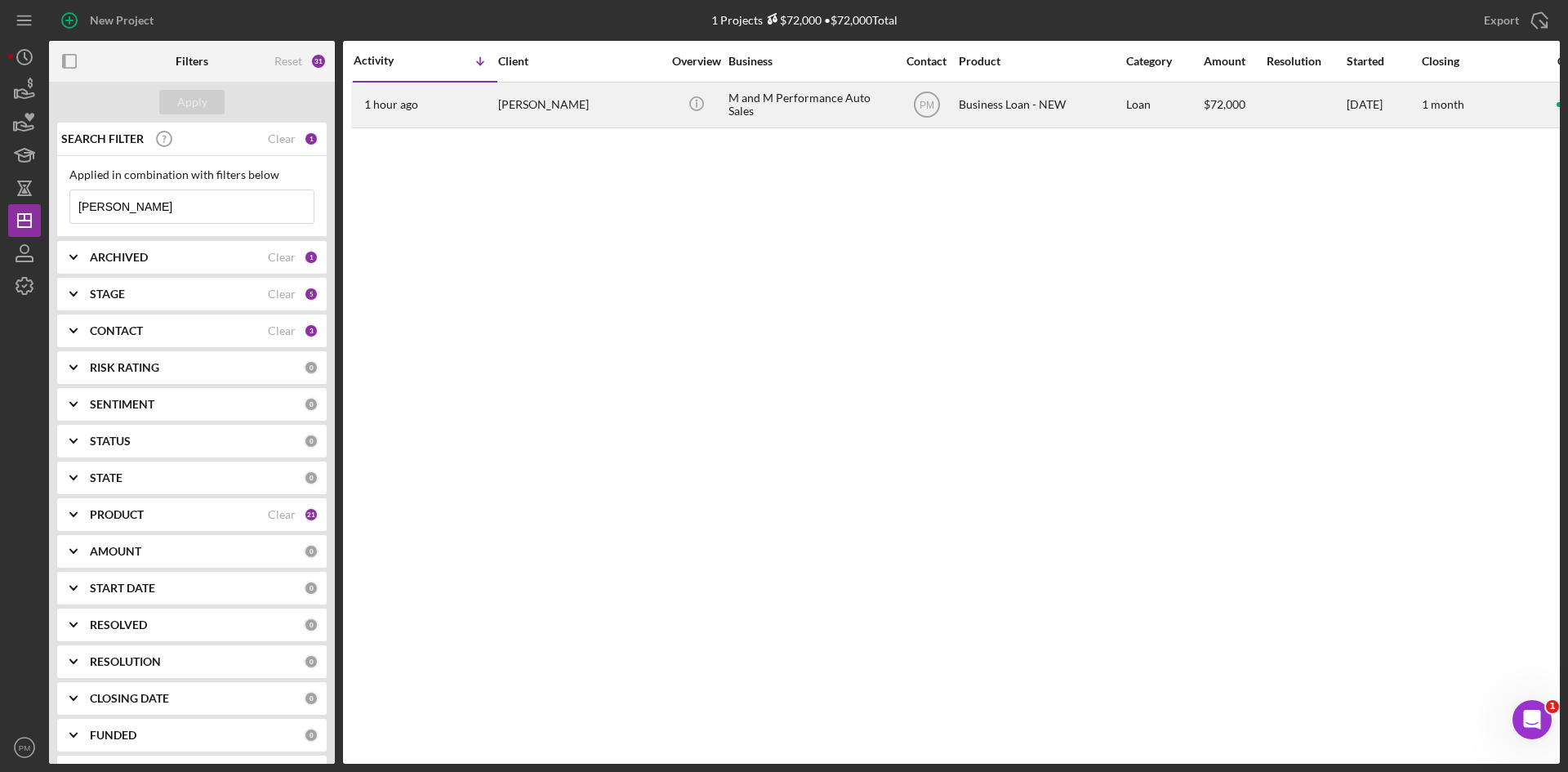
type input "[PERSON_NAME]"
click at [532, 100] on div "[PERSON_NAME]" at bounding box center [580, 105] width 163 height 43
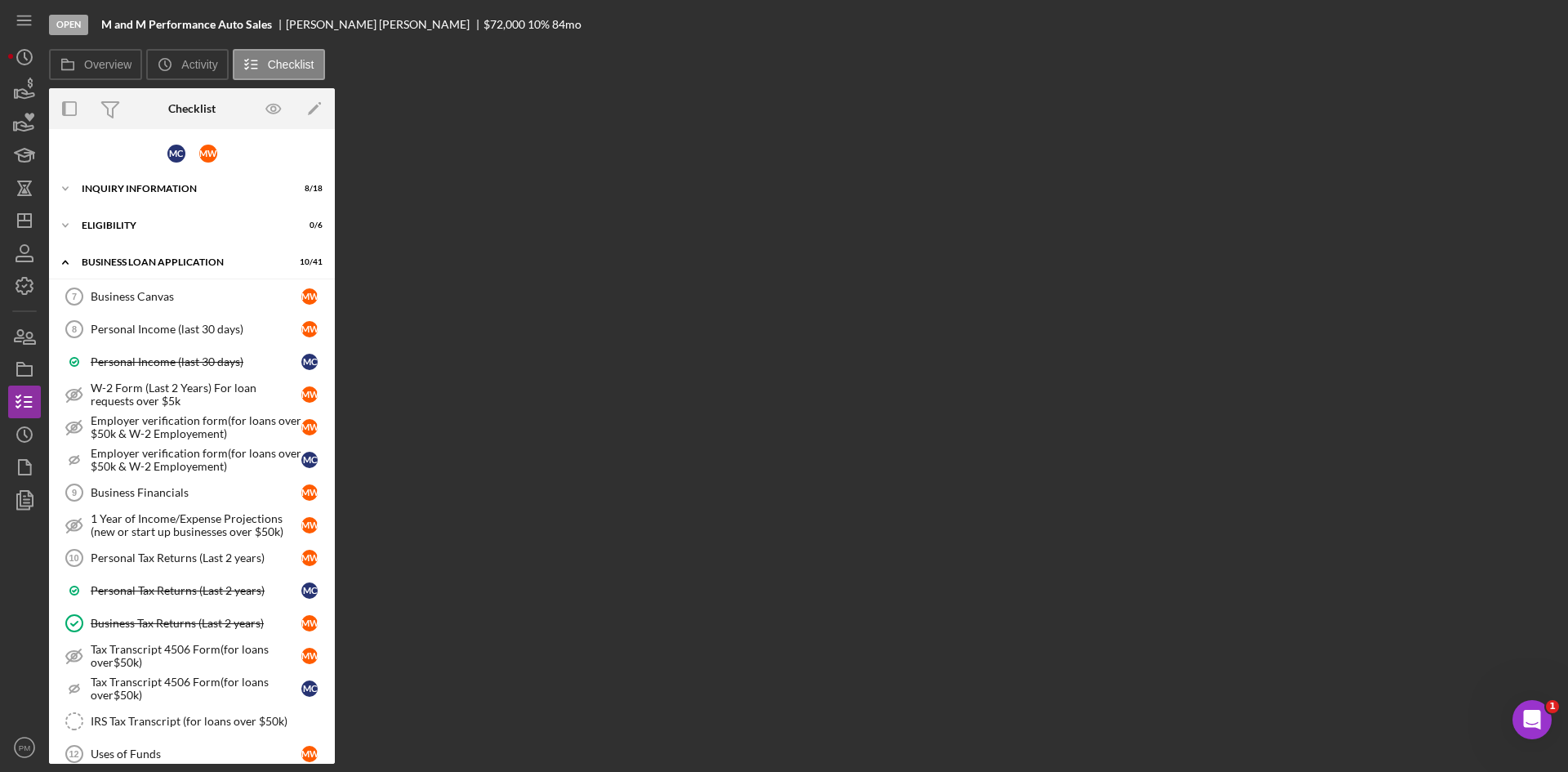
scroll to position [569, 0]
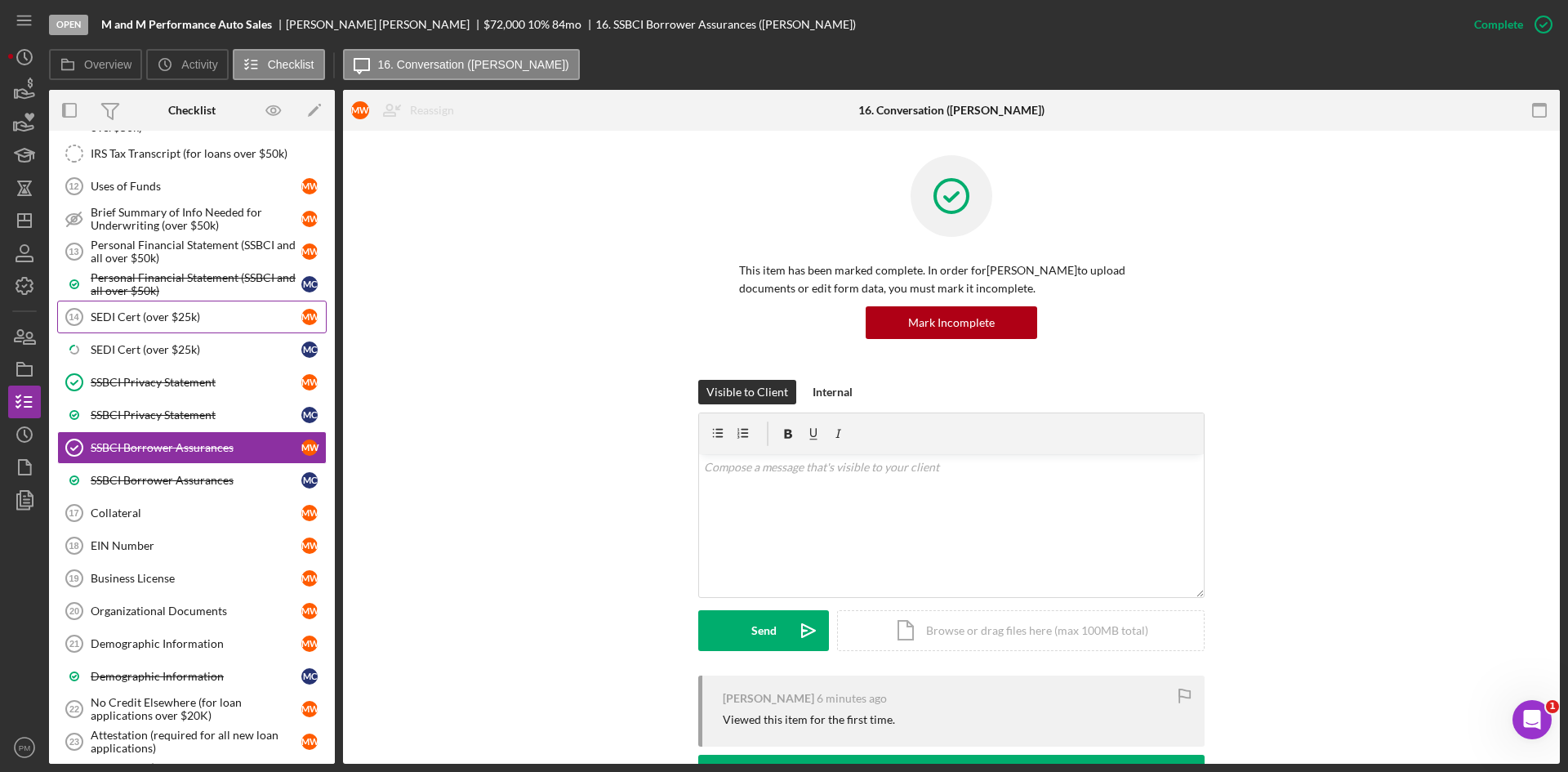
click at [136, 322] on div "SEDI Cert (over $25k)" at bounding box center [196, 317] width 211 height 13
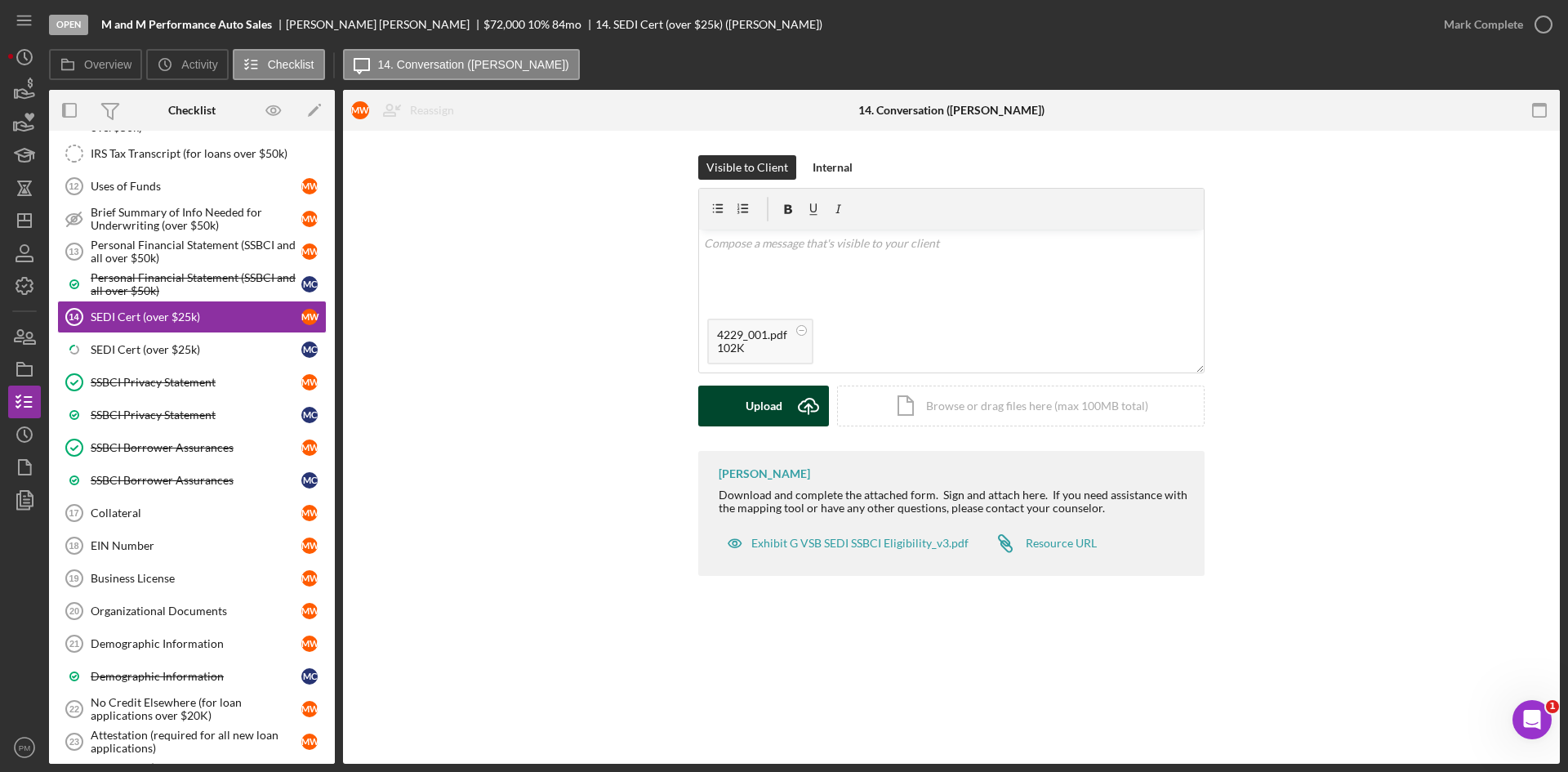
click at [769, 407] on div "Upload" at bounding box center [764, 406] width 37 height 40
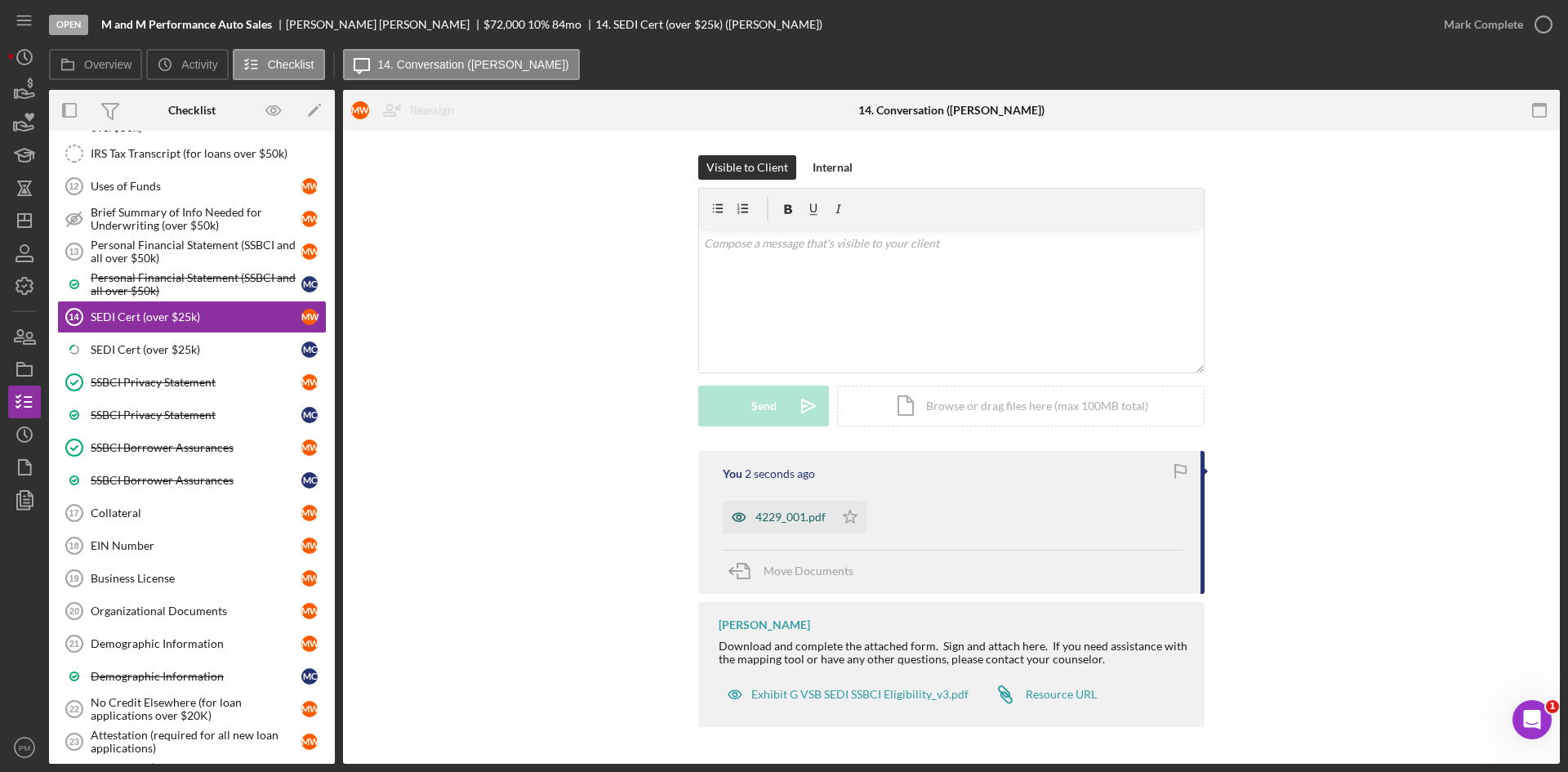
click at [797, 515] on div "4229_001.pdf" at bounding box center [790, 517] width 71 height 13
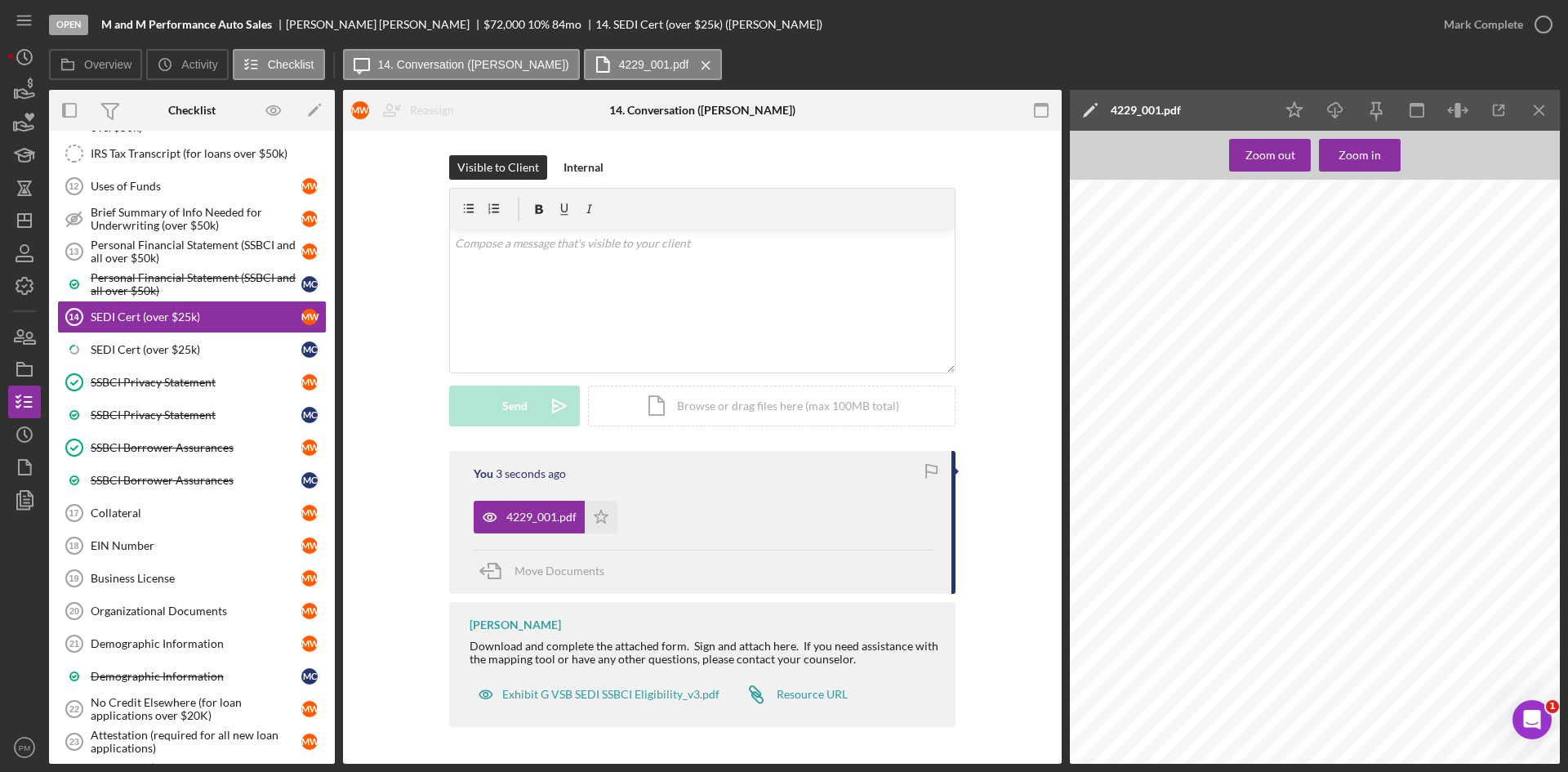
scroll to position [654, 0]
click at [173, 358] on link "Icon/Checklist Item Sub Partial SEDI Cert (over $25k) M C" at bounding box center [192, 350] width 270 height 33
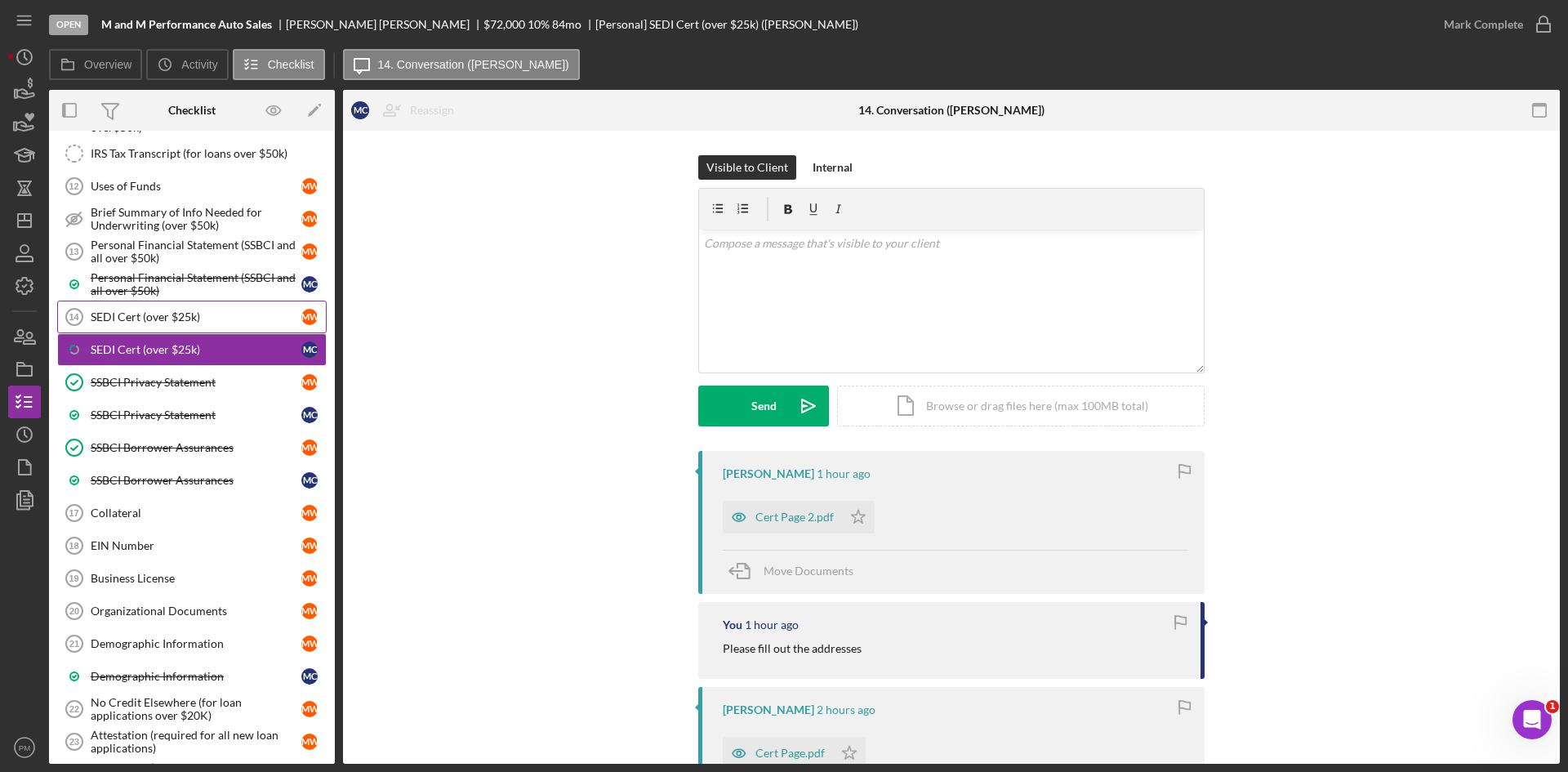
drag, startPoint x: 175, startPoint y: 301, endPoint x: 342, endPoint y: 259, distance: 172.2
click at [175, 305] on link "SEDI Cert (over $25k) 14 SEDI Cert (over $25k) M W" at bounding box center [192, 317] width 270 height 33
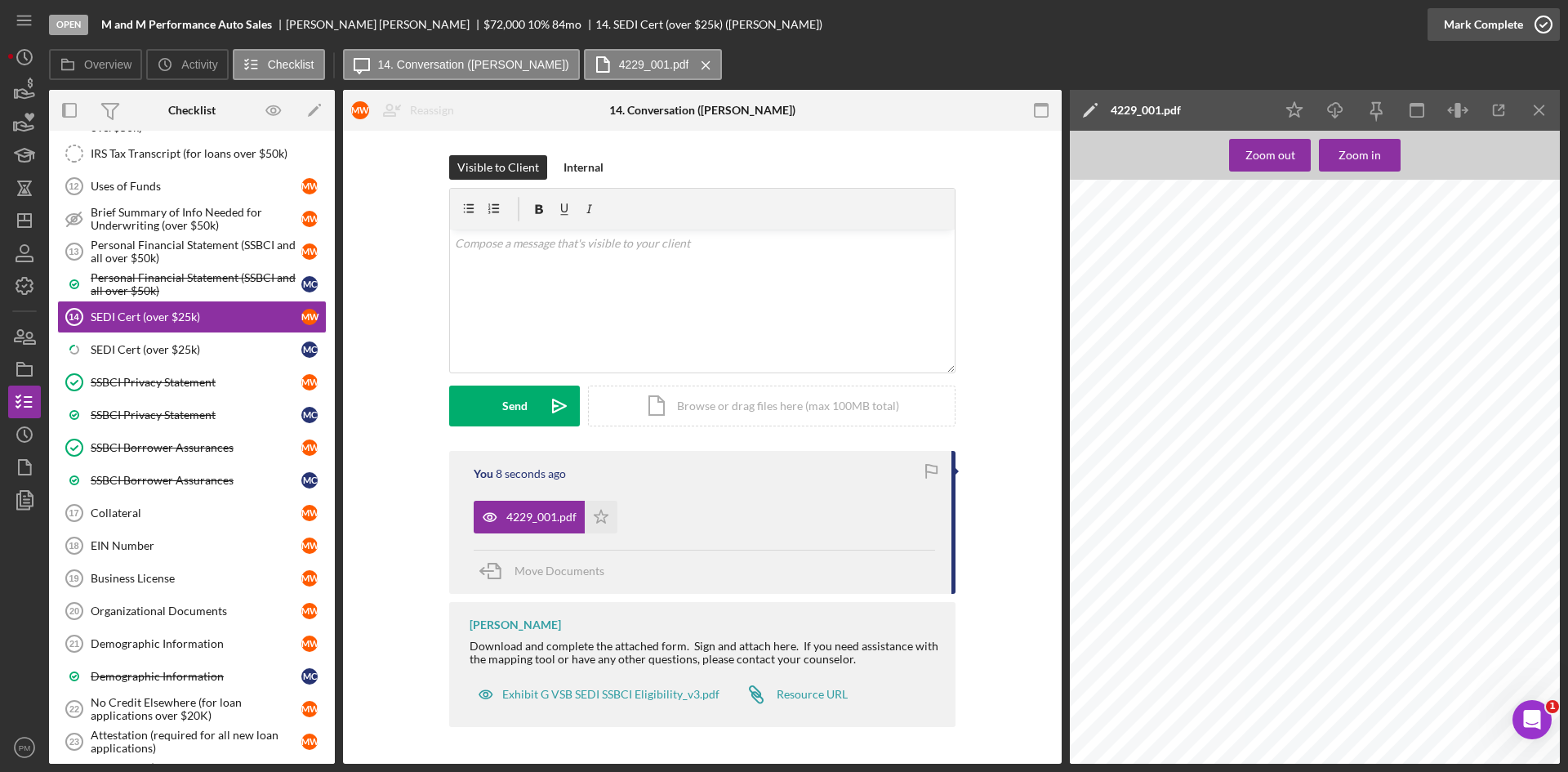
click at [1491, 28] on div "Mark Complete" at bounding box center [1484, 25] width 79 height 33
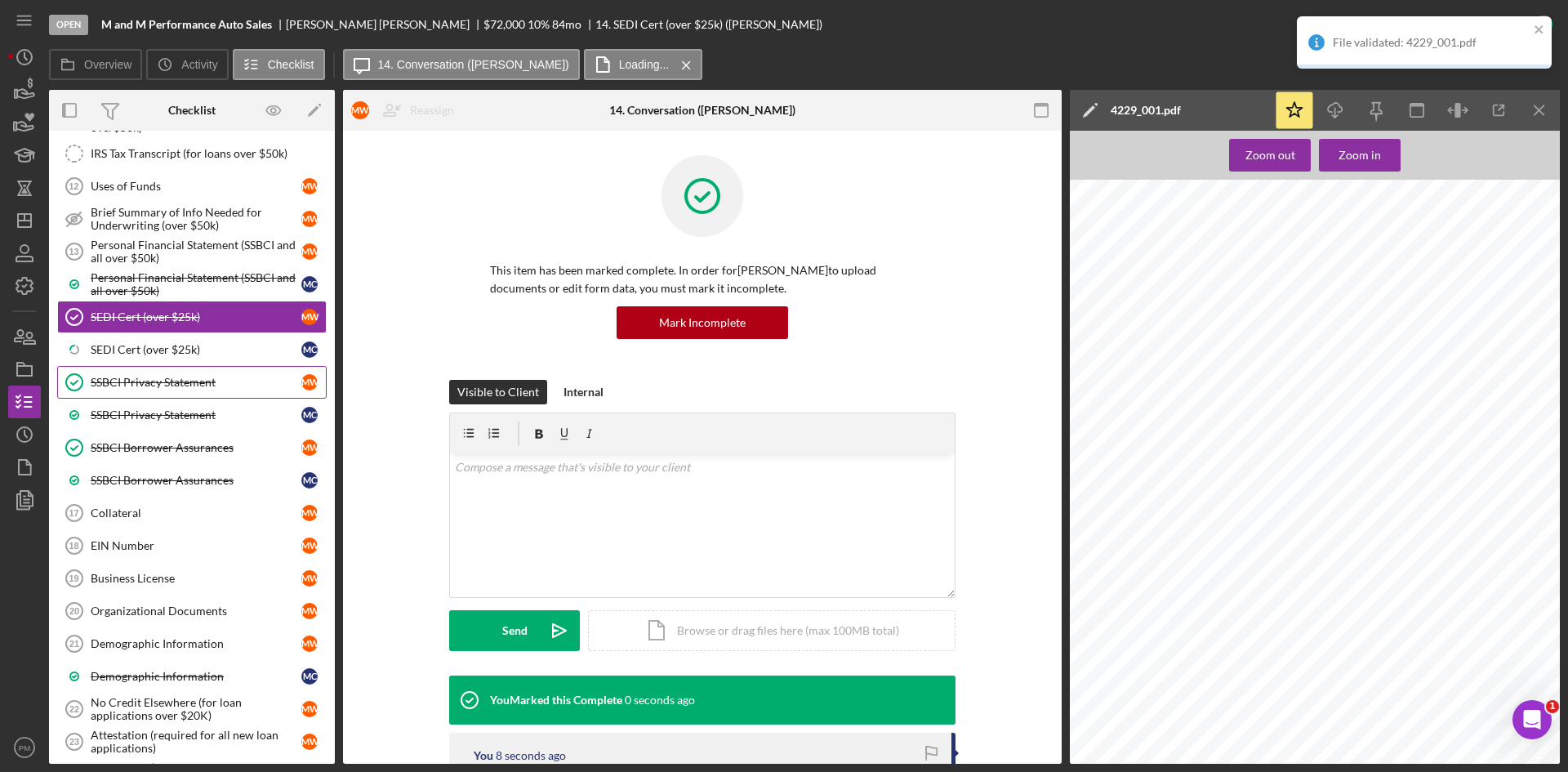
click at [157, 352] on div "SEDI Cert (over $25k)" at bounding box center [196, 350] width 211 height 13
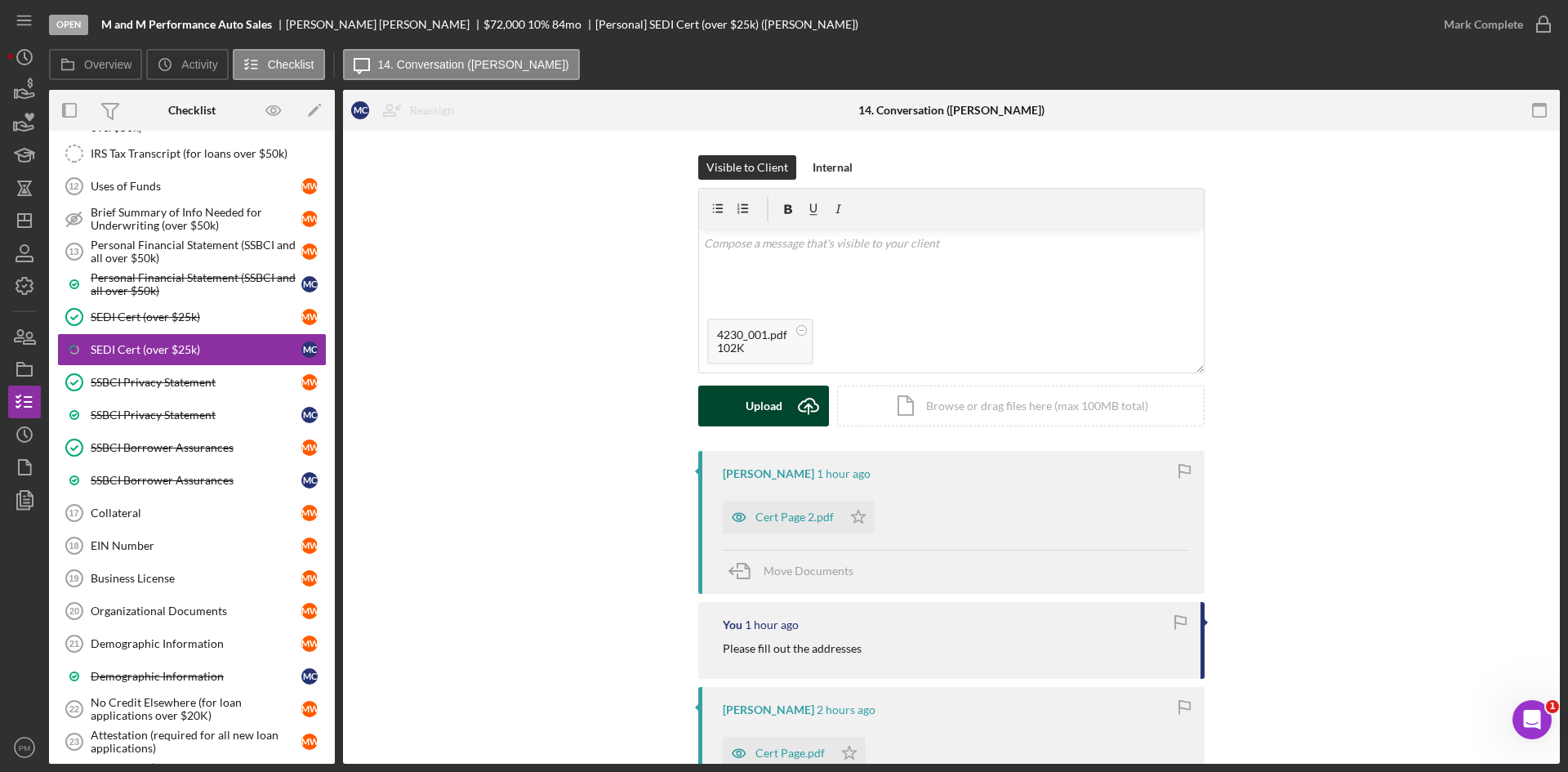
click at [748, 408] on div "Upload" at bounding box center [764, 406] width 37 height 40
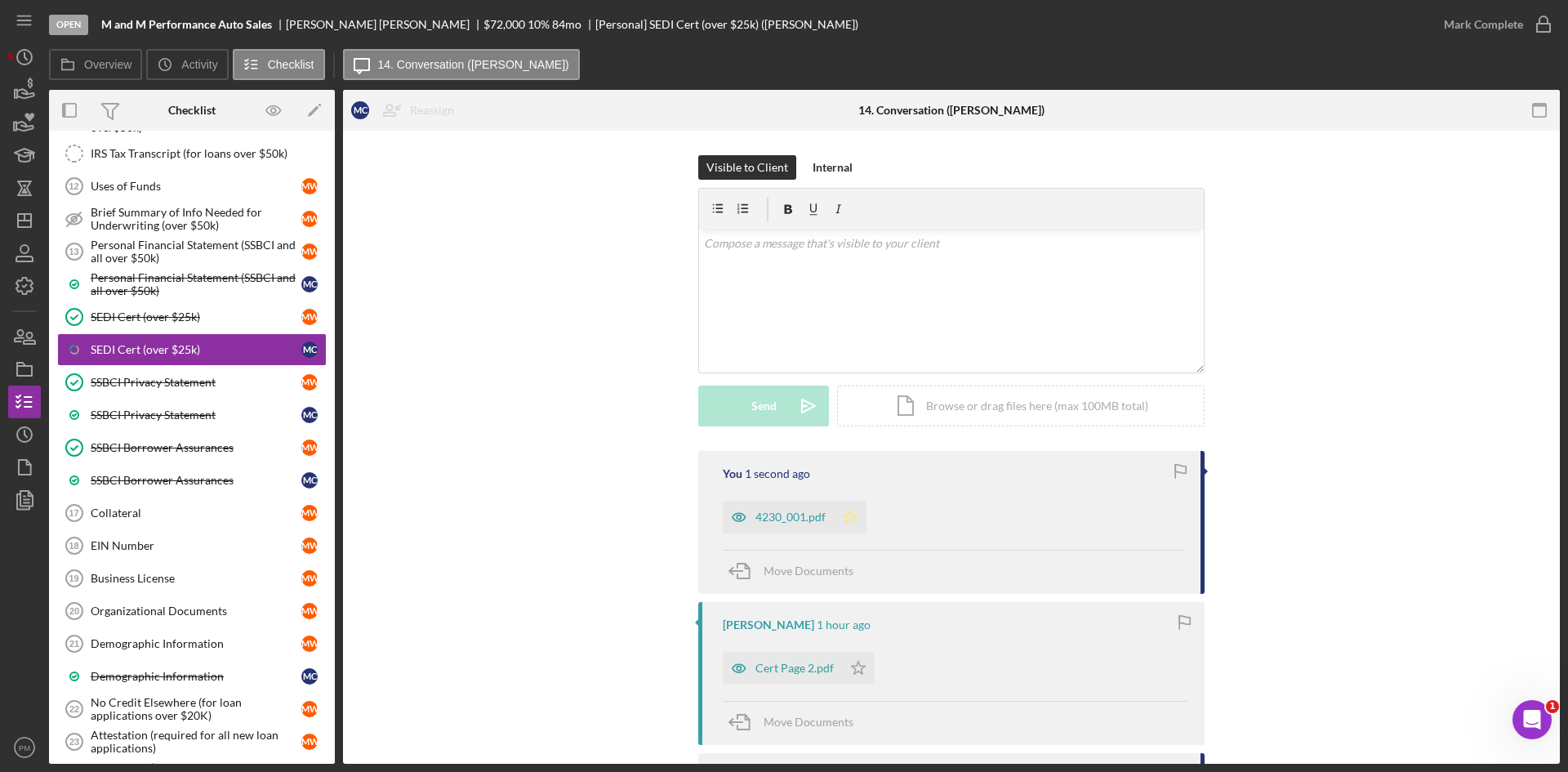
click at [848, 522] on icon "Icon/Star" at bounding box center [850, 517] width 33 height 33
click at [1480, 3] on div "Mark Complete" at bounding box center [1494, 24] width 132 height 49
click at [1487, 11] on div "Mark Complete" at bounding box center [1484, 25] width 79 height 33
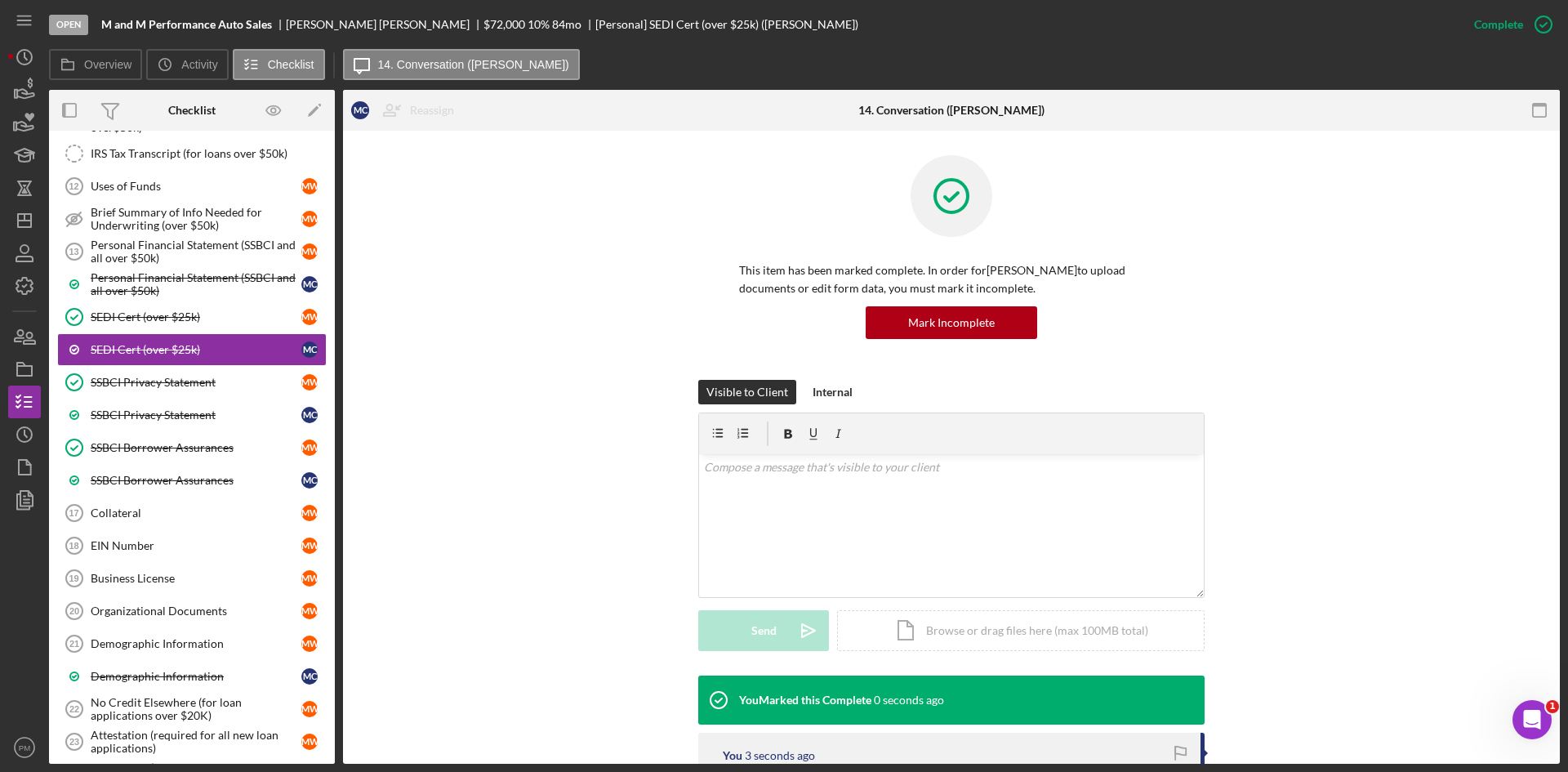
scroll to position [245, 0]
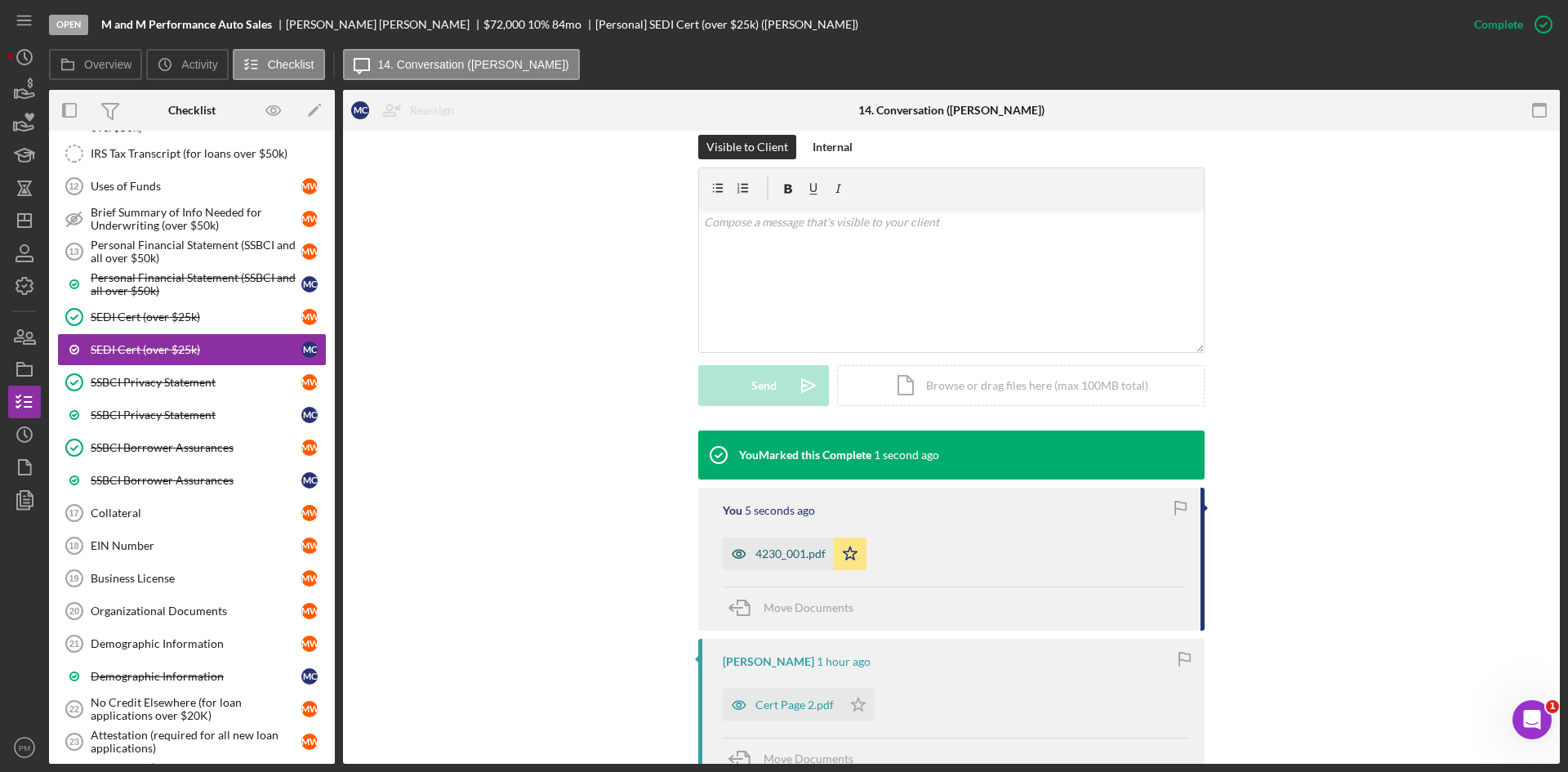
click at [760, 554] on div "4230_001.pdf" at bounding box center [790, 554] width 71 height 13
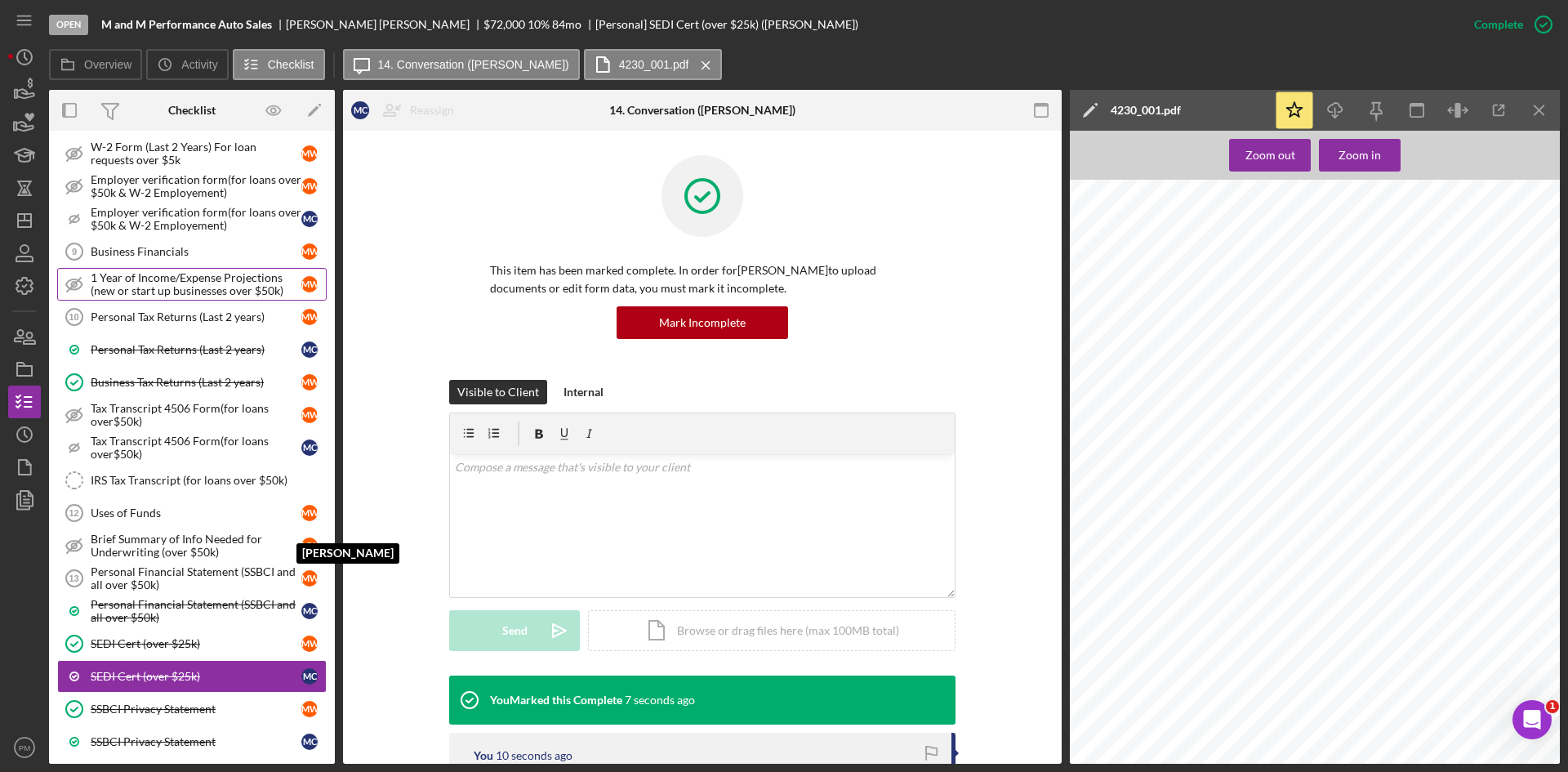
scroll to position [0, 0]
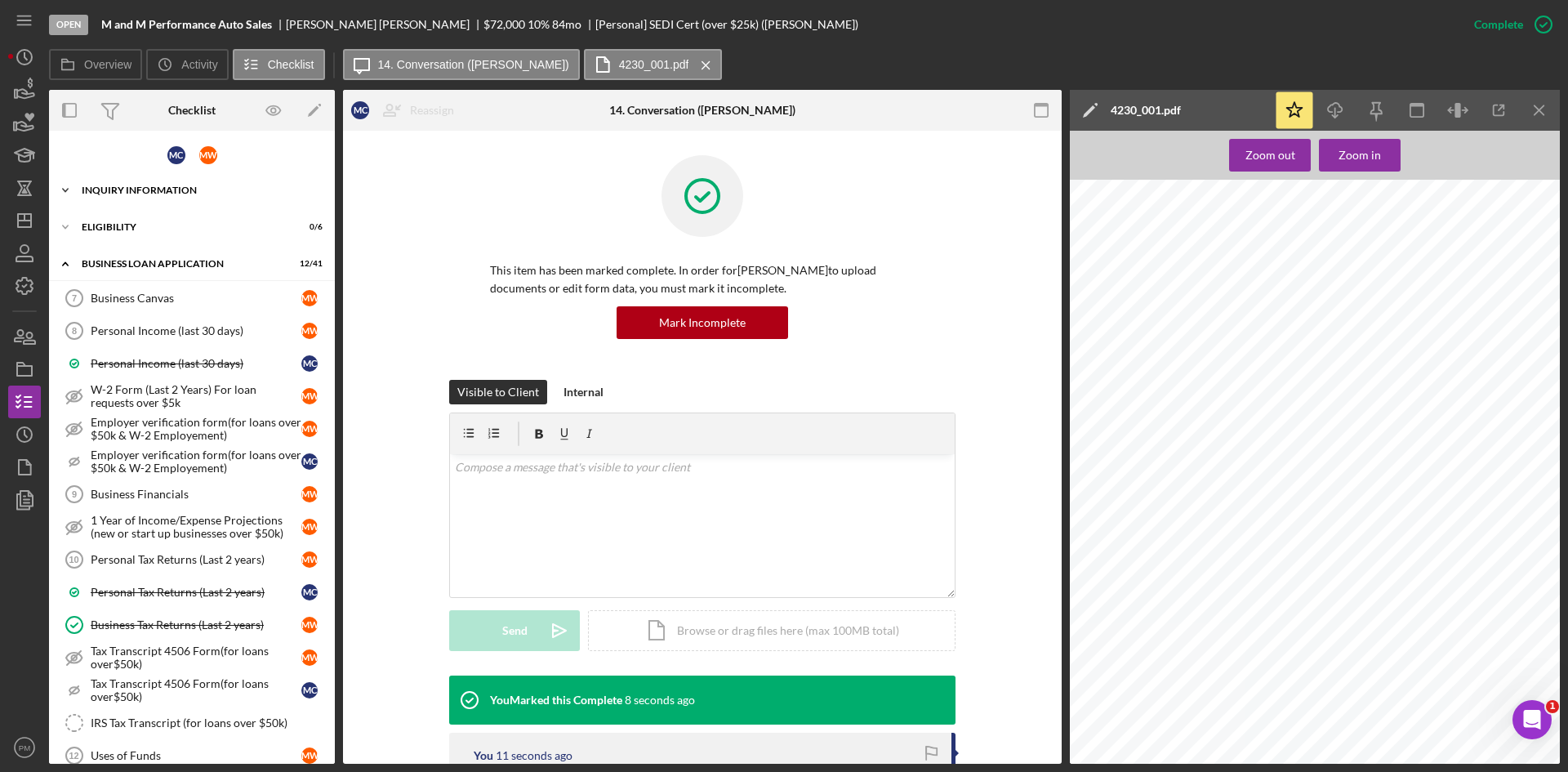
click at [184, 204] on div "Icon/Expander INQUIRY INFORMATION 8 / 18" at bounding box center [191, 191] width 286 height 33
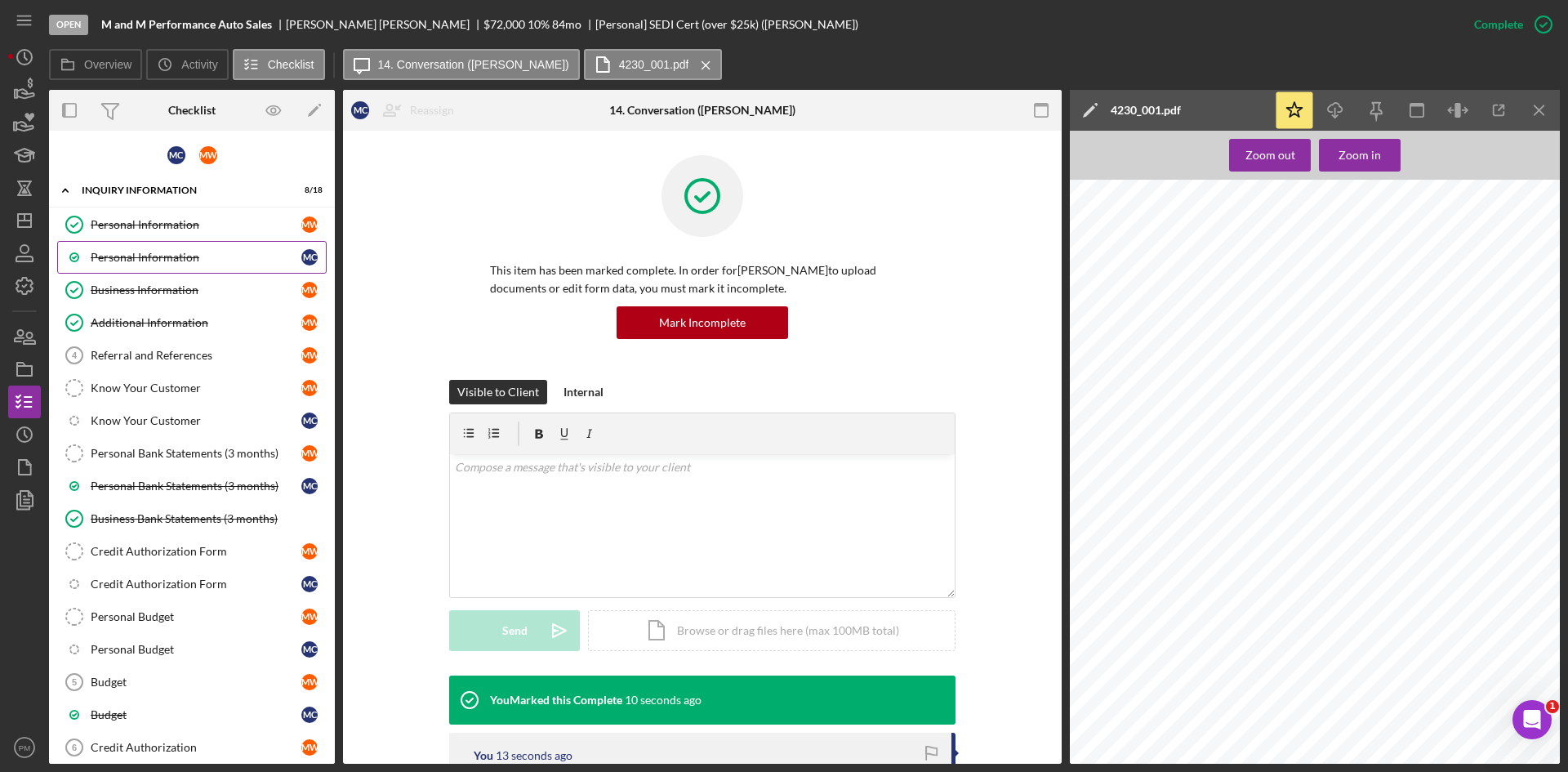
click at [152, 251] on div "Personal Information" at bounding box center [196, 257] width 211 height 13
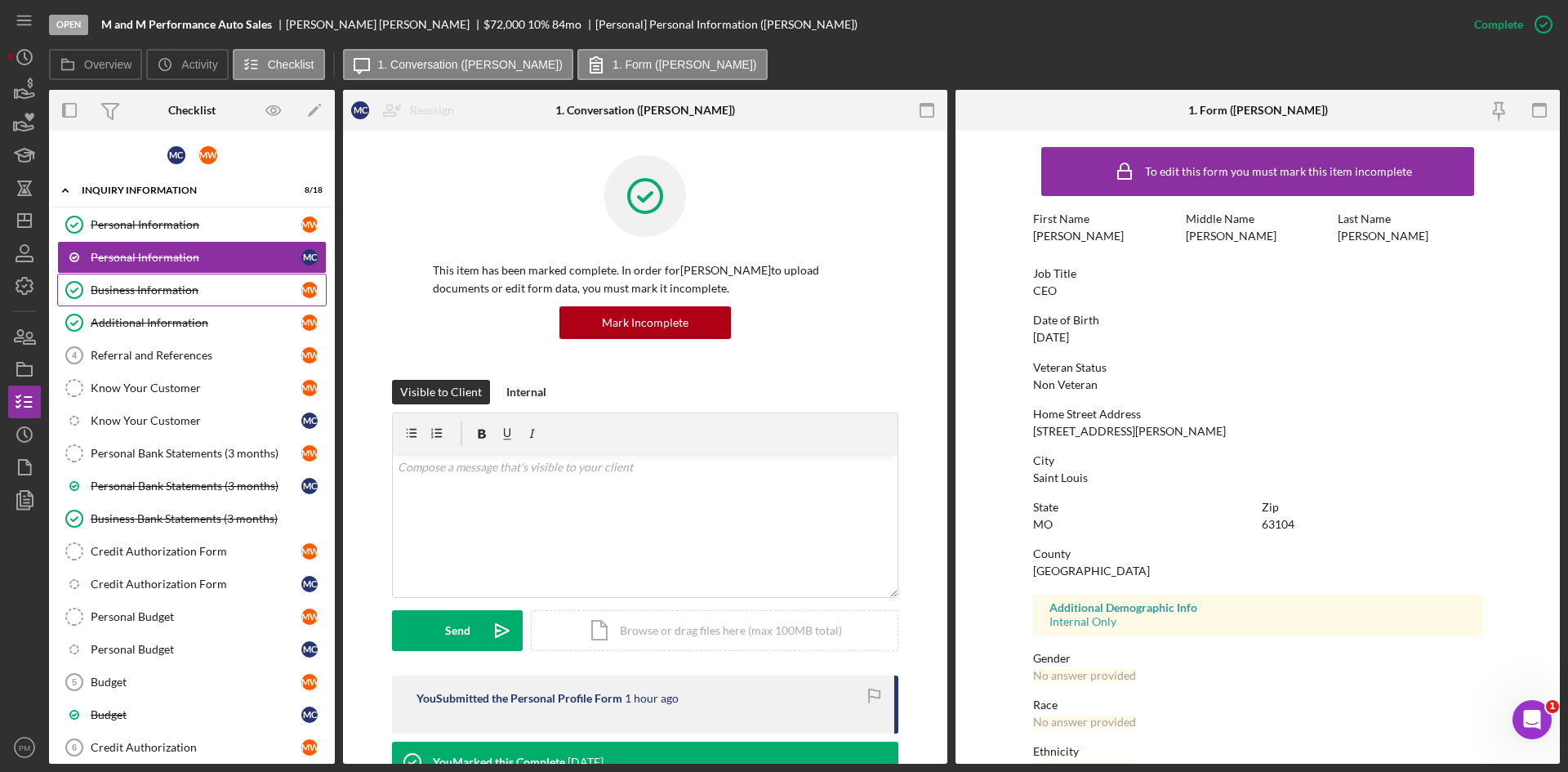
click at [199, 281] on link "Business Information Business Information M W" at bounding box center [192, 290] width 270 height 33
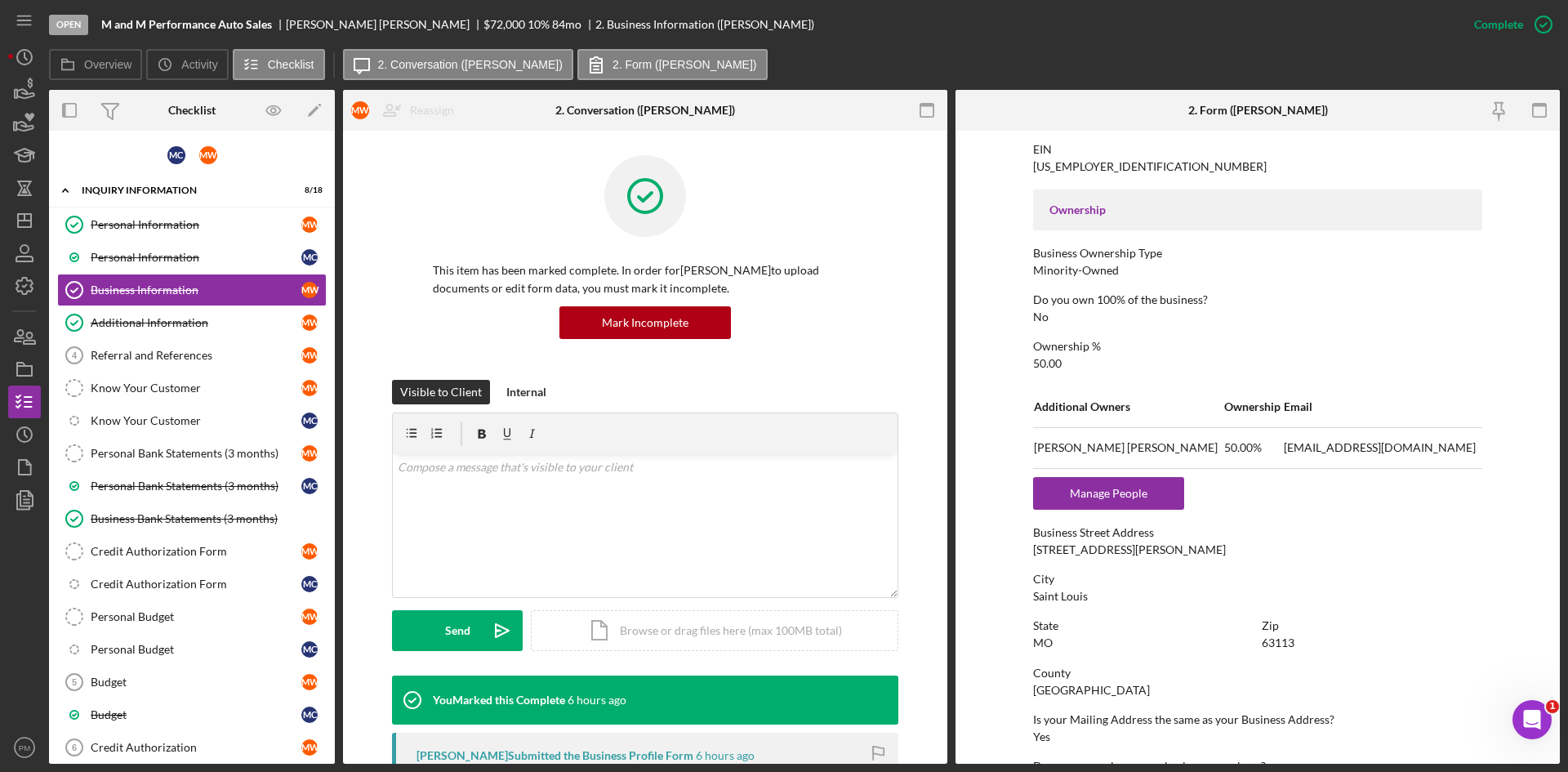
scroll to position [654, 0]
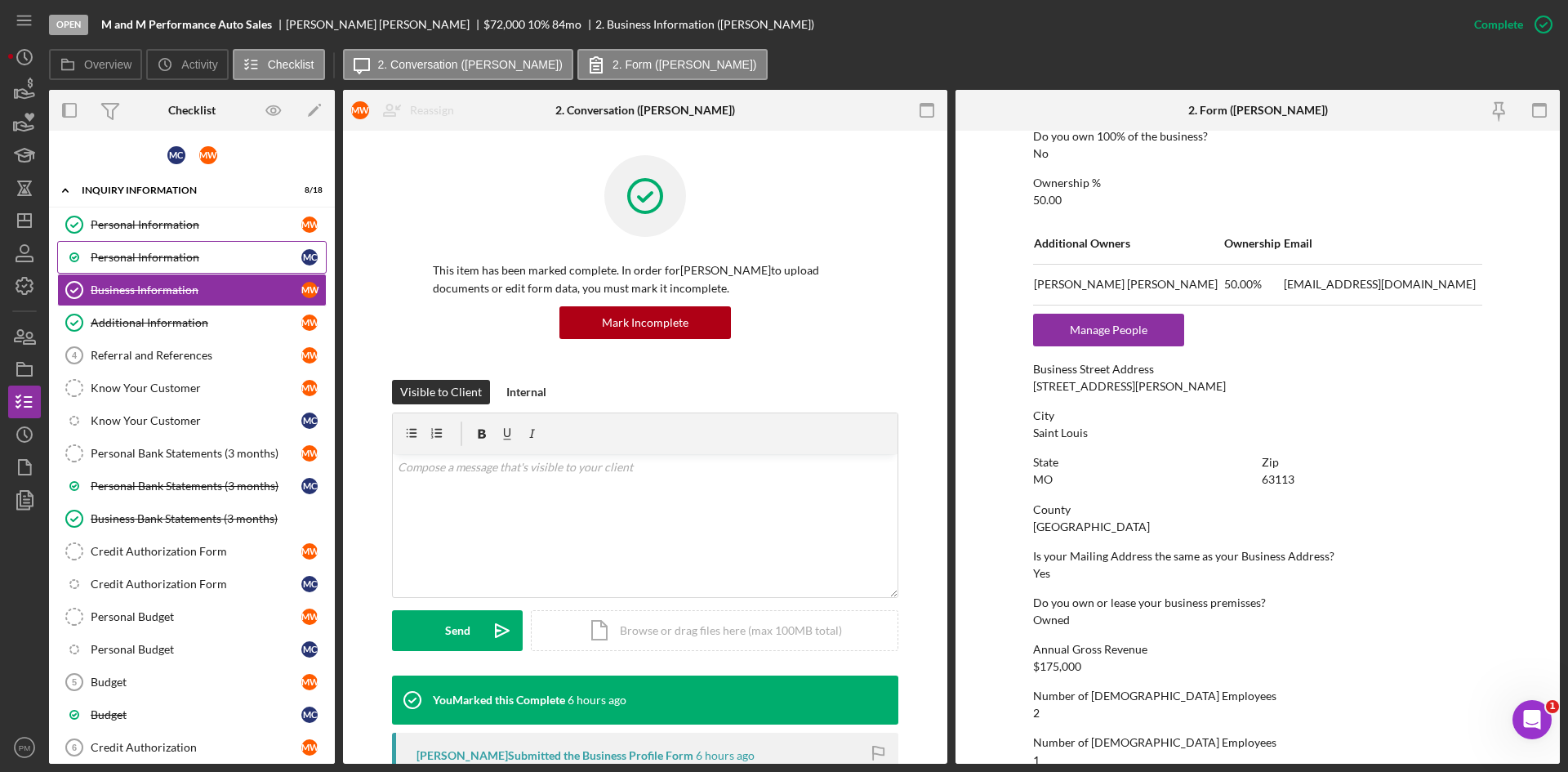
click at [245, 256] on div "Personal Information" at bounding box center [196, 257] width 211 height 13
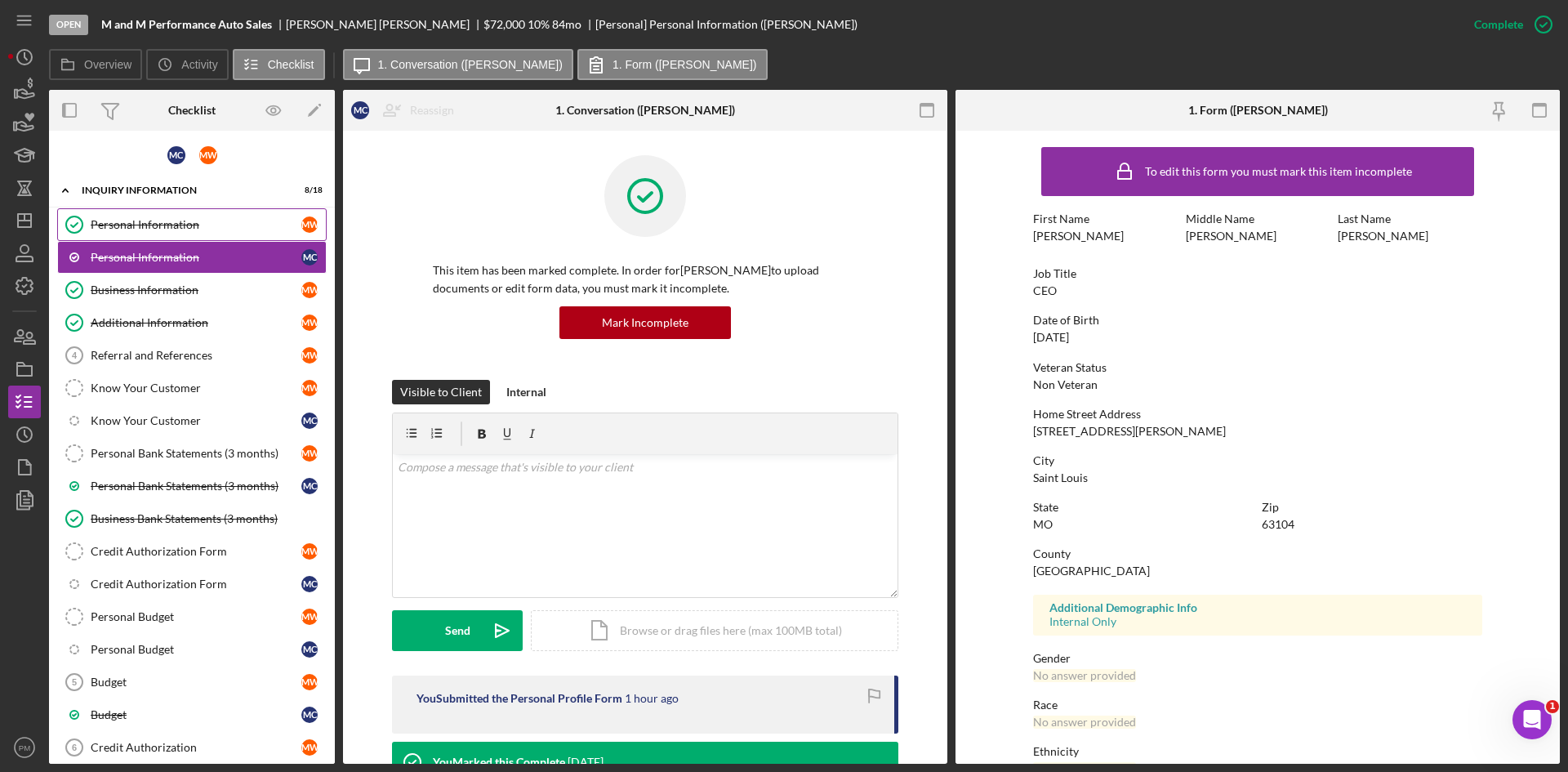
click at [230, 218] on div "Personal Information" at bounding box center [196, 225] width 211 height 13
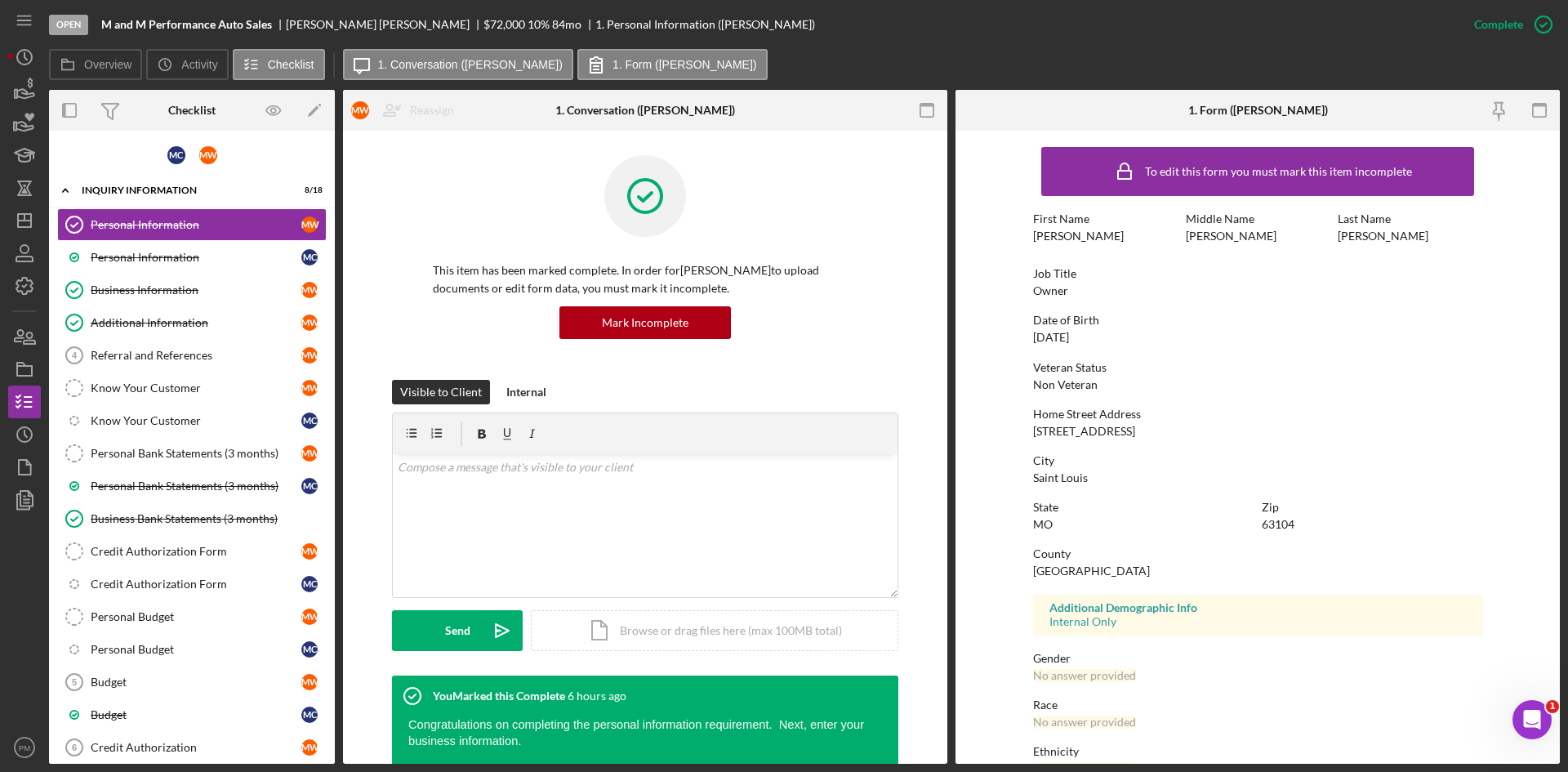
scroll to position [129, 0]
